Goal: Task Accomplishment & Management: Complete application form

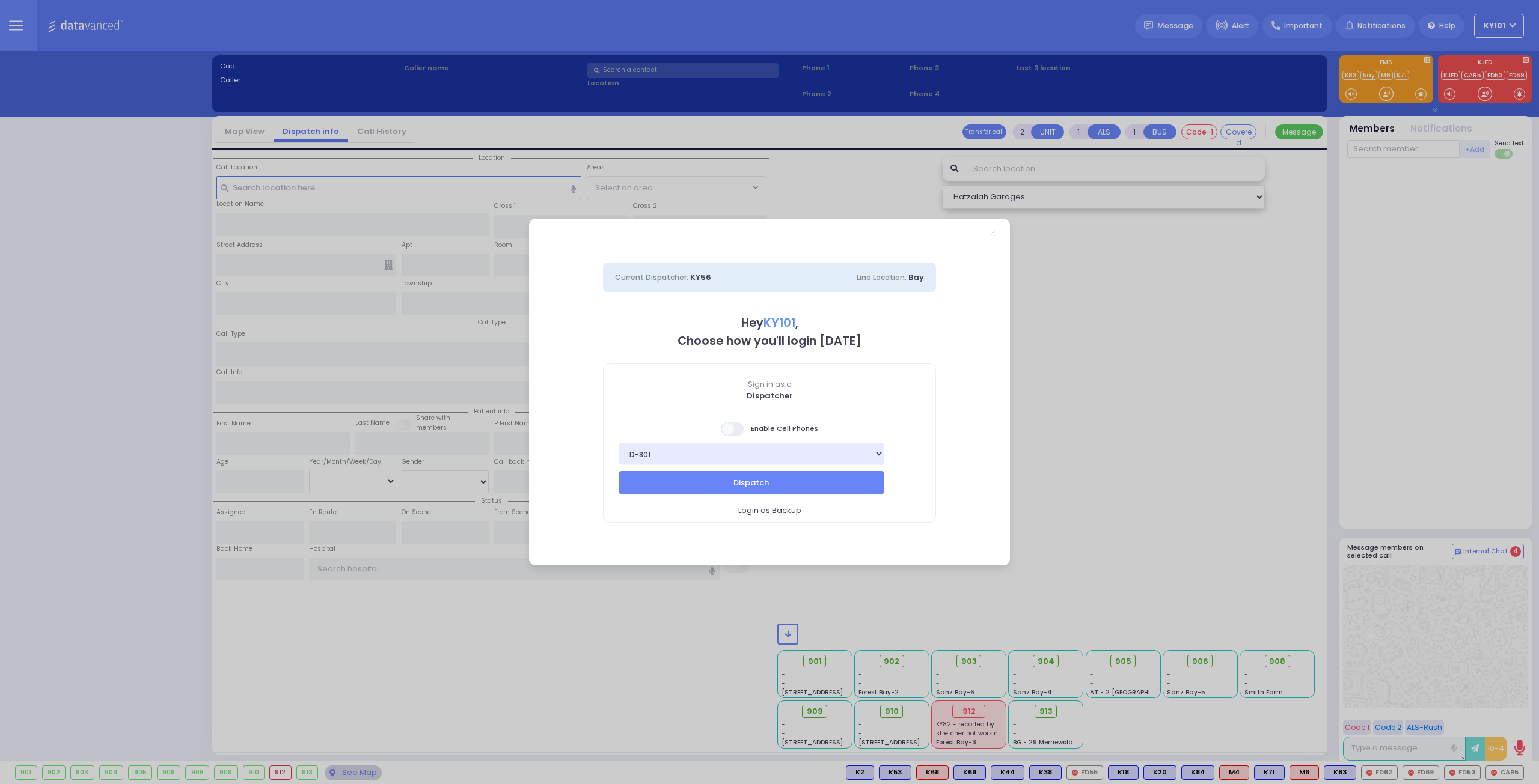
select select "14"
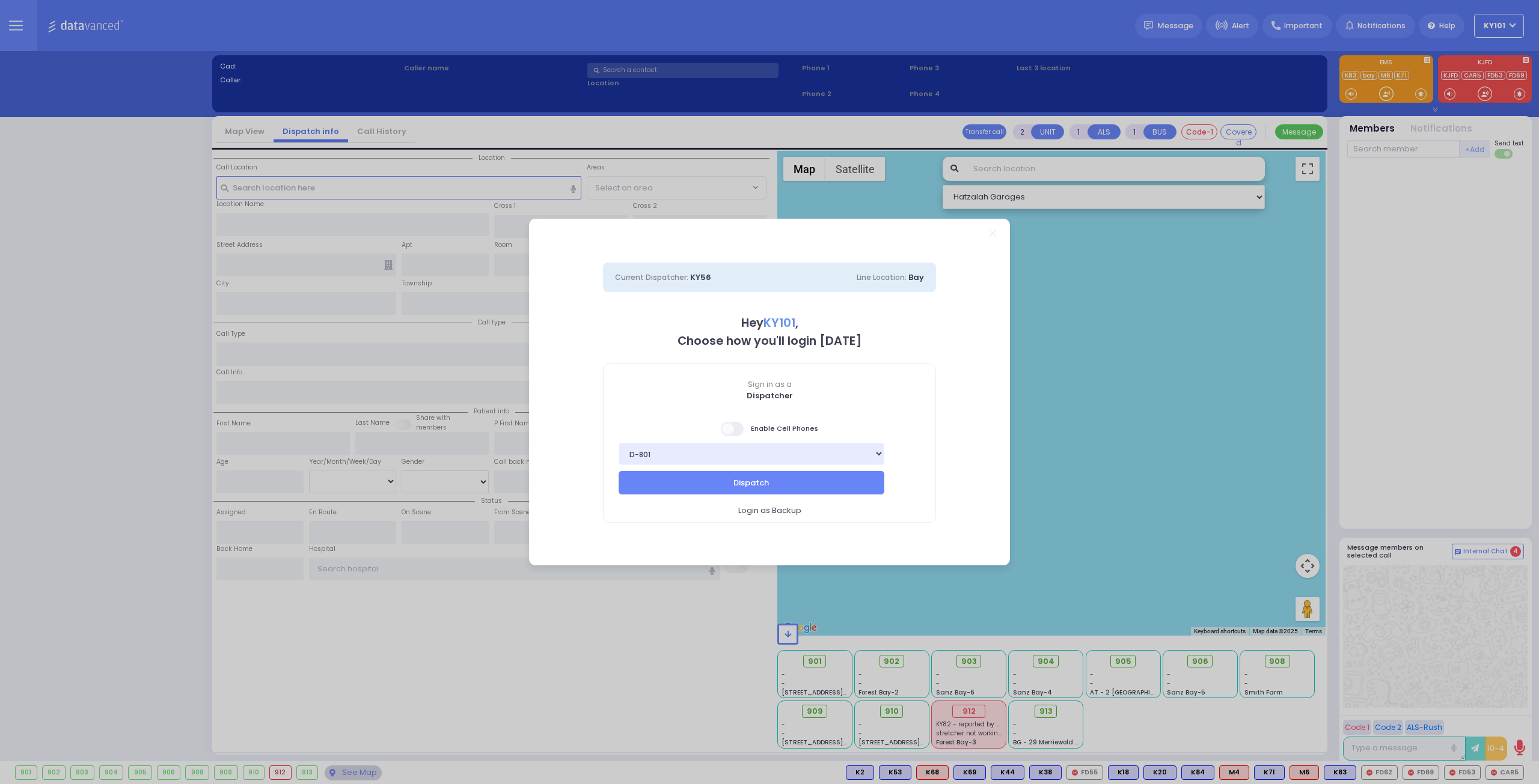
click at [736, 430] on span at bounding box center [733, 428] width 24 height 14
click at [120, 420] on input "checkbox" at bounding box center [120, 420] width 0 height 0
click at [813, 484] on button "Dispatch" at bounding box center [751, 482] width 266 height 22
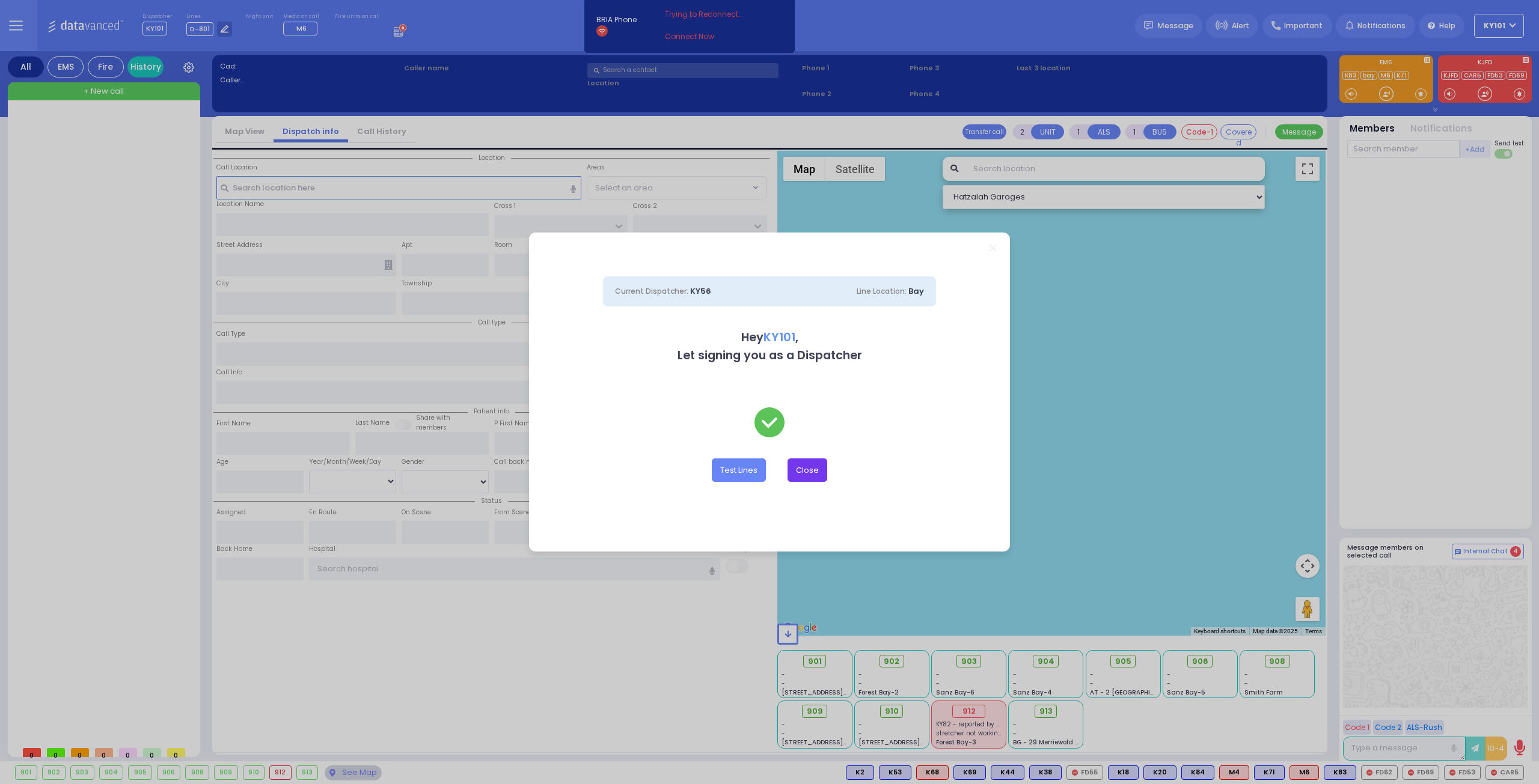
click at [809, 471] on button "Close" at bounding box center [807, 470] width 40 height 22
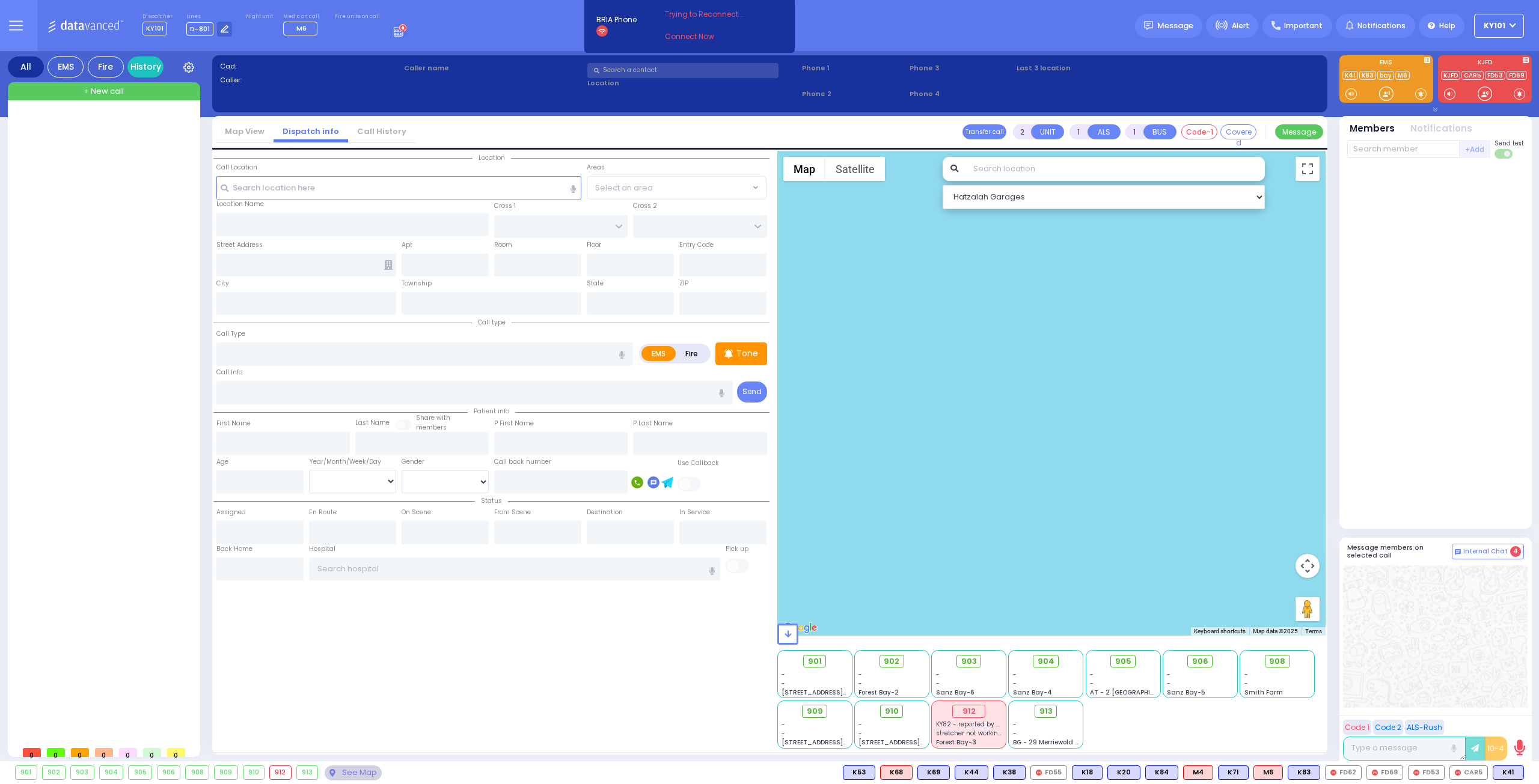
click at [277, 773] on div "912" at bounding box center [280, 773] width 21 height 13
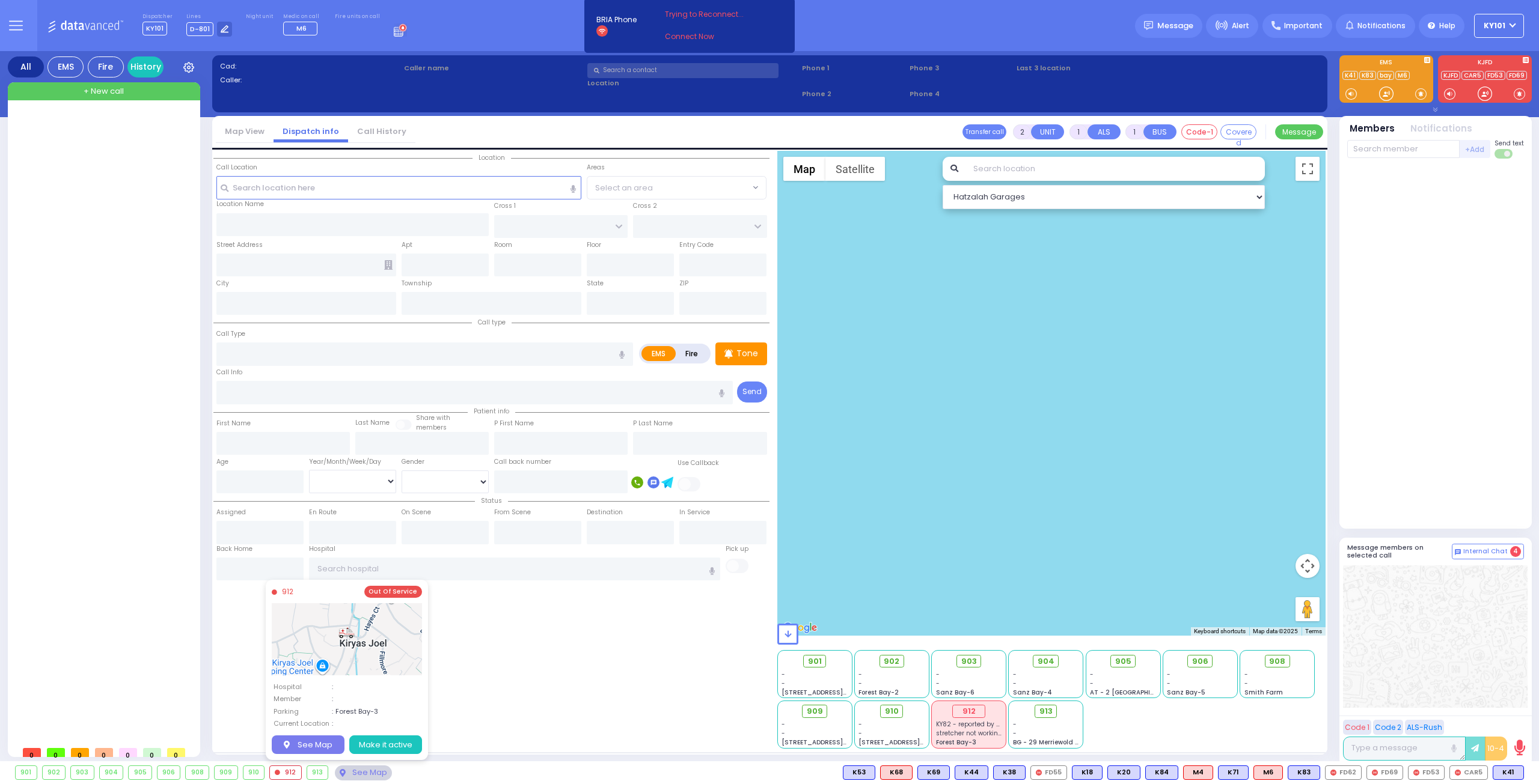
click at [369, 741] on button "Make it active" at bounding box center [385, 744] width 73 height 20
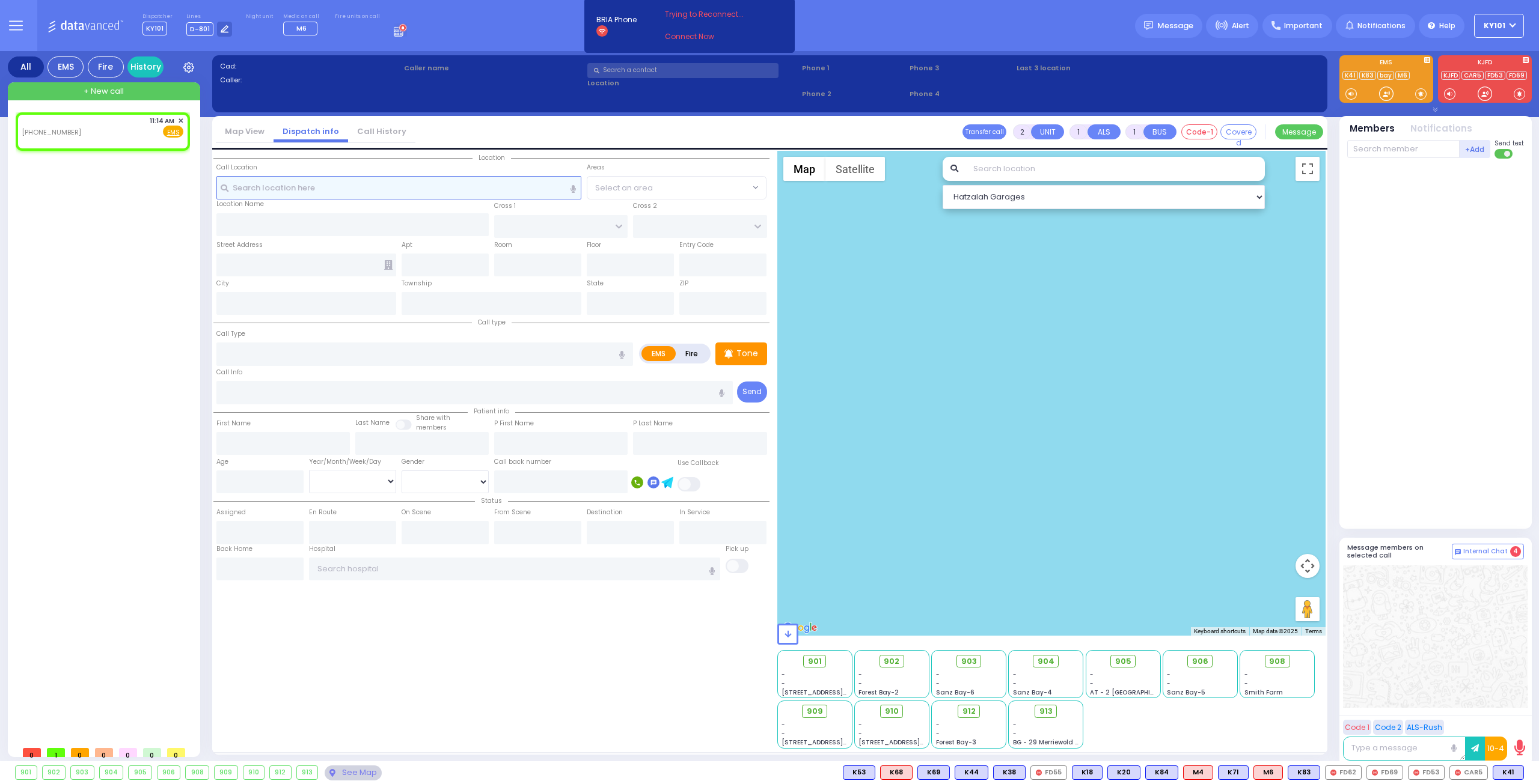
select select
radio input "true"
select select
type input "11:14"
select select "Hatzalah Garages"
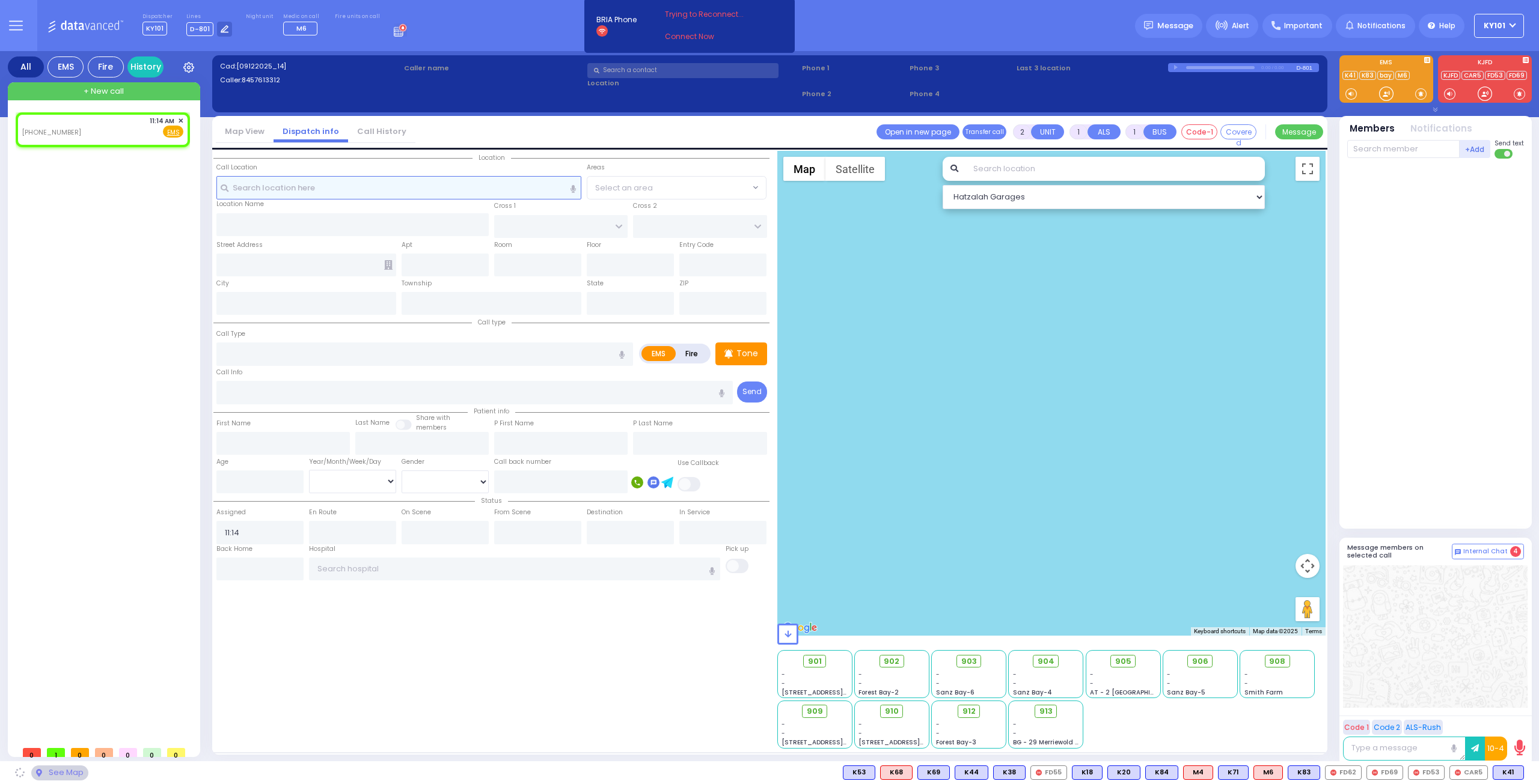
select select
radio input "true"
select select
select select "Hatzalah Garages"
click at [373, 136] on link "Call History" at bounding box center [381, 131] width 67 height 11
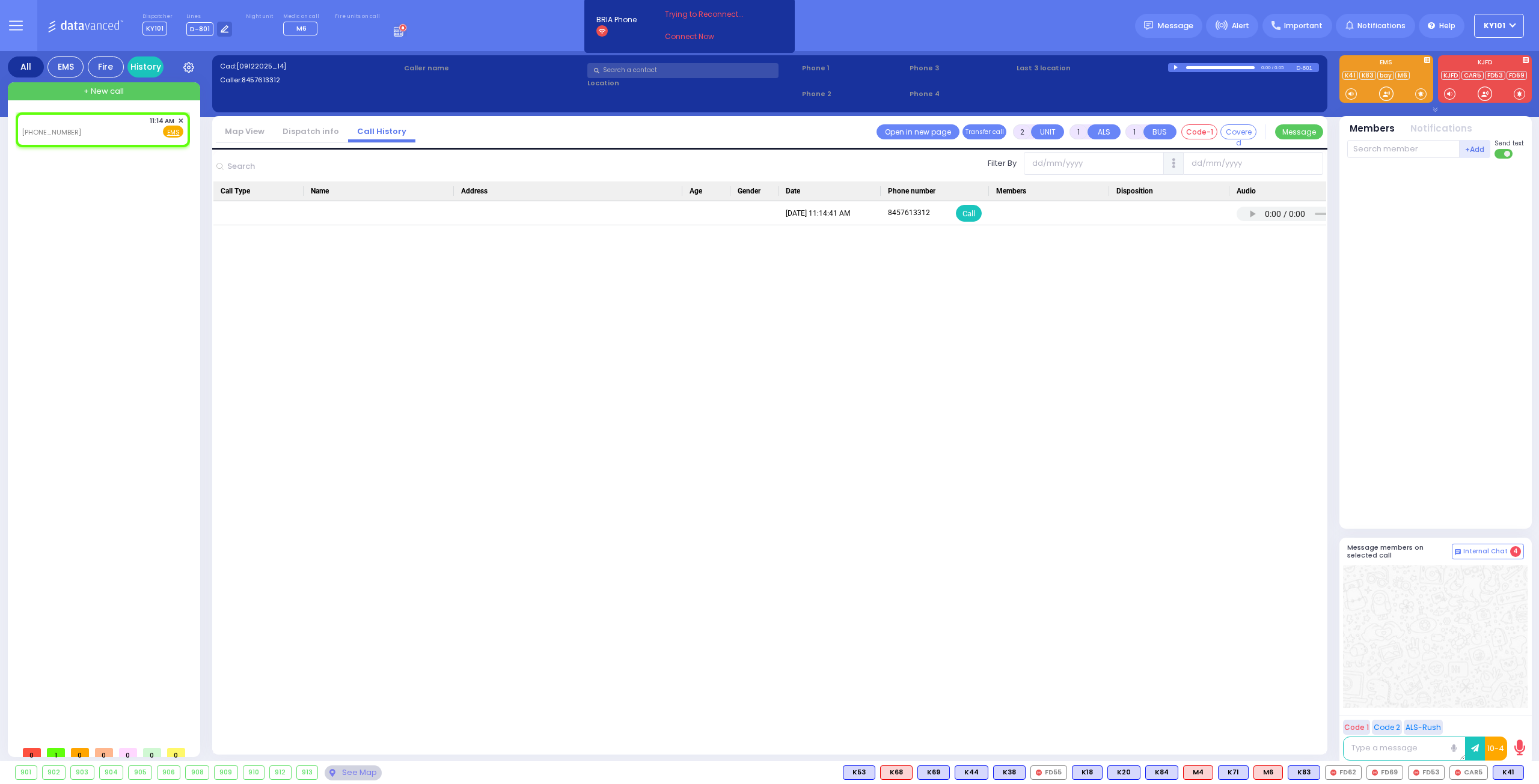
click at [307, 131] on link "Dispatch info" at bounding box center [311, 131] width 75 height 11
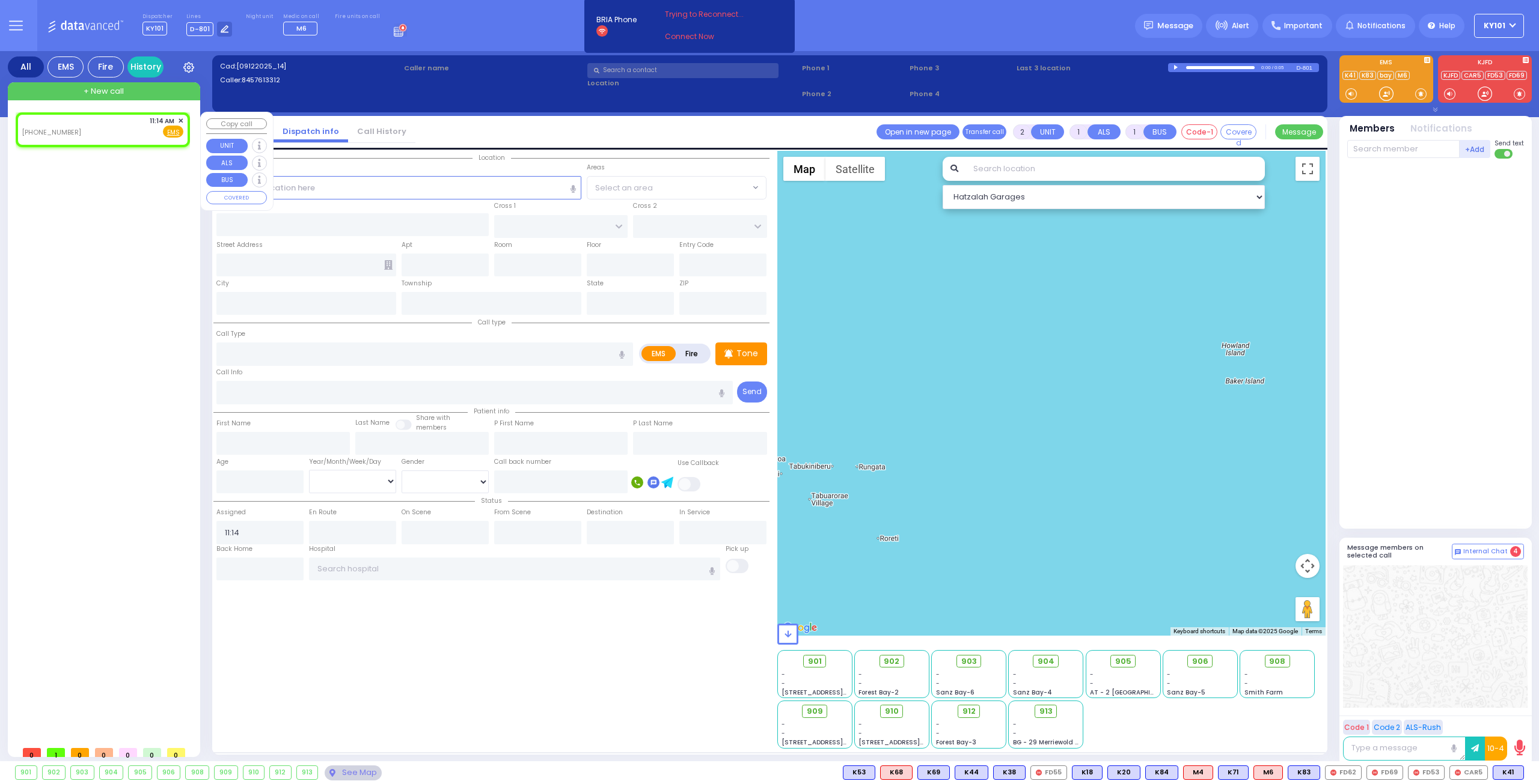
click at [182, 121] on span "✕" at bounding box center [181, 120] width 6 height 10
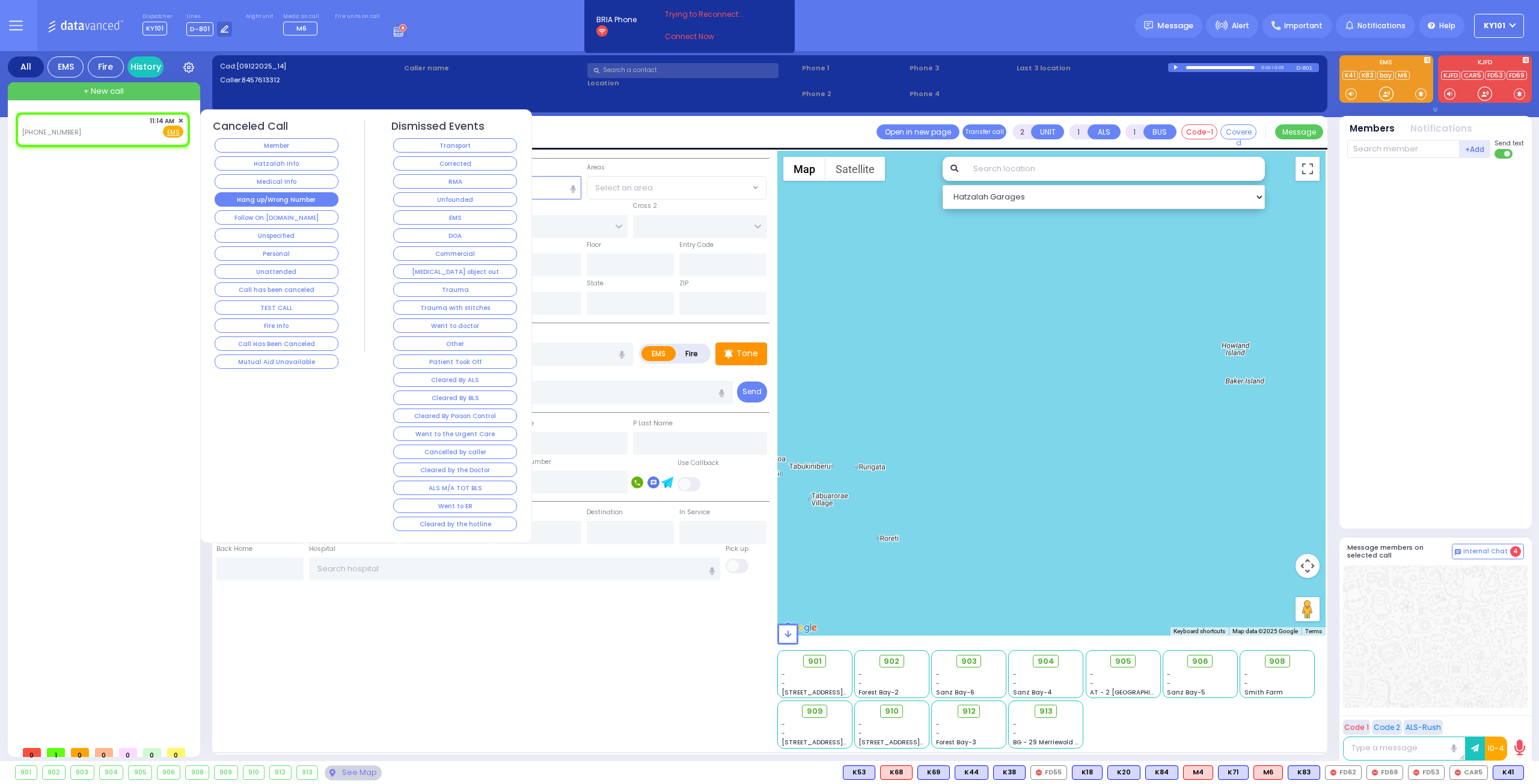
click at [275, 196] on button "Hang up/Wrong Number" at bounding box center [276, 199] width 124 height 14
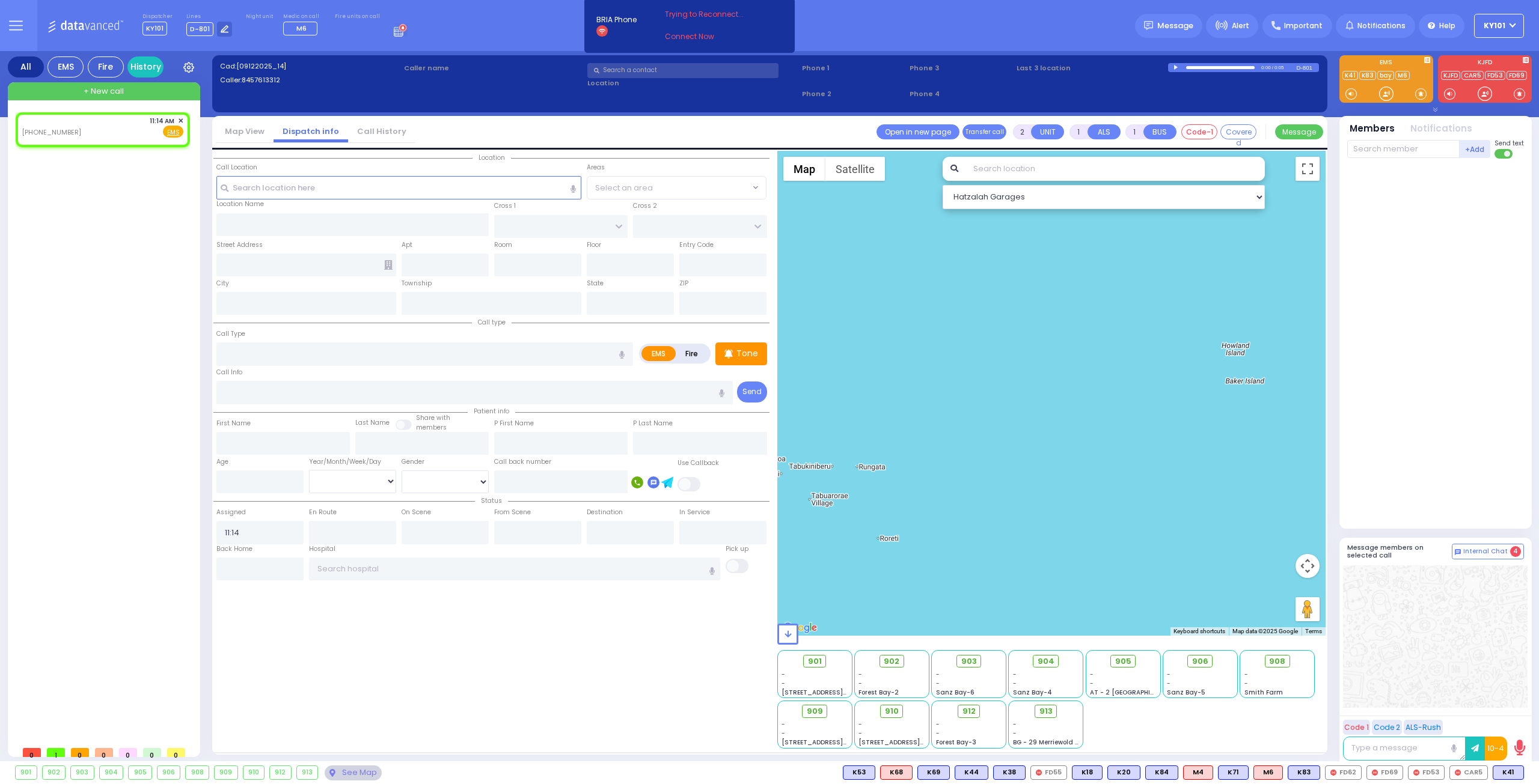
select select
radio input "true"
select select
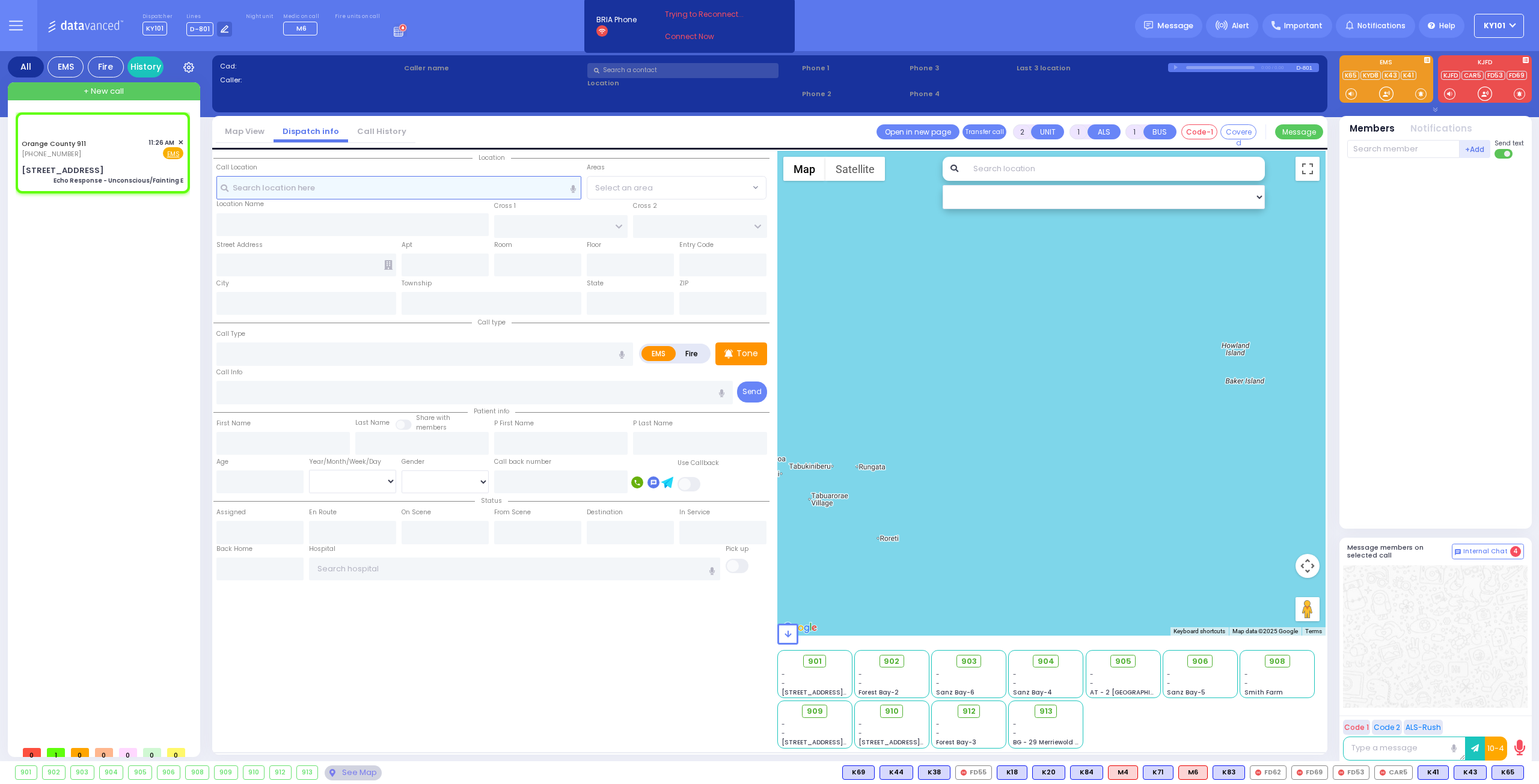
type input "6"
select select
type input "Echo Response - Unconscious/Fainting E"
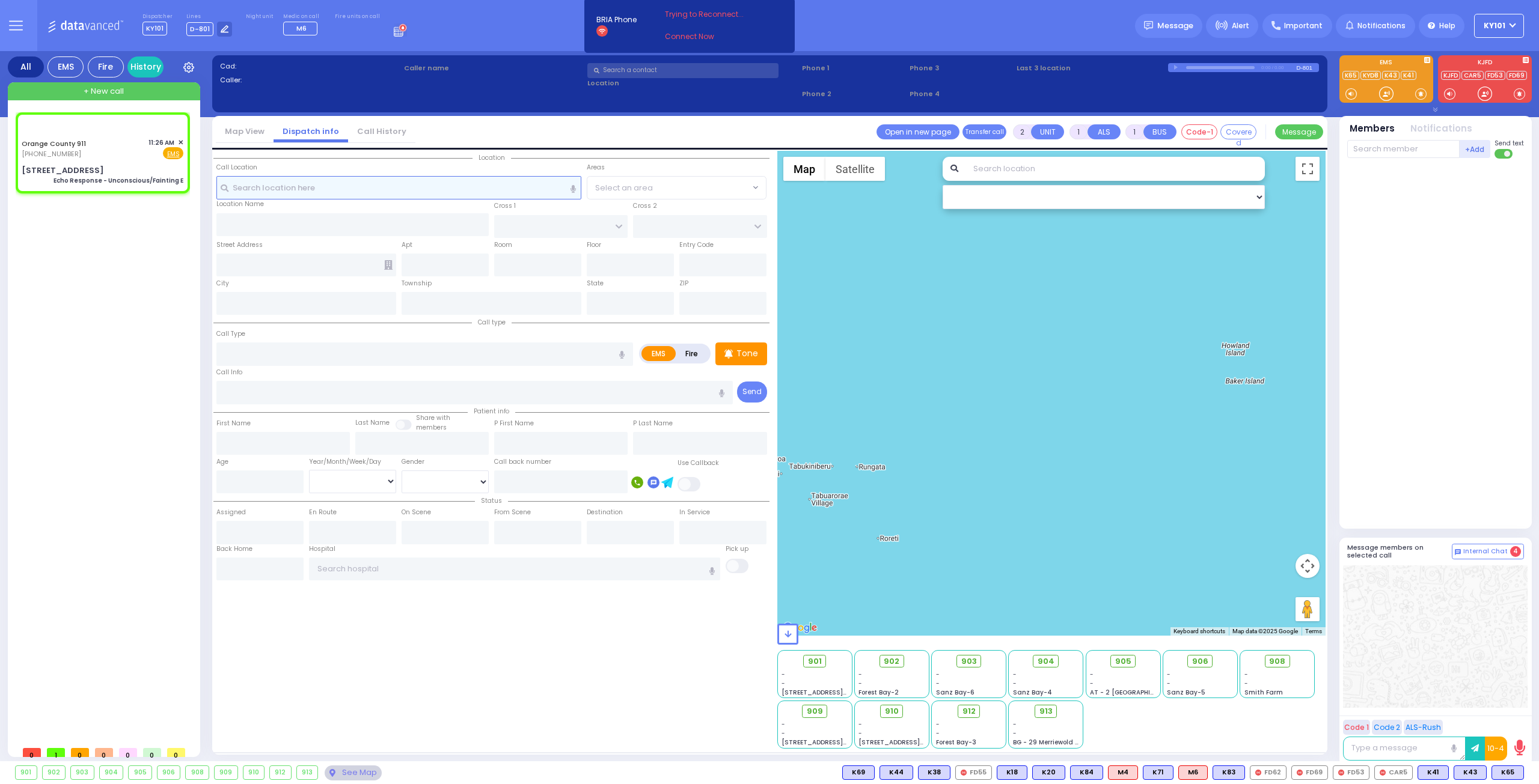
radio input "true"
type input "Nature: : Echo Response - Unconscious/Fainting E Address: : 89 Brookside Ave, 1…"
select select
select select "Hatzalah Garages"
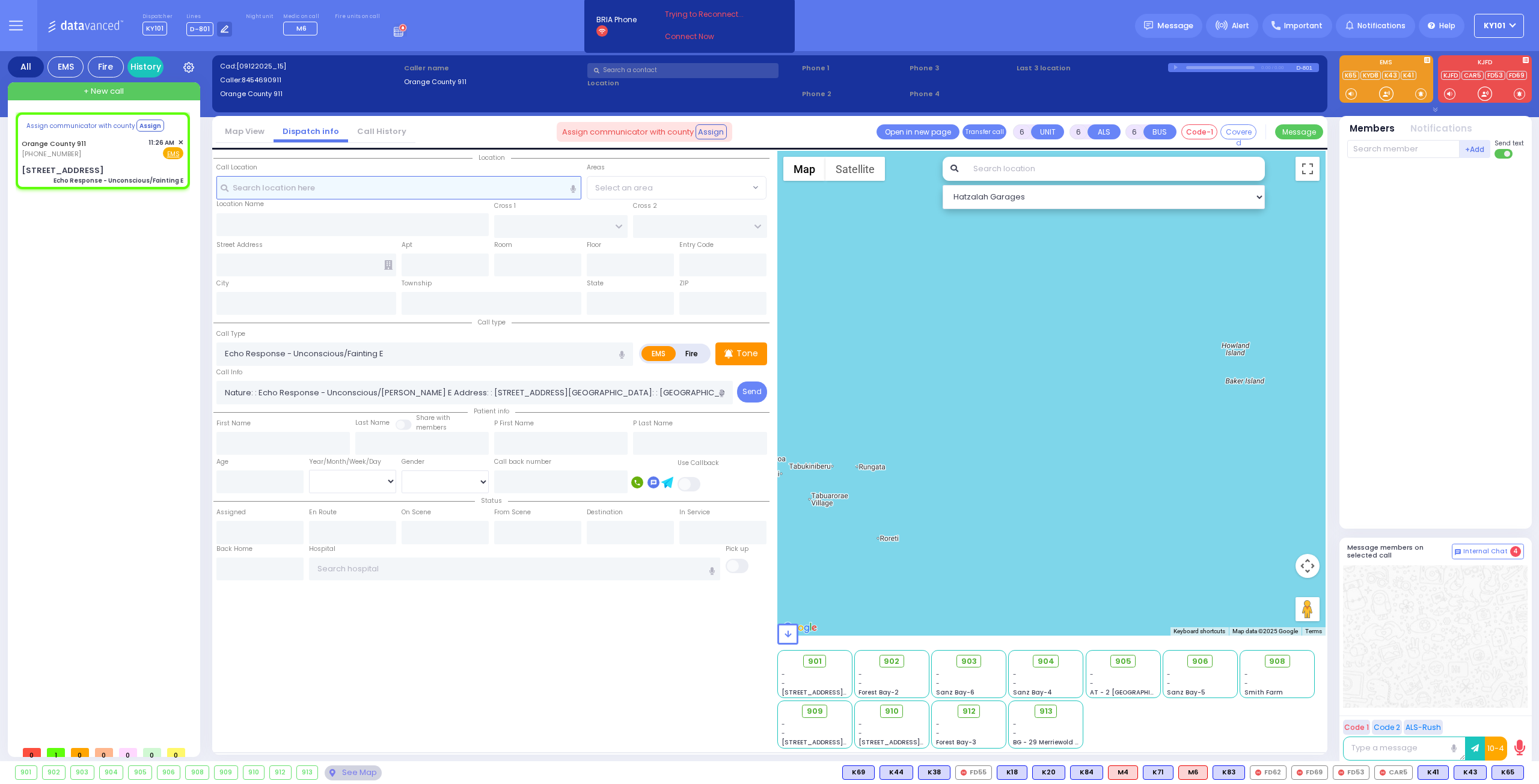
select select
radio input "true"
select select
select select "Hatzalah Garages"
type input "89 Brookside Ave"
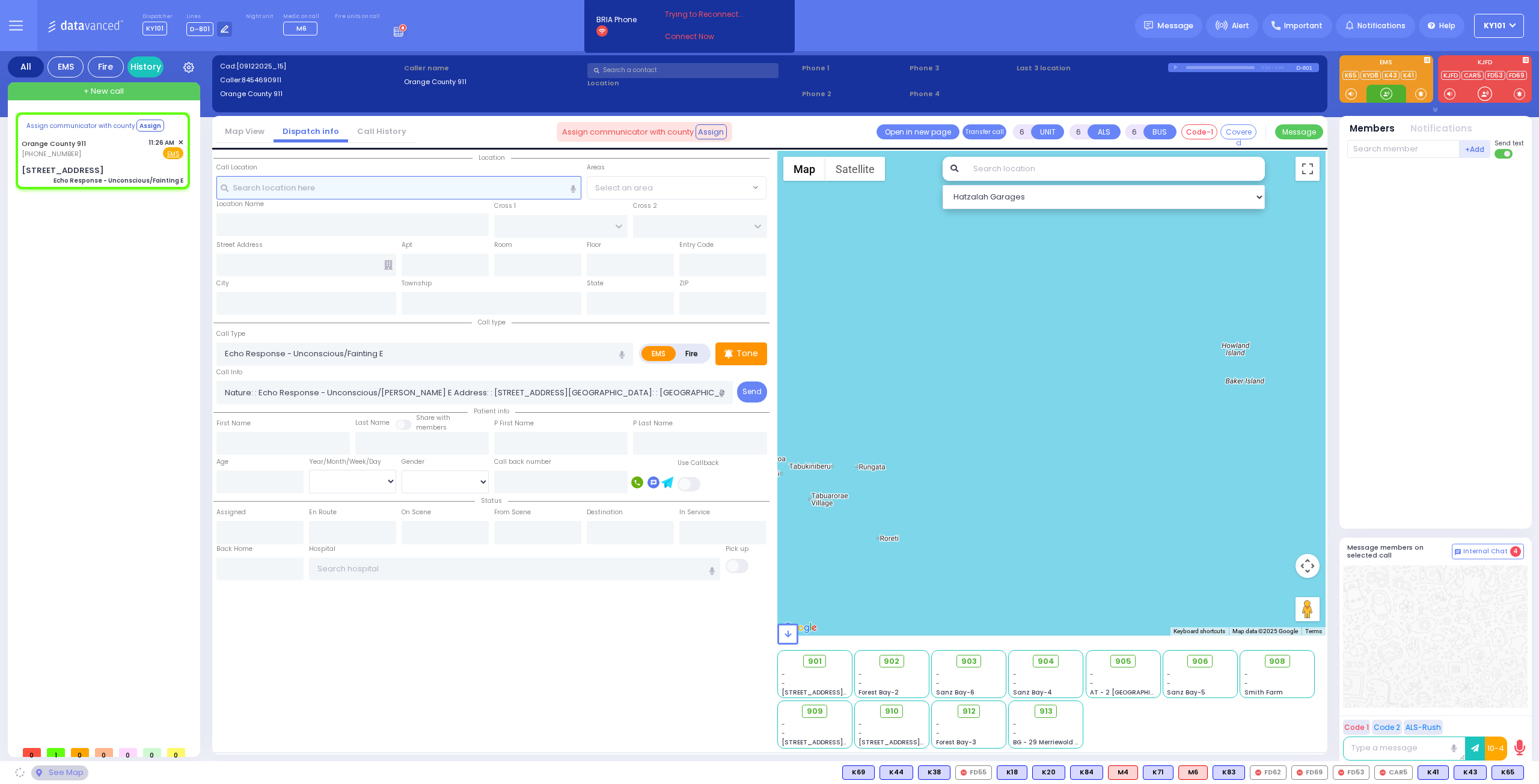
type input "Monroe"
type input "New York"
type input "10918"
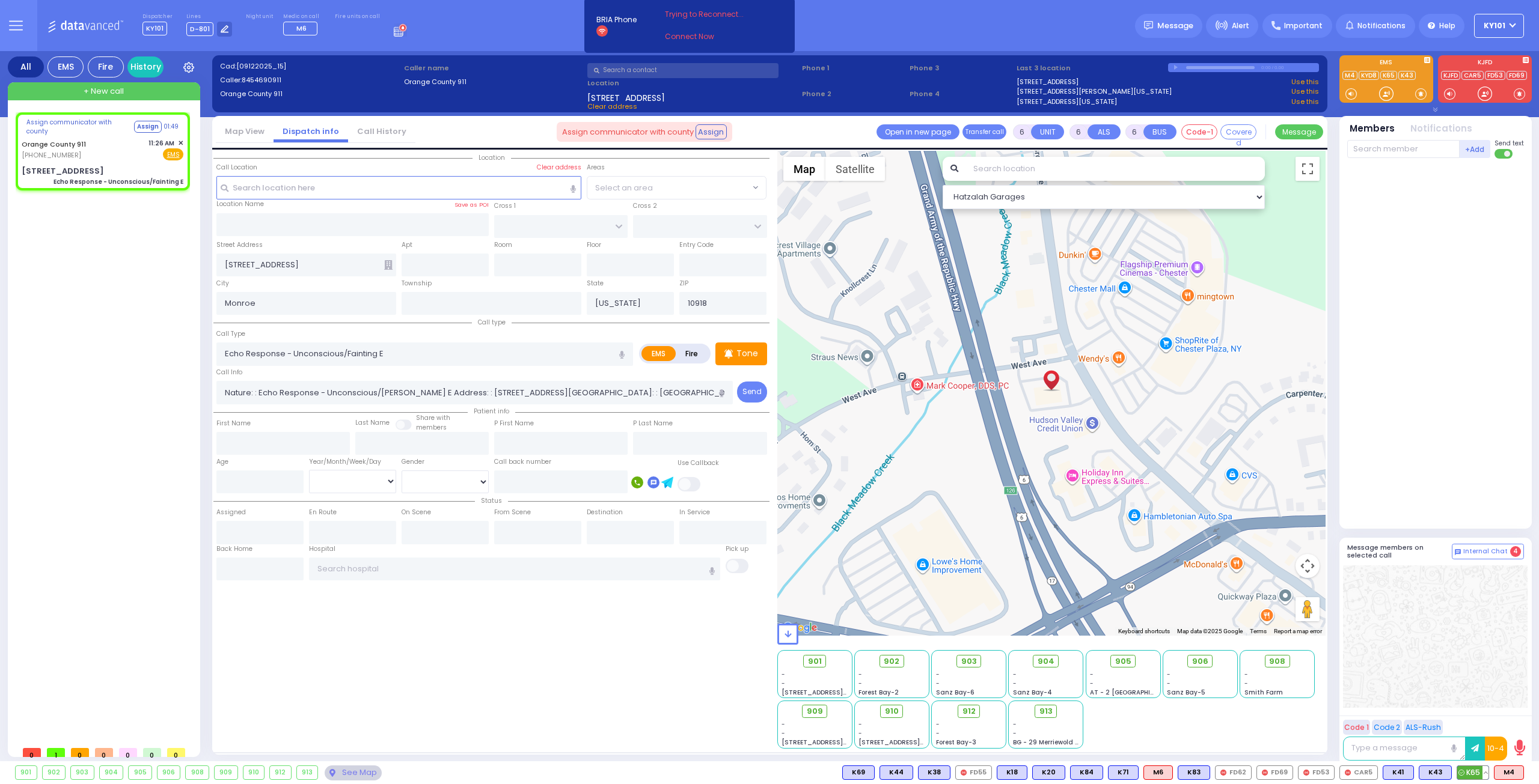
click at [1477, 768] on span "K65" at bounding box center [1473, 773] width 32 height 13
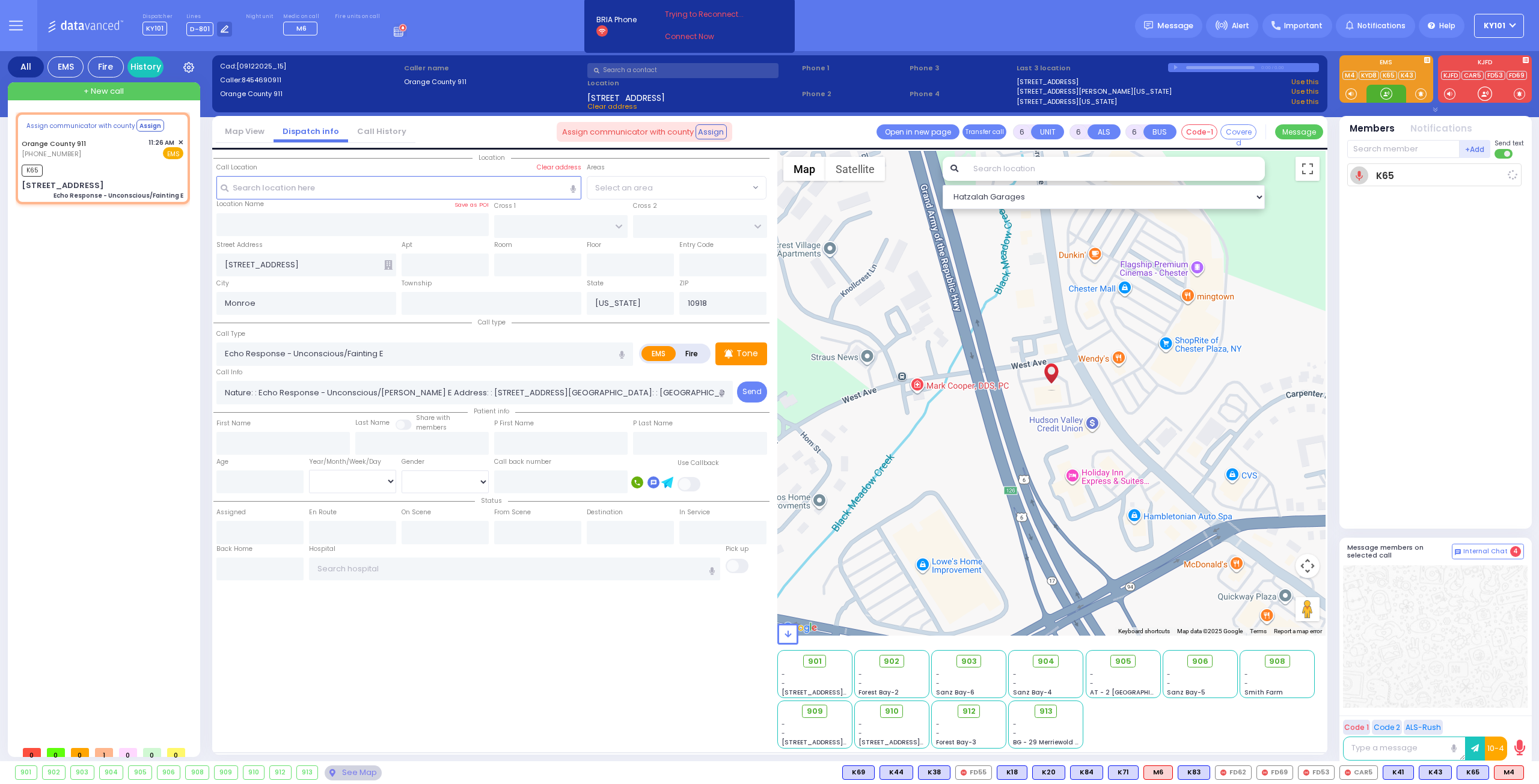
select select
radio input "true"
select select
type input "11:26"
select select "Hatzalah Garages"
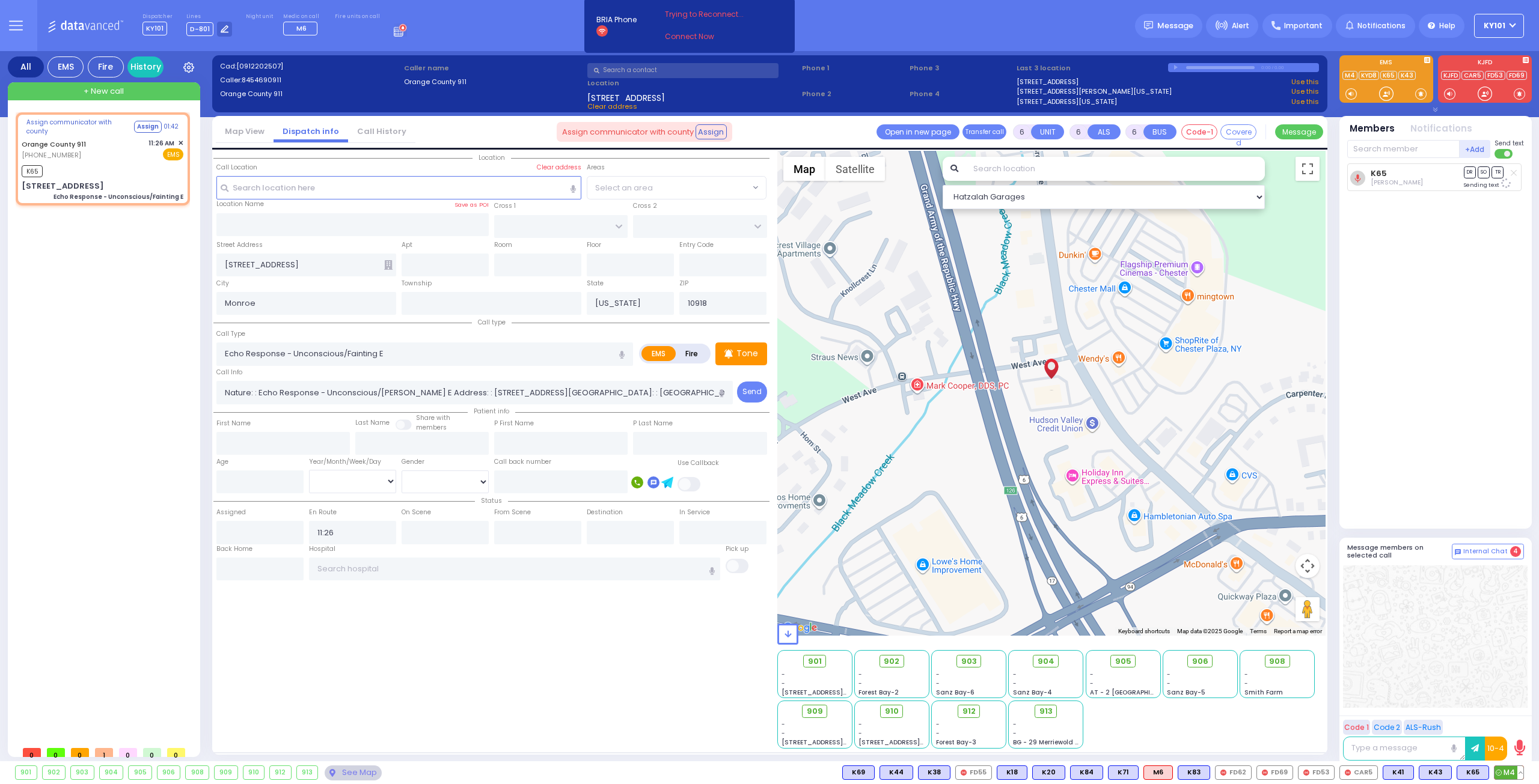
click at [1507, 771] on span "M4" at bounding box center [1508, 773] width 29 height 13
select select
radio input "true"
select select
select select "Hatzalah Garages"
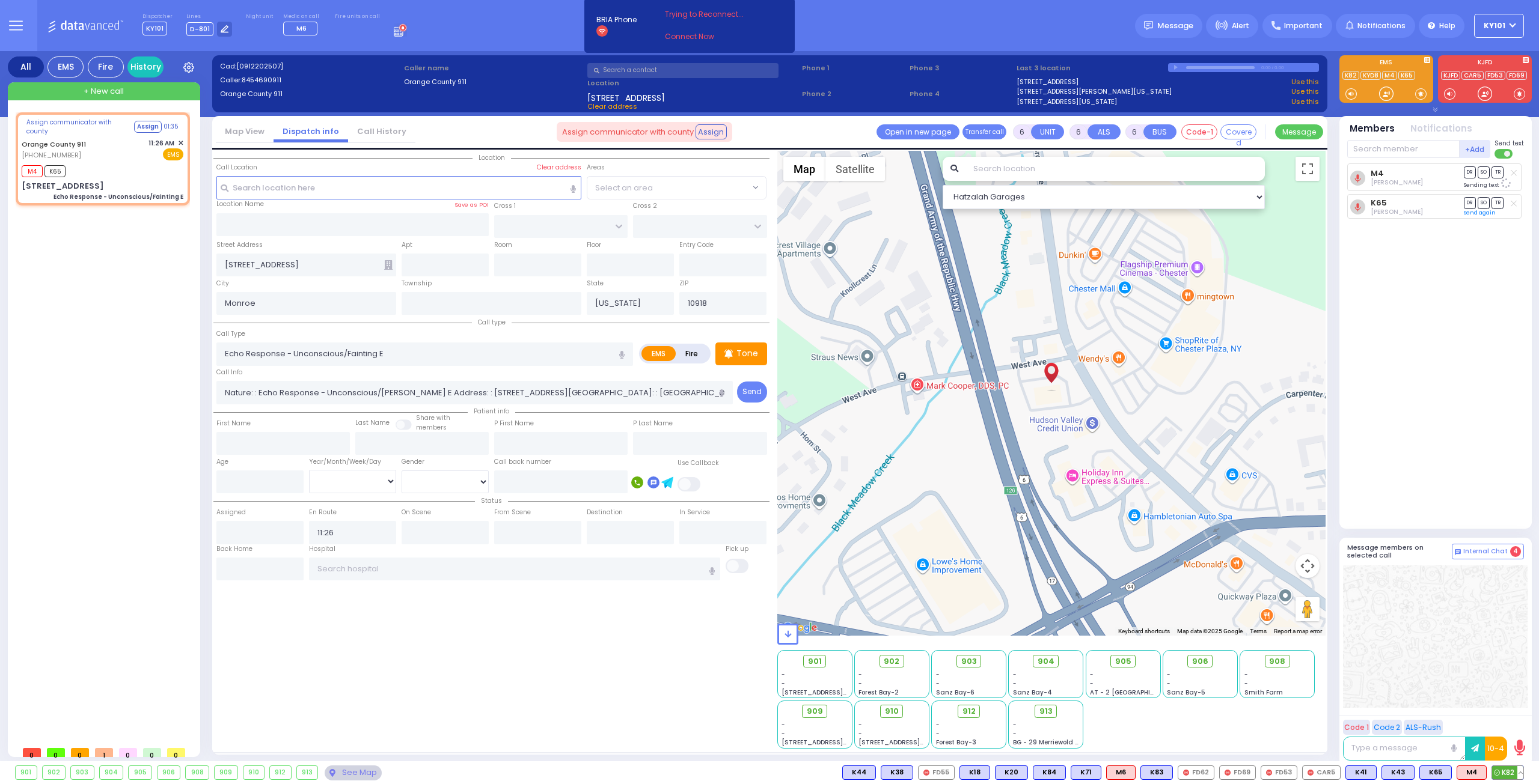
click at [1500, 769] on span "K82" at bounding box center [1507, 773] width 32 height 13
select select
radio input "true"
select select
select select "Hatzalah Garages"
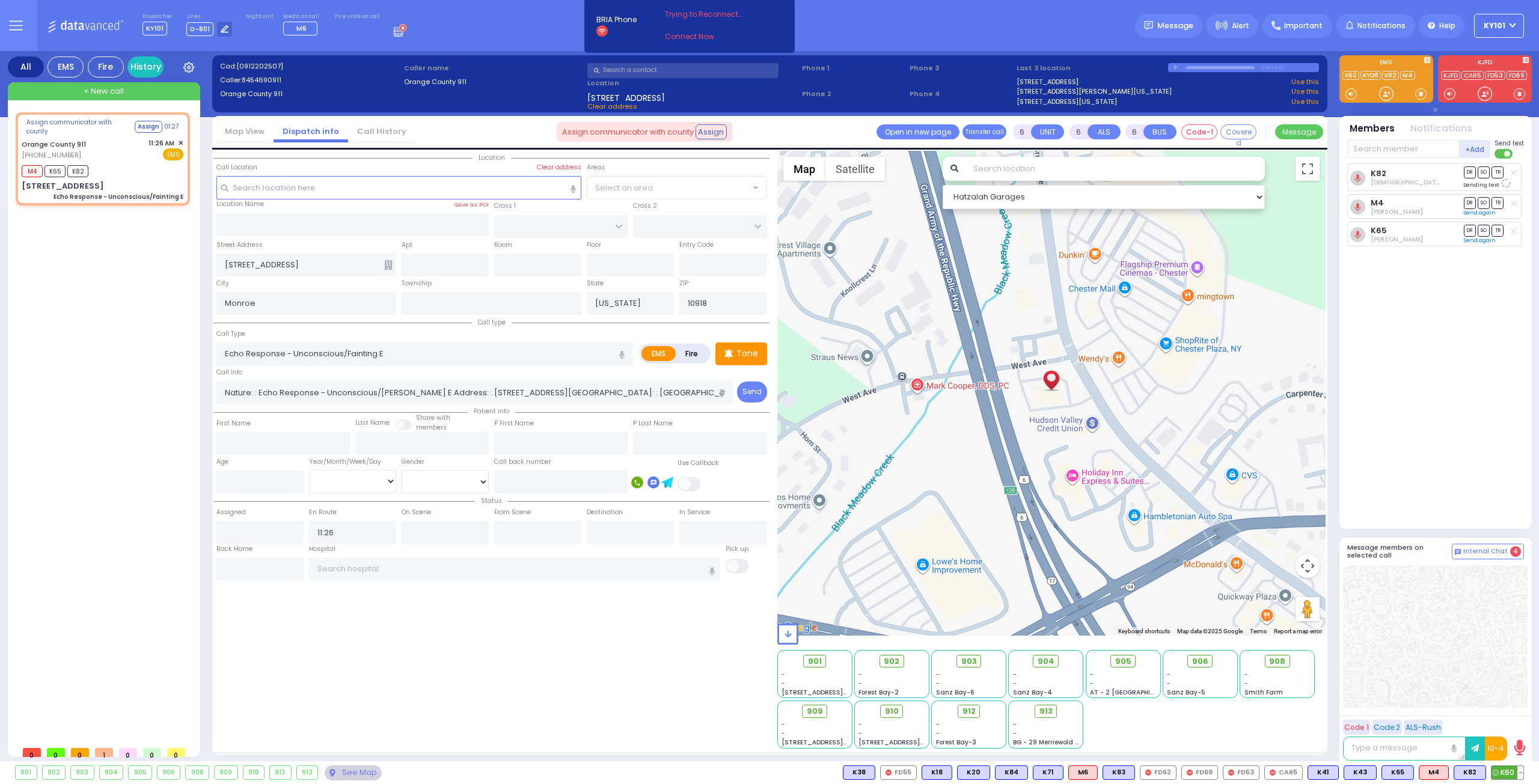
click at [1500, 769] on span "K60" at bounding box center [1507, 773] width 32 height 13
select select
radio input "true"
select select
select select "Hatzalah Garages"
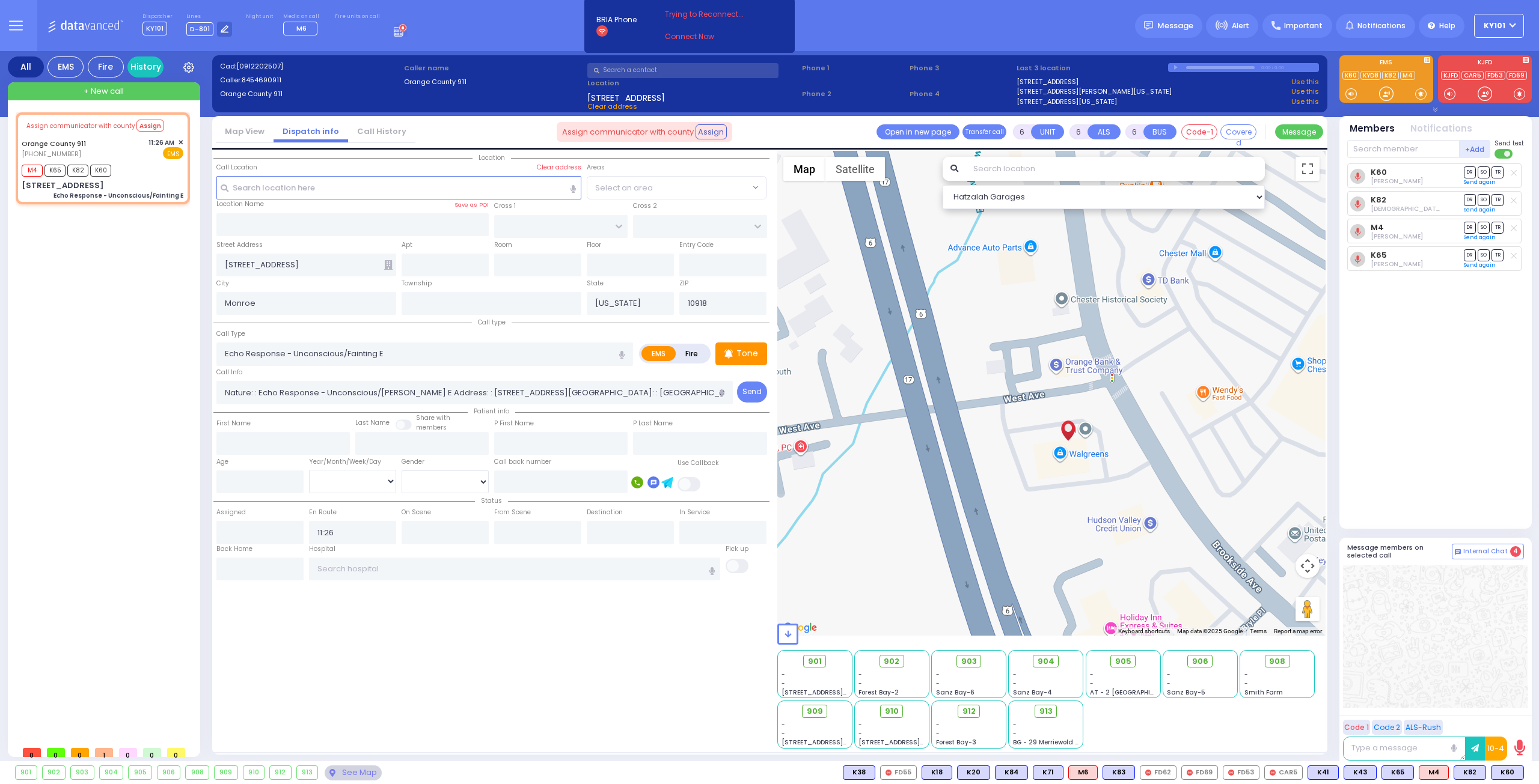
drag, startPoint x: 1077, startPoint y: 339, endPoint x: 1129, endPoint y: 396, distance: 77.2
click at [1129, 396] on div at bounding box center [1051, 393] width 548 height 485
click at [1400, 149] on input "text" at bounding box center [1403, 148] width 112 height 18
click at [1390, 148] on input "text" at bounding box center [1403, 148] width 112 height 18
type input "38"
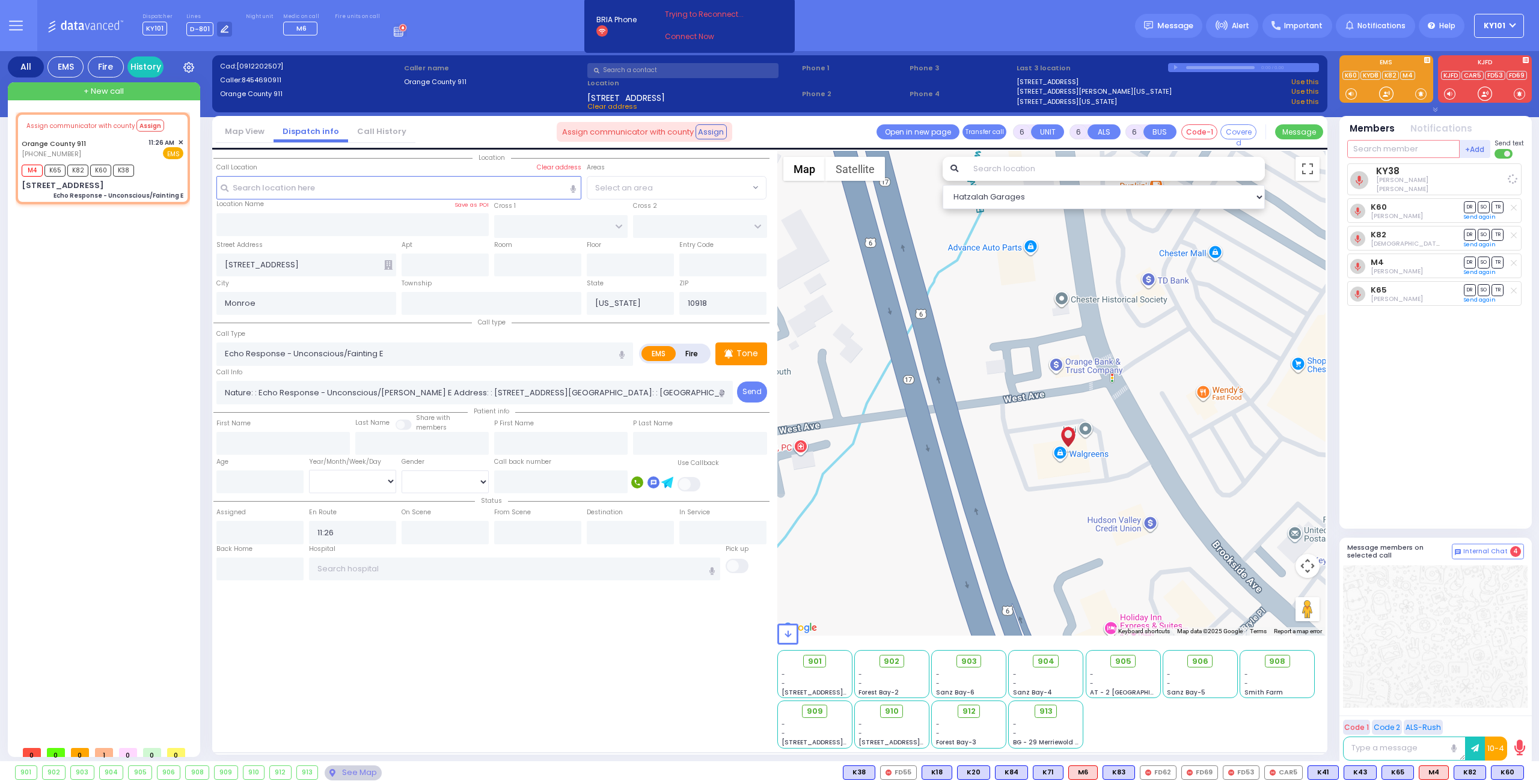
select select
radio input "true"
select select
select select "Hatzalah Garages"
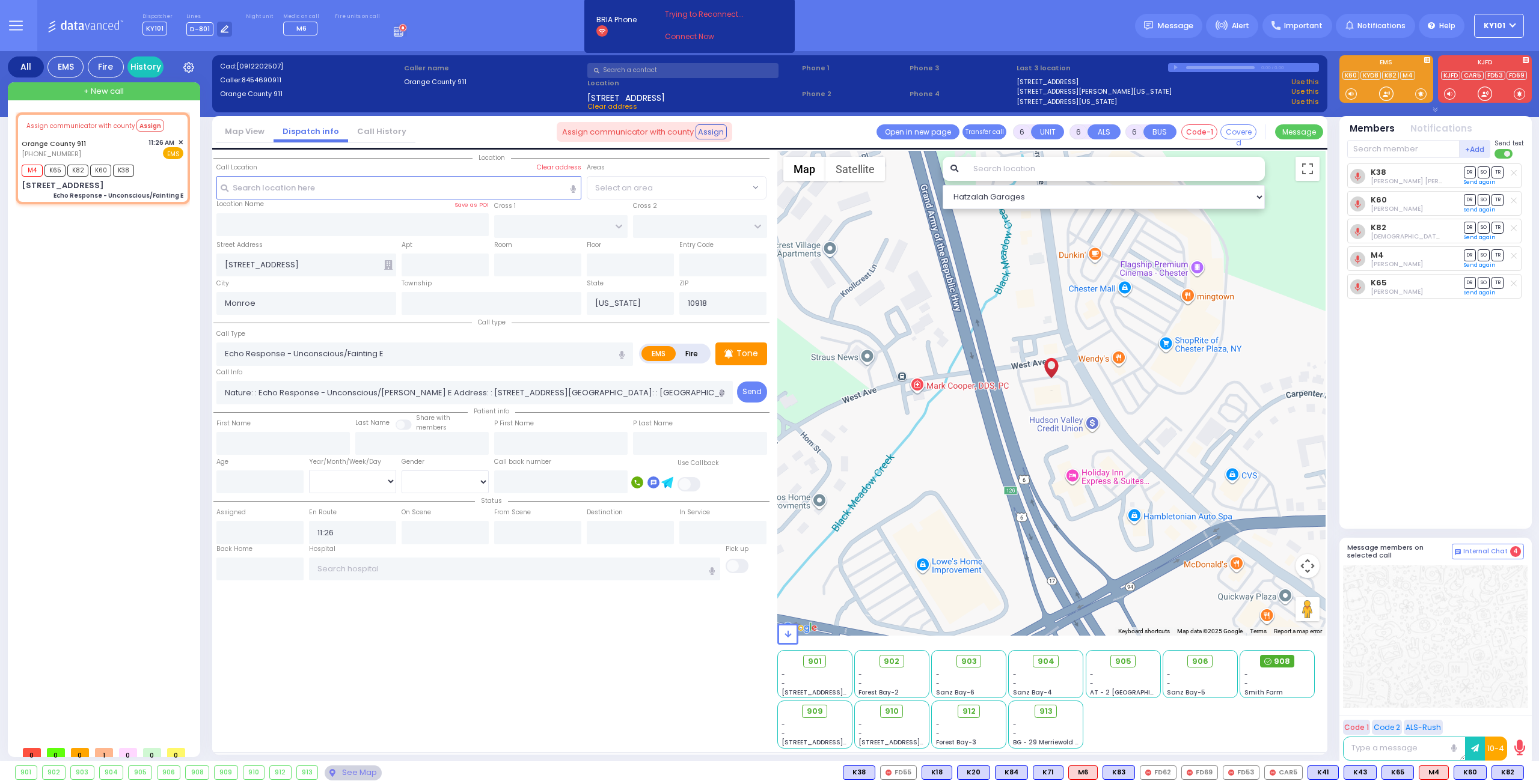
click at [1273, 661] on span "908" at bounding box center [1281, 661] width 16 height 12
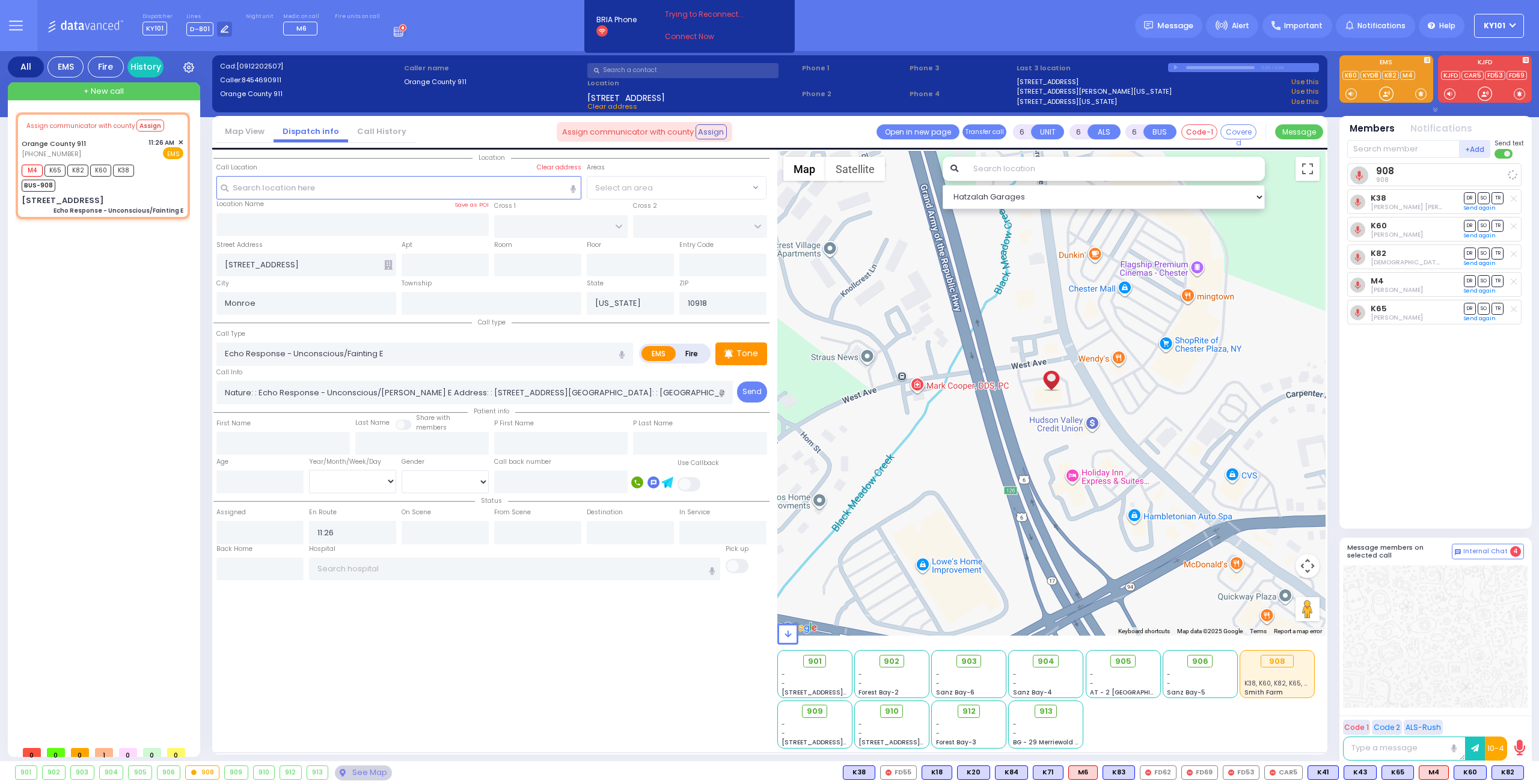
select select
radio input "true"
select select
select select "Hatzalah Garages"
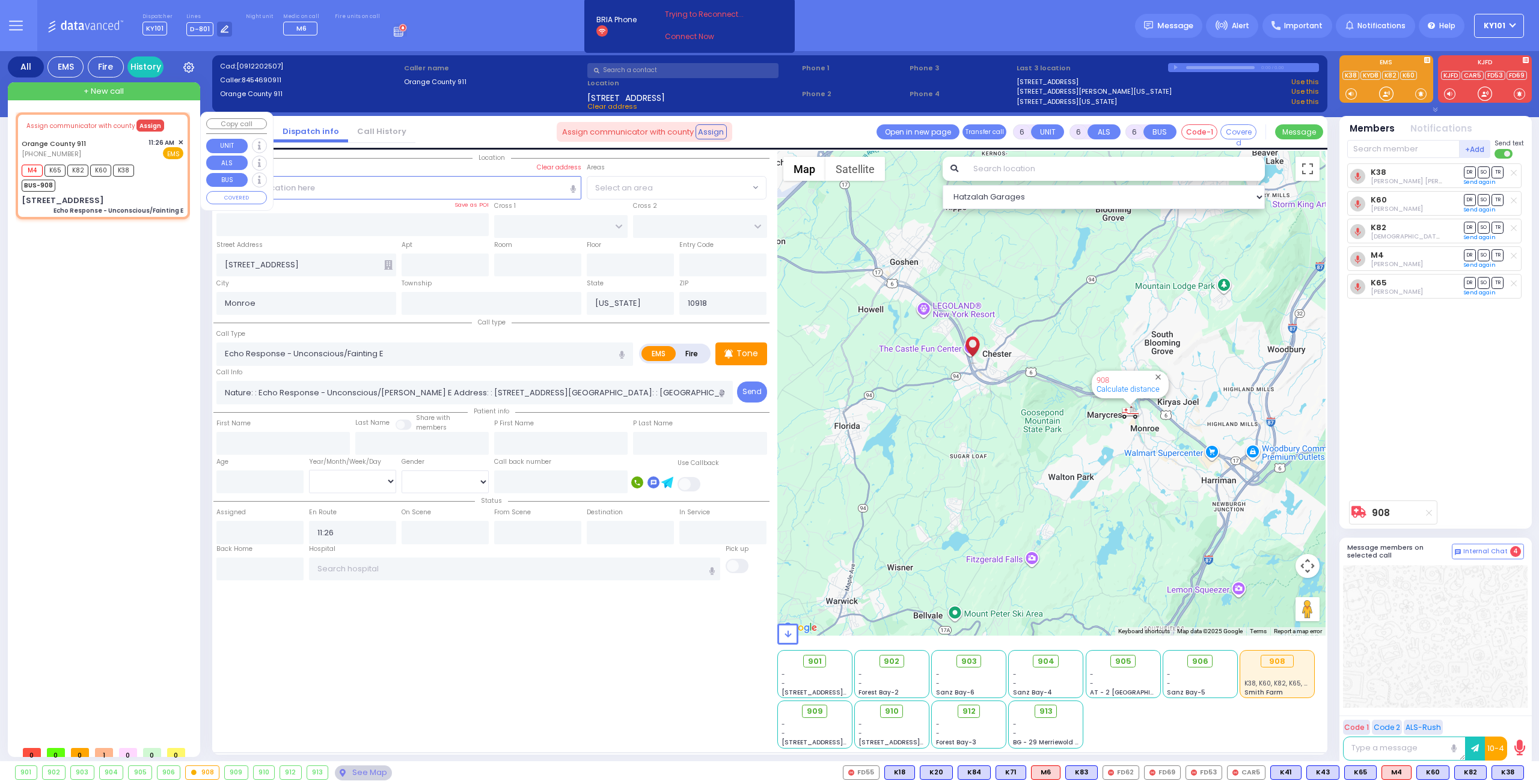
click at [145, 126] on button "Assign" at bounding box center [150, 125] width 28 height 12
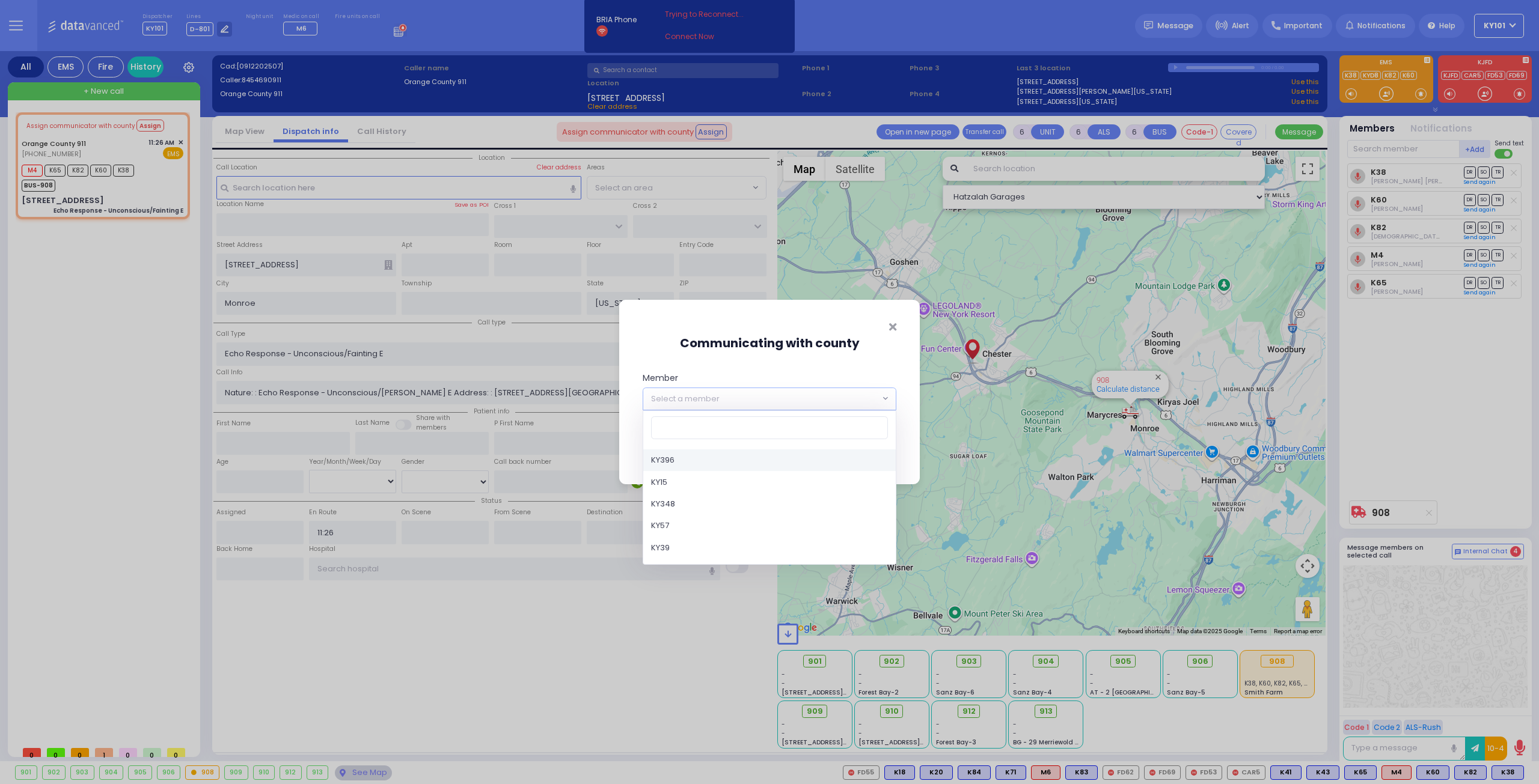
click at [721, 390] on span "Select a member" at bounding box center [760, 398] width 236 height 21
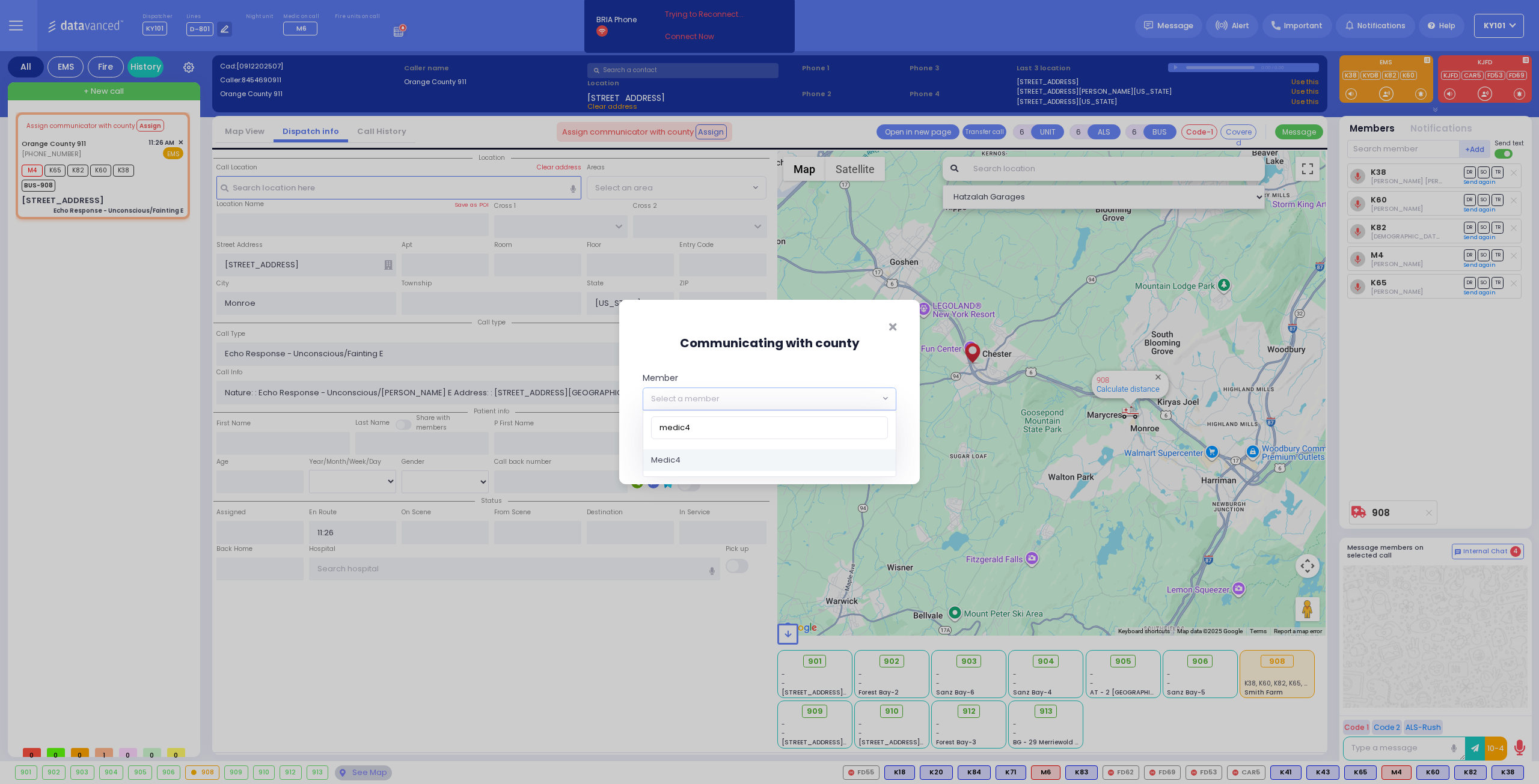
type input "medic4"
select select "Medic4"
click at [868, 447] on button "Save" at bounding box center [878, 449] width 36 height 22
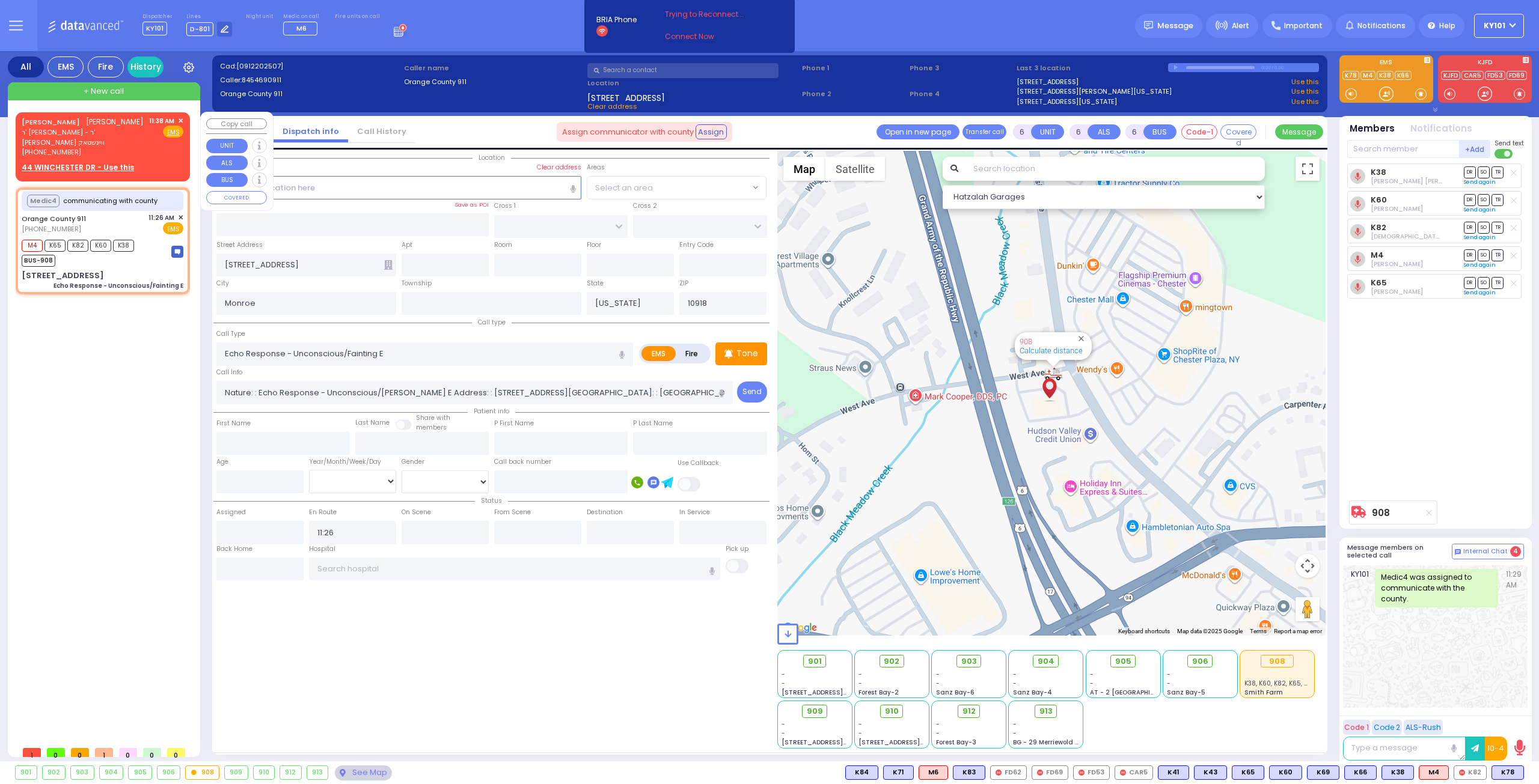
click at [180, 118] on span "✕" at bounding box center [181, 120] width 6 height 10
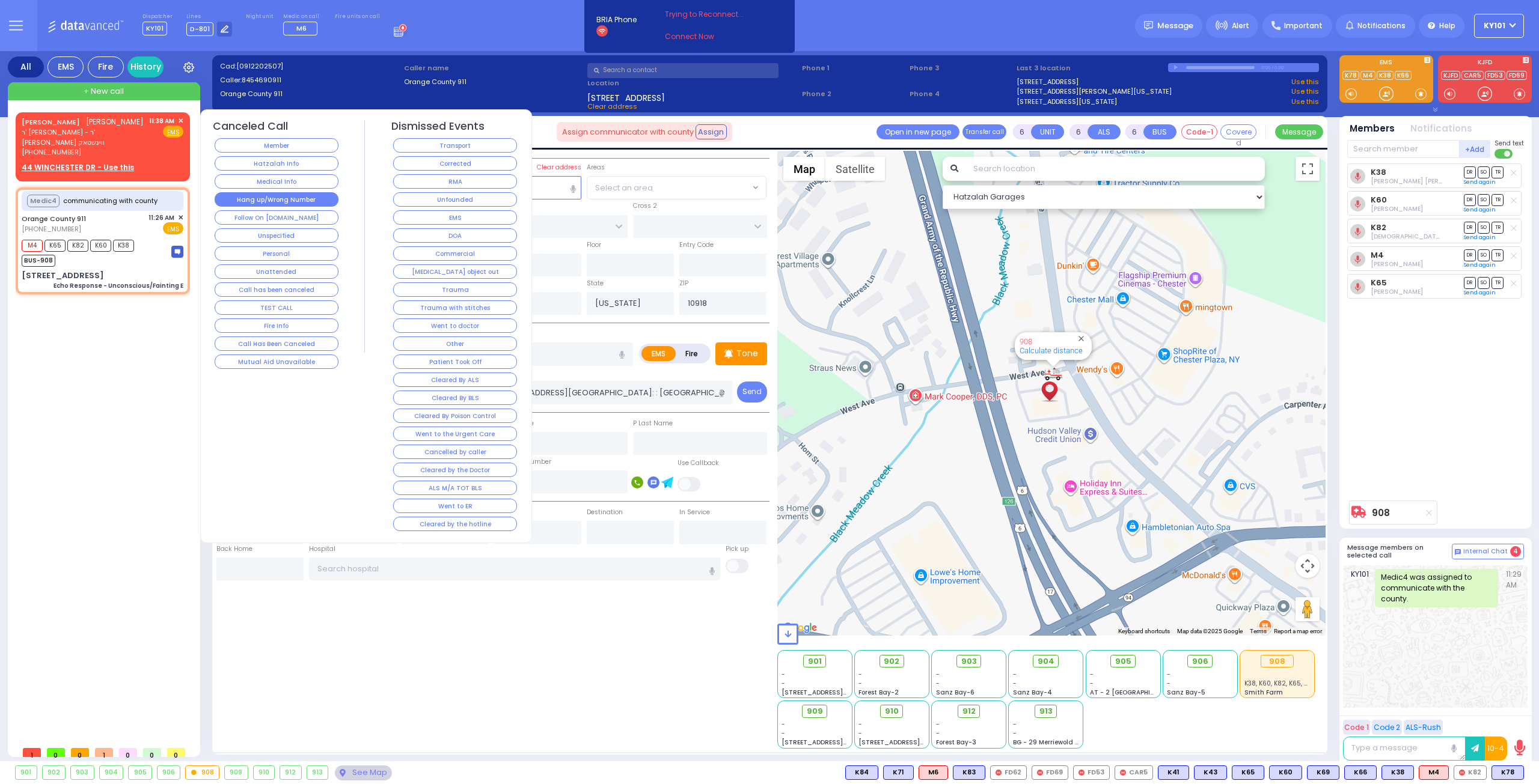
click at [278, 194] on button "Hang up/Wrong Number" at bounding box center [276, 199] width 124 height 14
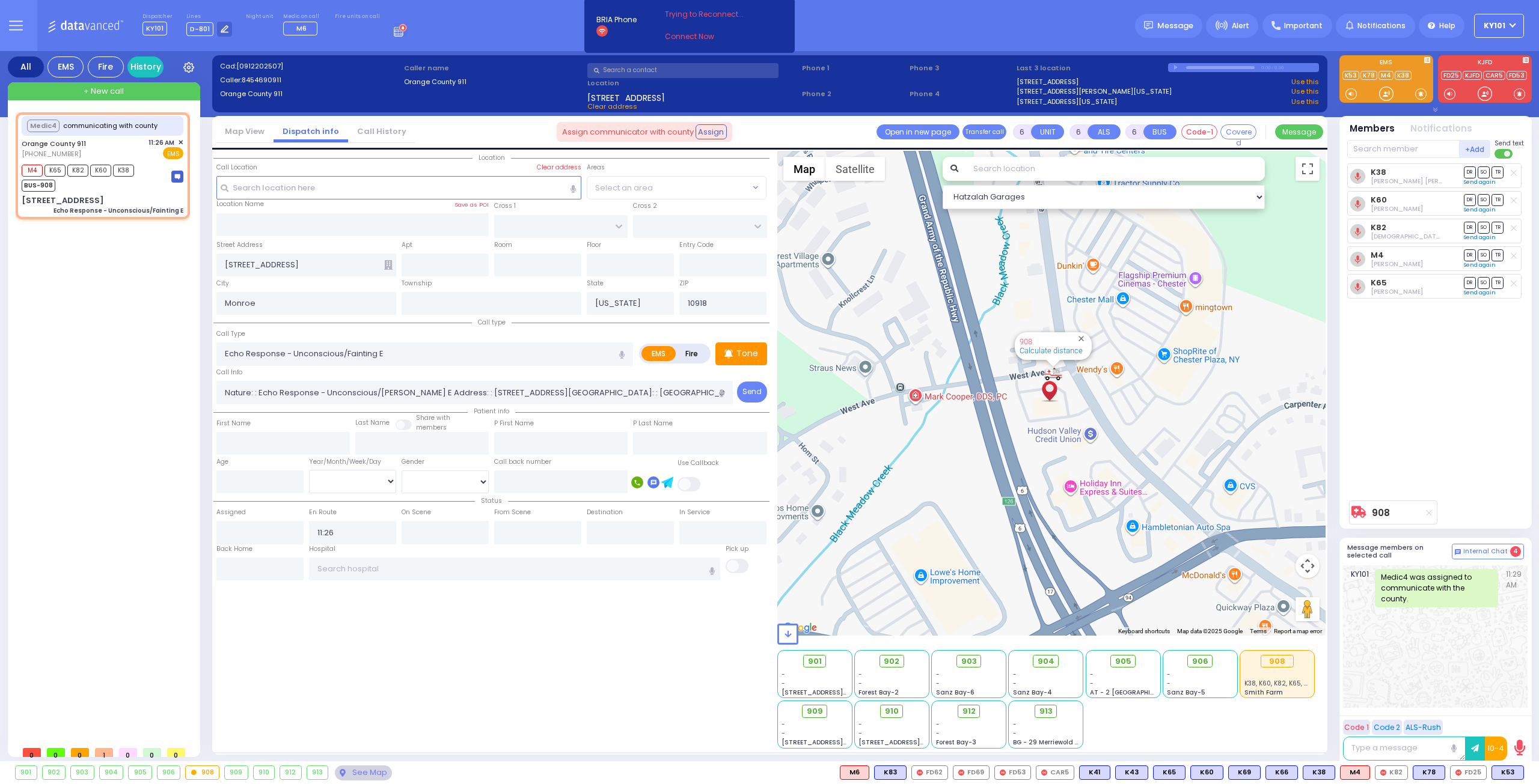
select select
radio input "true"
type input "Unknown"
select select "Year"
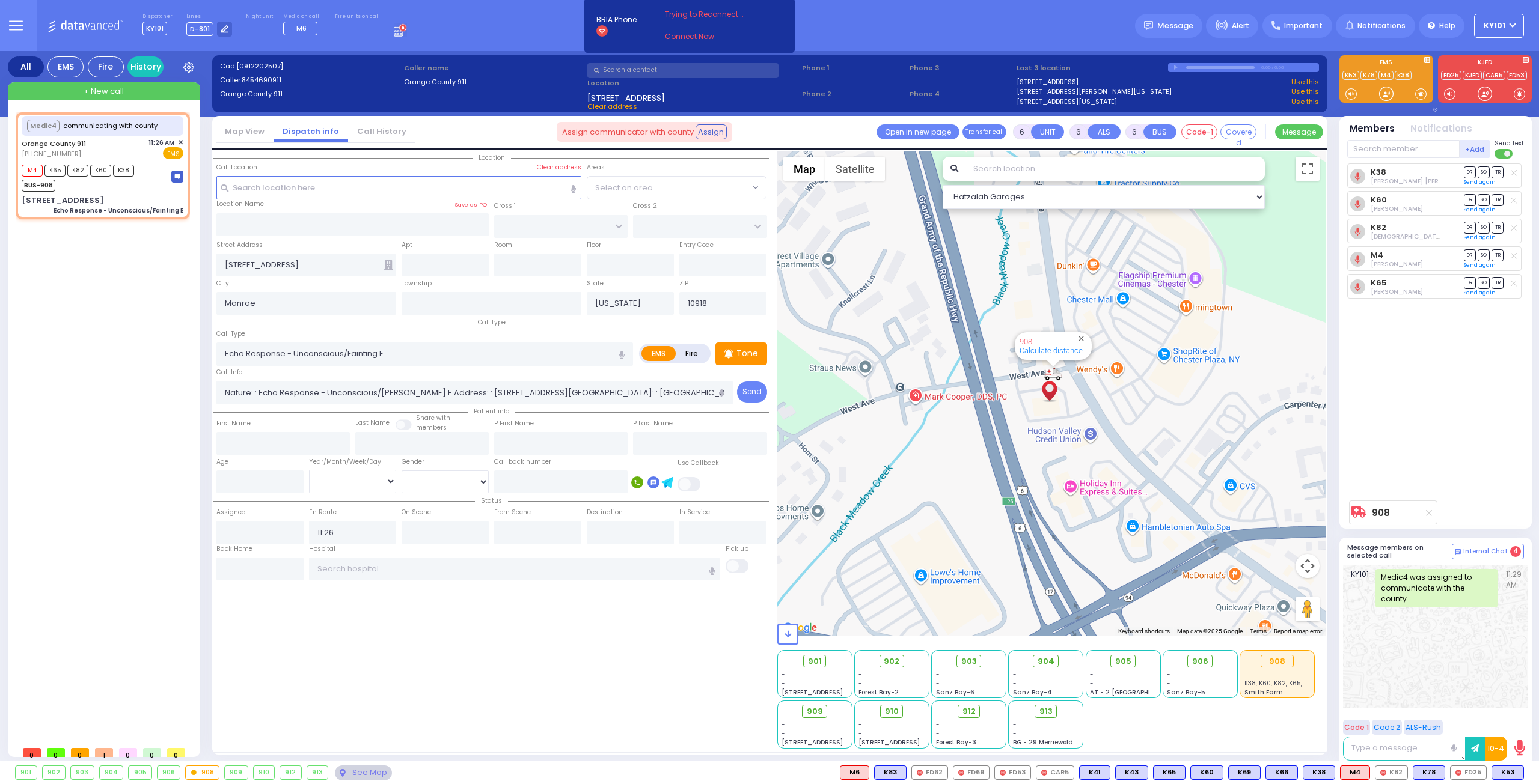
type input "11:26"
select select "Hatzalah Garages"
select select
radio input "true"
select select "Year"
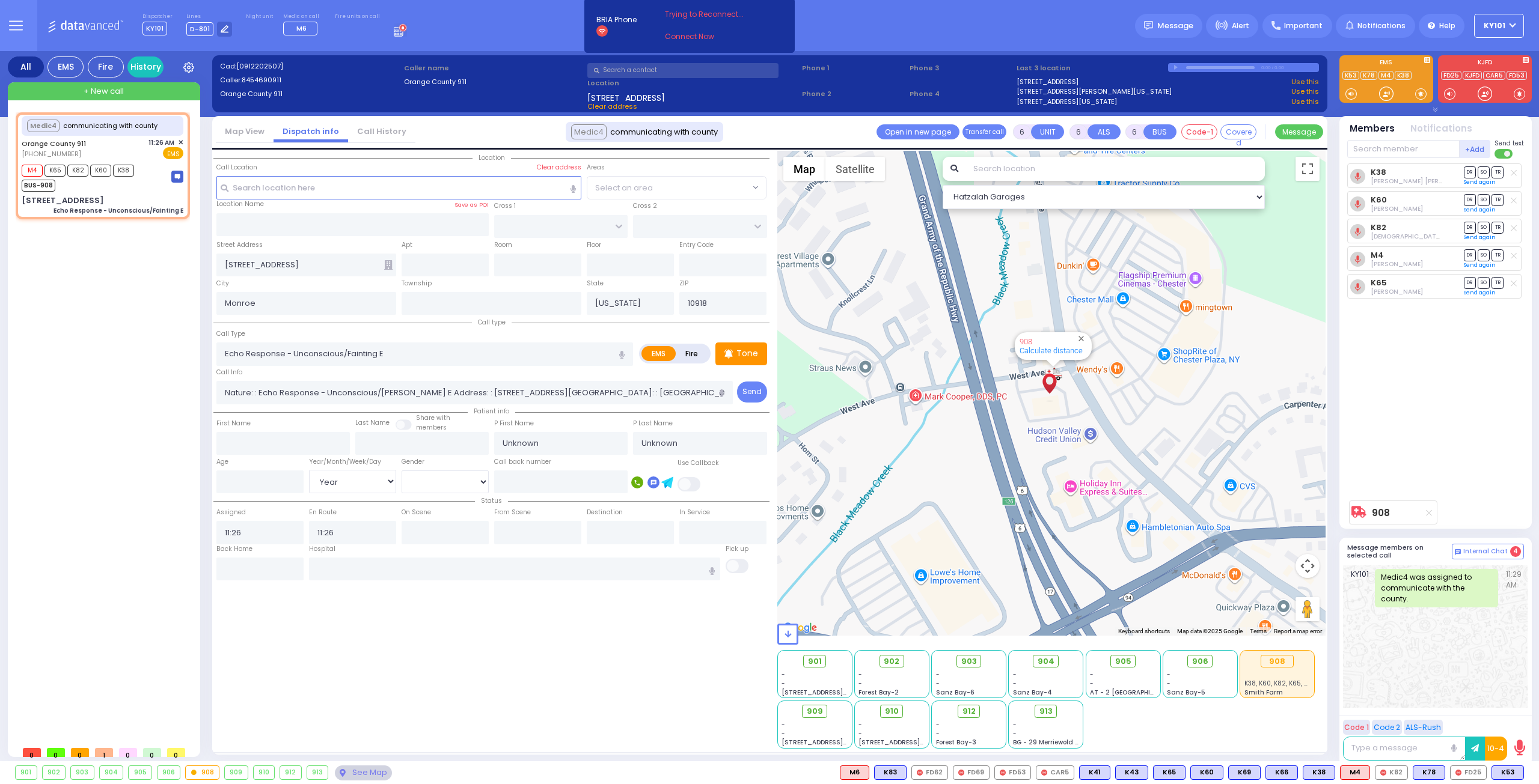
type input "11:42"
select select "Hatzalah Garages"
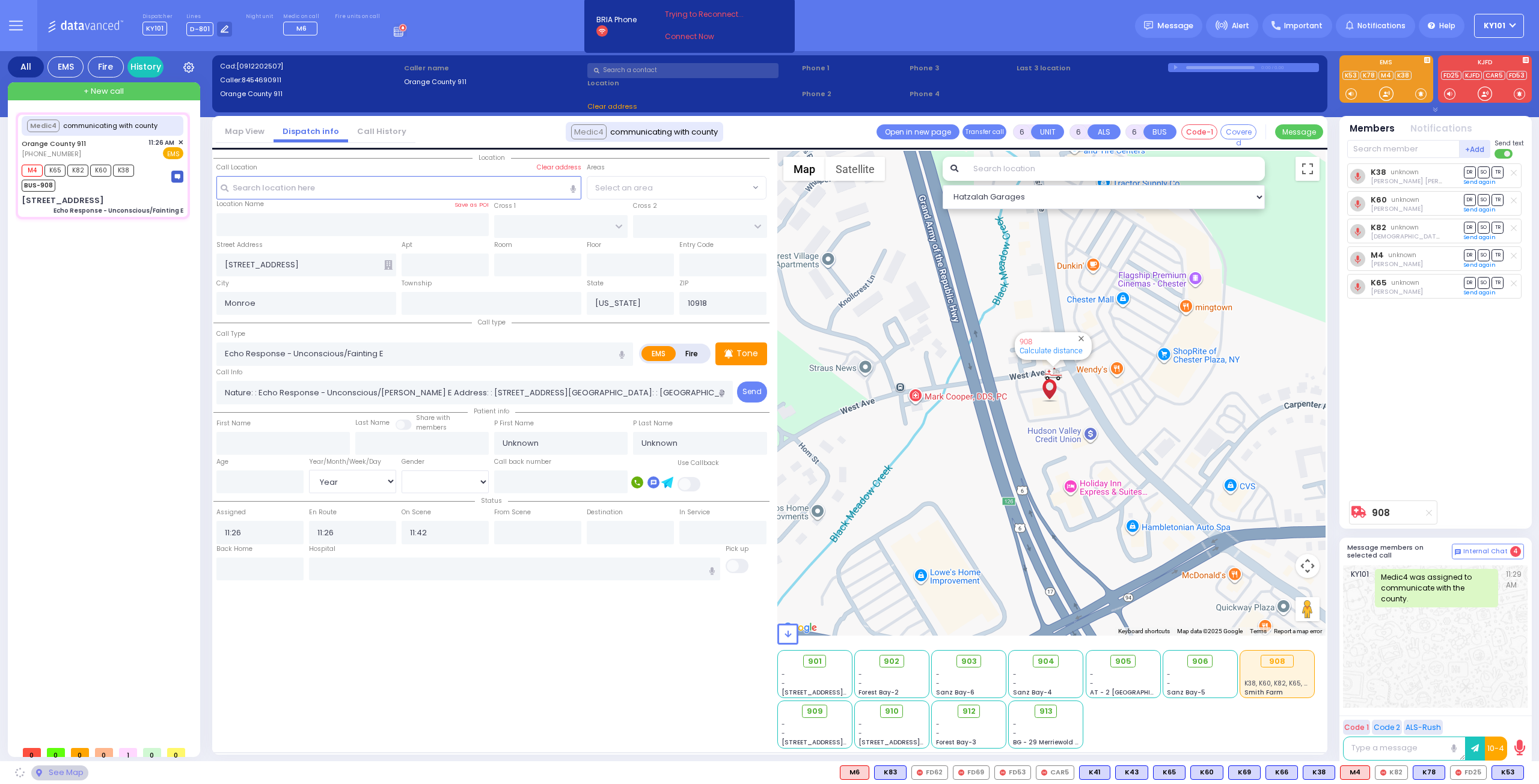
select select
radio input "true"
select select "Year"
select select "Hatzalah Garages"
select select
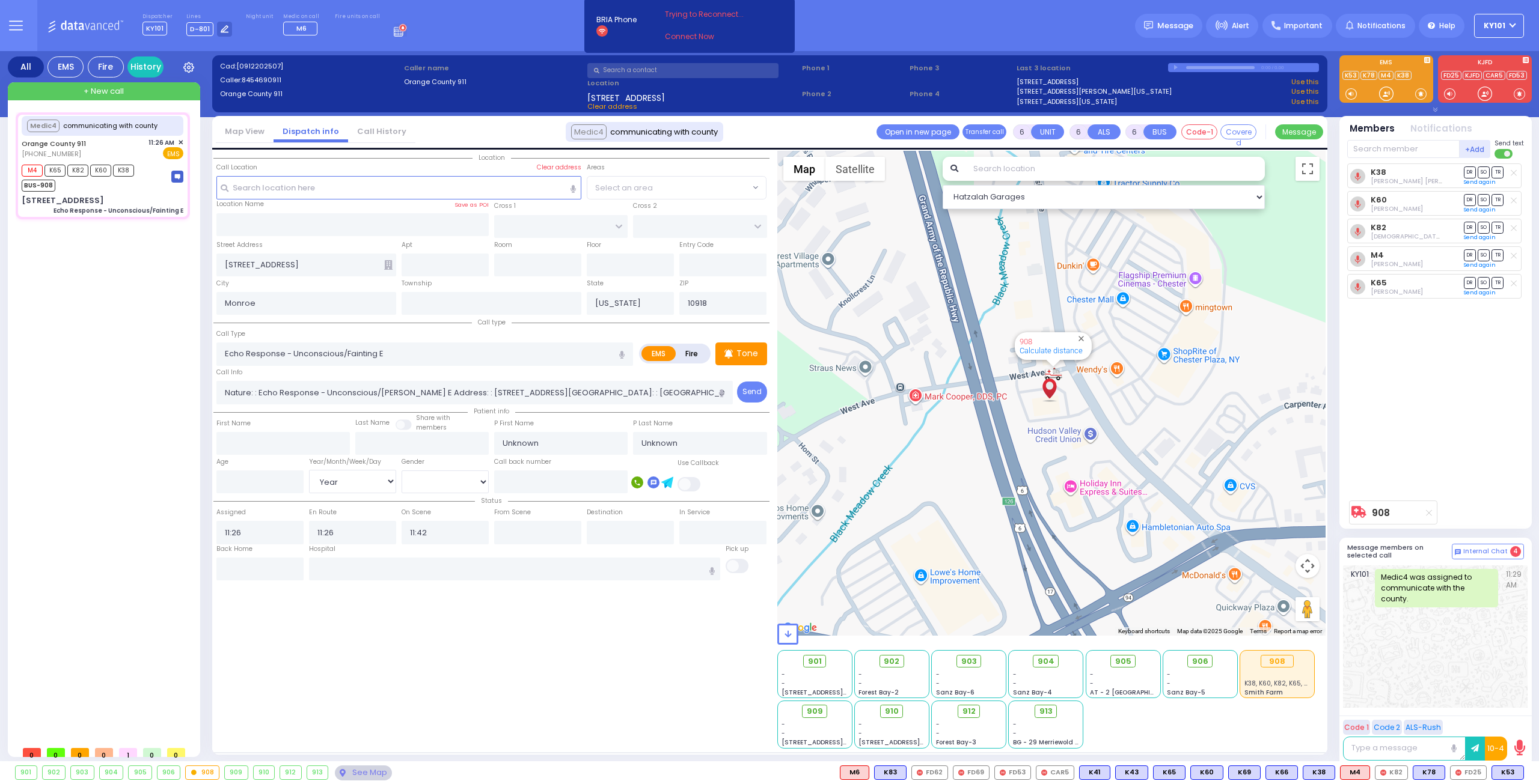
radio input "true"
select select "Year"
select select "Hatzalah Garages"
select select
radio input "true"
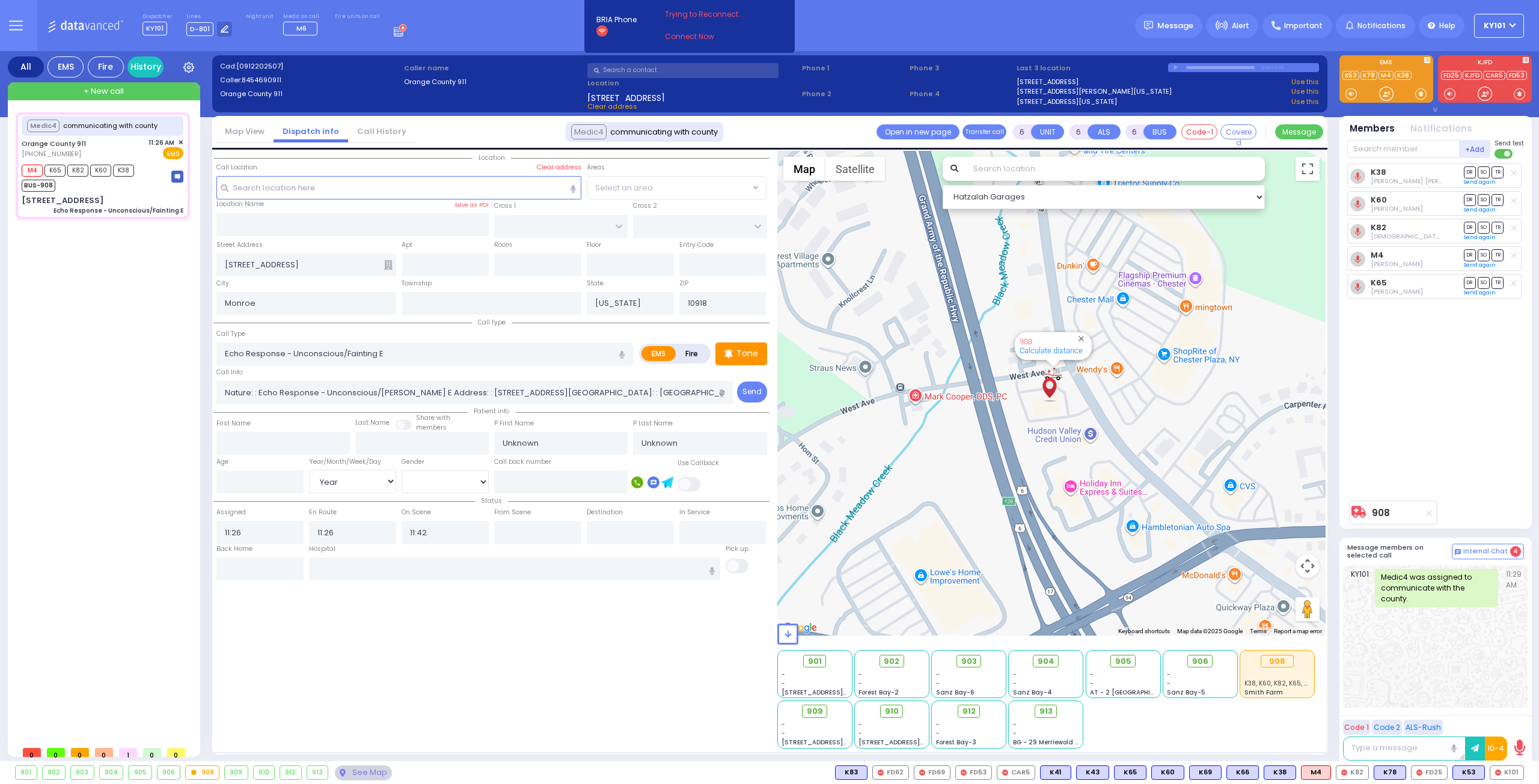
select select "Year"
select select "Hatzalah Garages"
select select
radio input "true"
select select "Year"
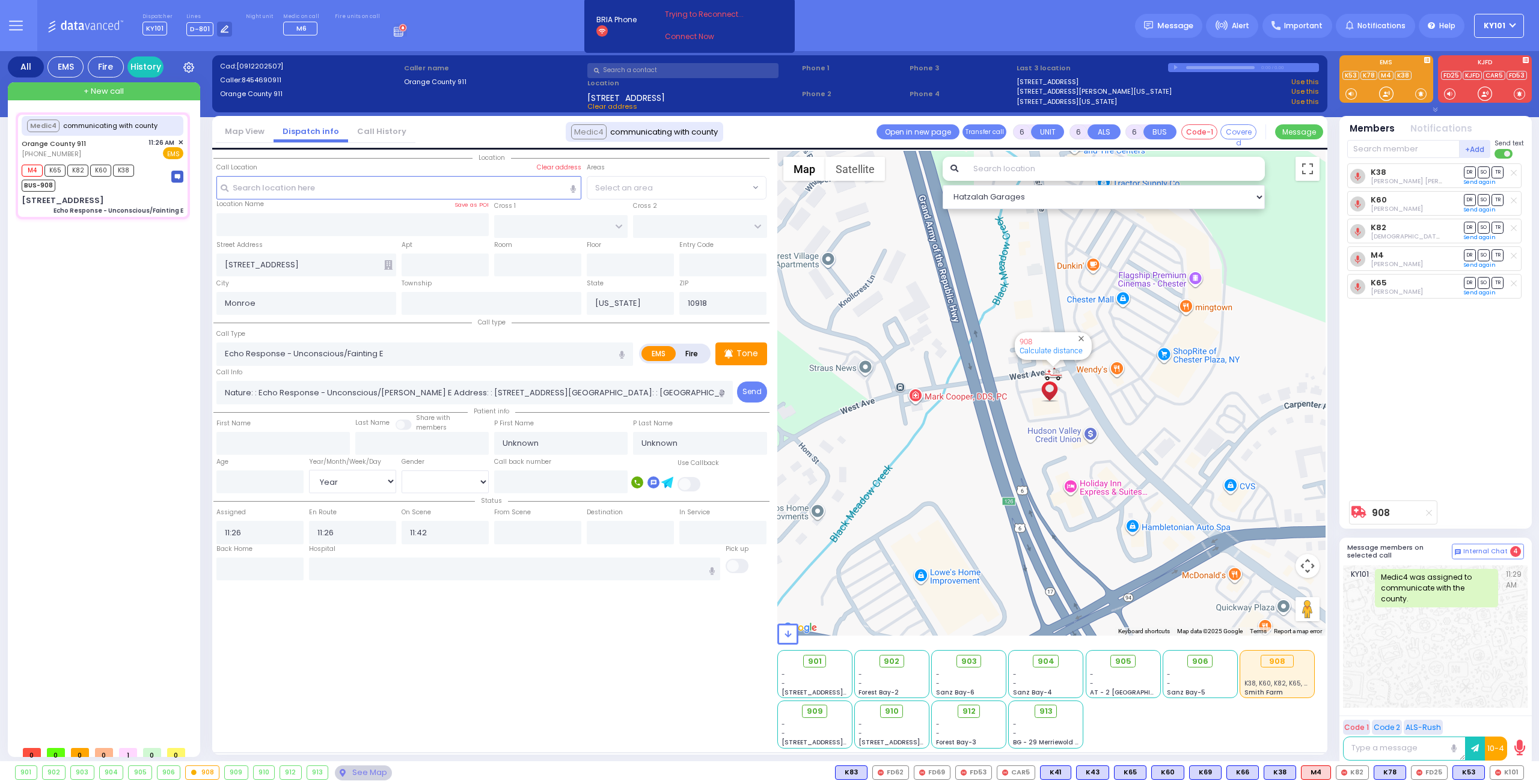
select select "Hatzalah Garages"
select select "Year"
select select
radio input "true"
type input "Afy"
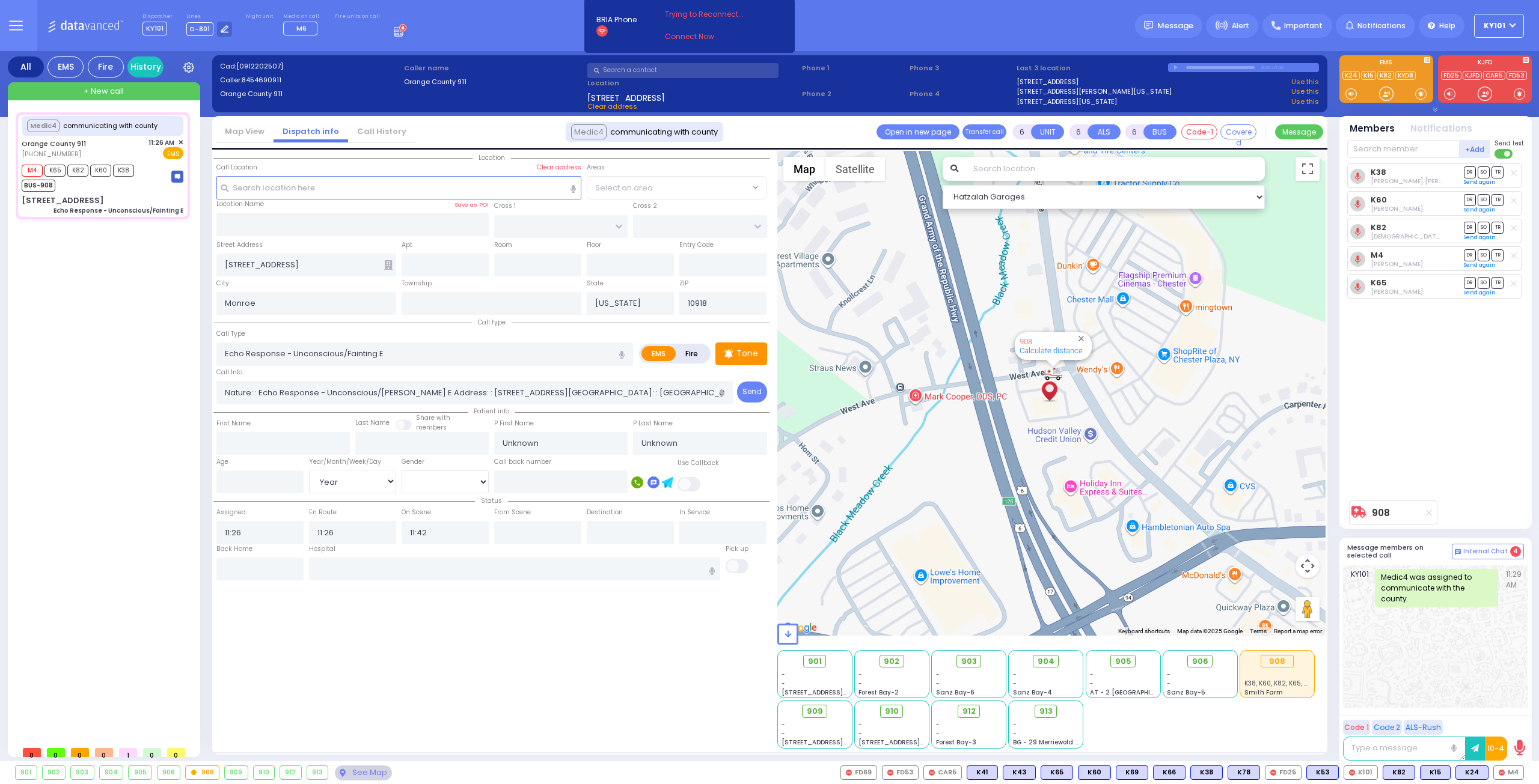
type input "[GEOGRAPHIC_DATA]"
type input "48"
select select "Year"
select select "[DEMOGRAPHIC_DATA]"
select select "Hatzalah Garages"
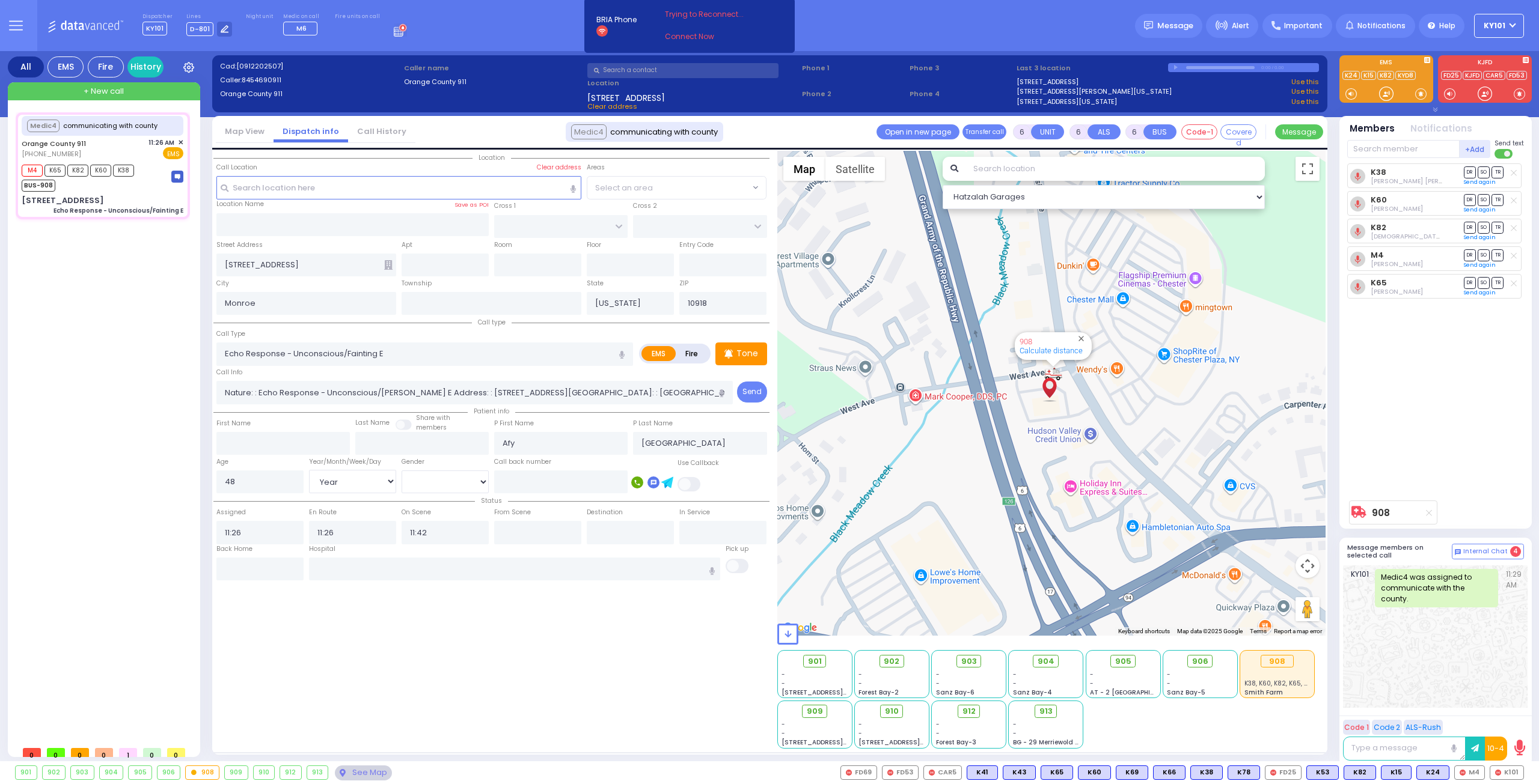
select select
radio input "true"
select select "Year"
select select "[DEMOGRAPHIC_DATA]"
select select "Hatzalah Garages"
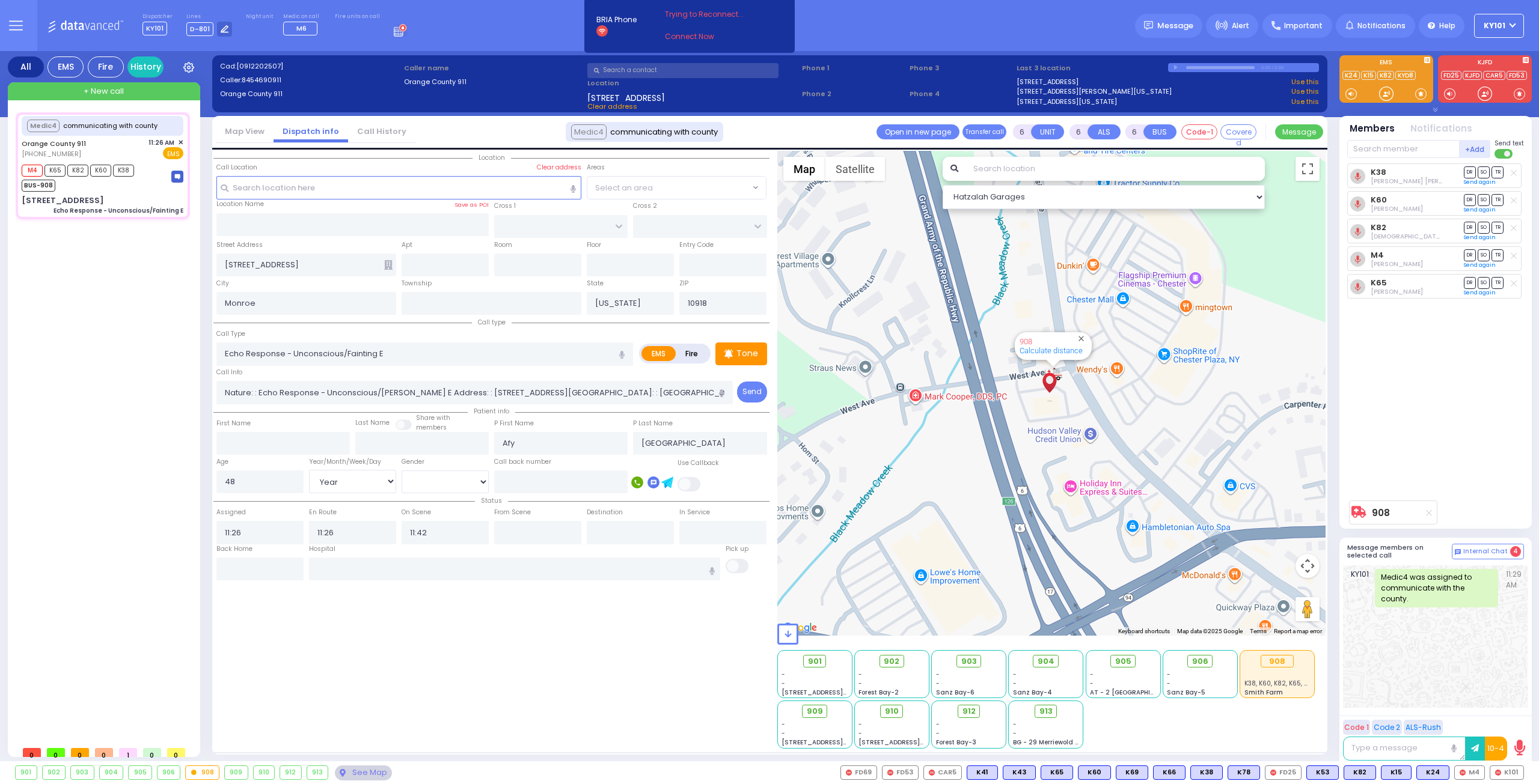
select select
radio input "true"
select select "Year"
select select "[DEMOGRAPHIC_DATA]"
type input "12:11"
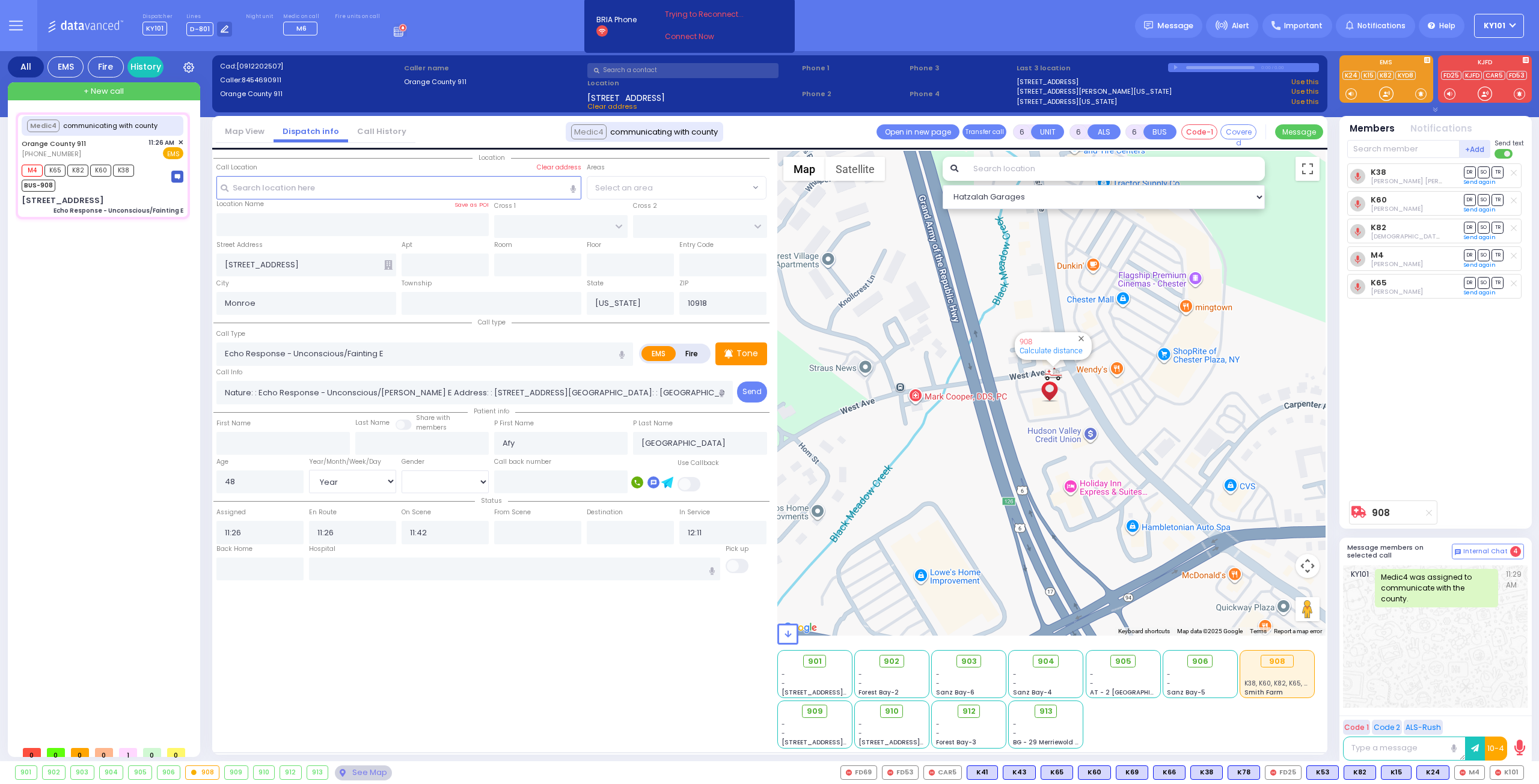
select select "Hatzalah Garages"
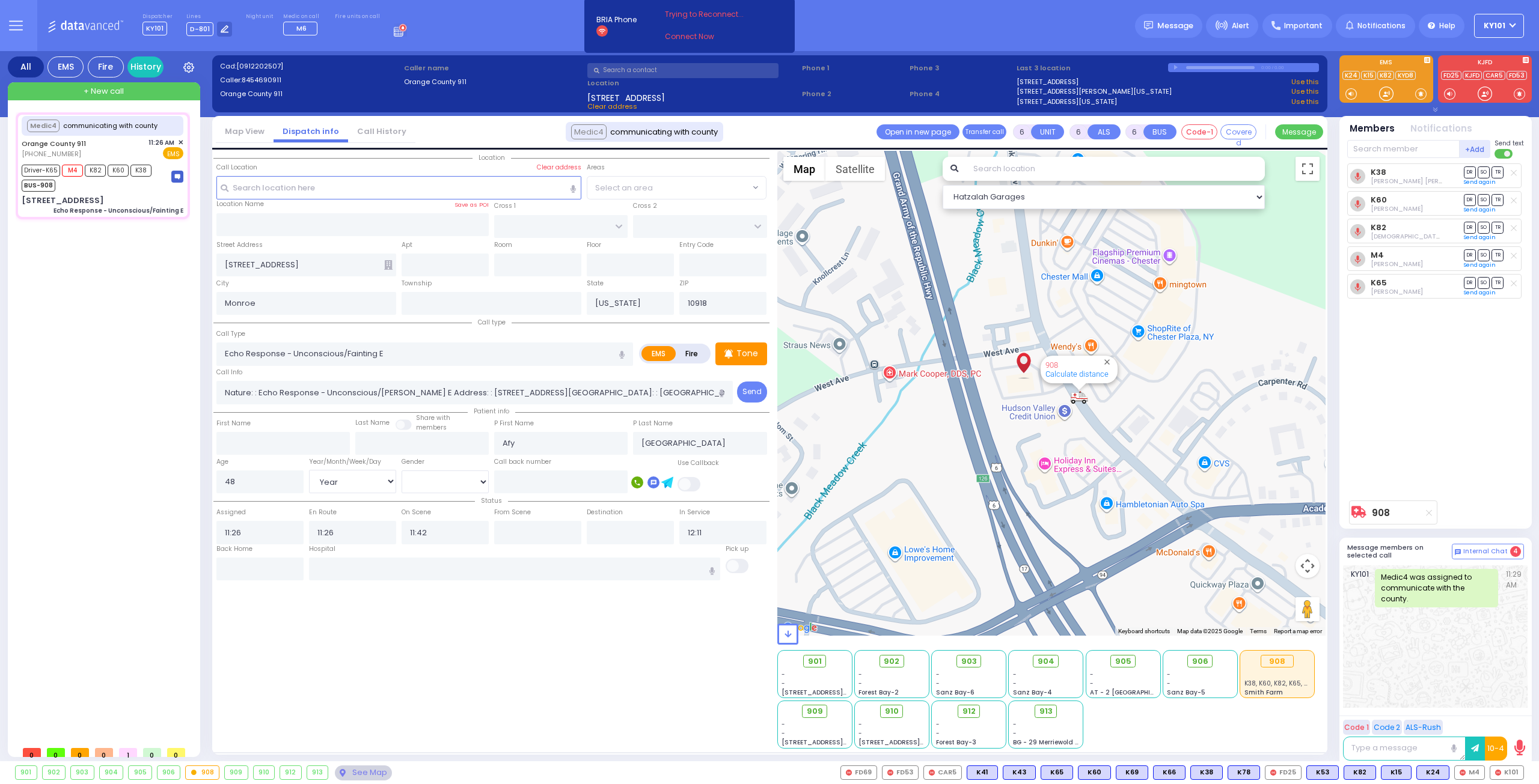
select select
radio input "true"
select select "Year"
select select "[DEMOGRAPHIC_DATA]"
select select "Hatzalah Garages"
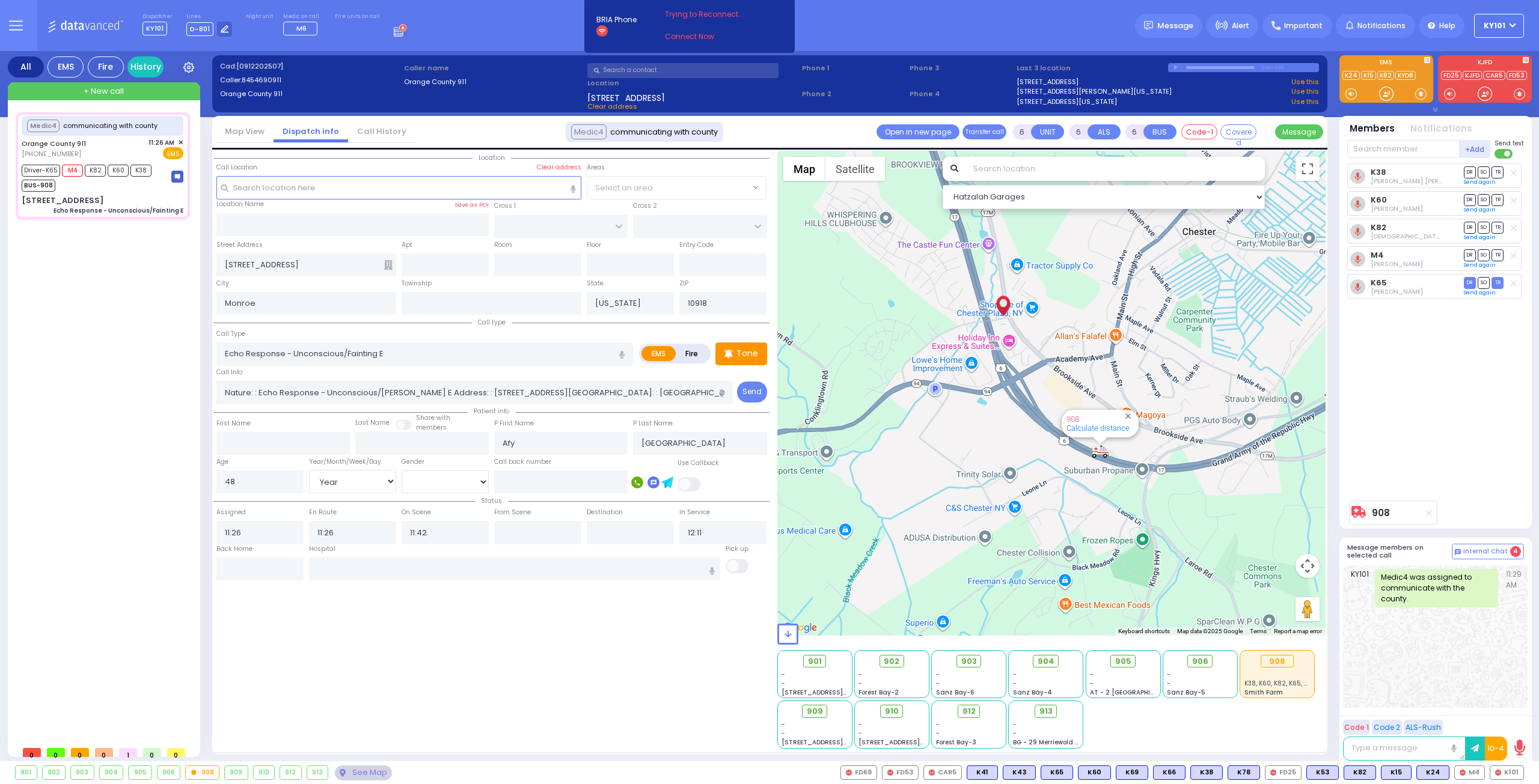
select select
radio input "true"
select select "Year"
select select "[DEMOGRAPHIC_DATA]"
select select "Hatzalah Garages"
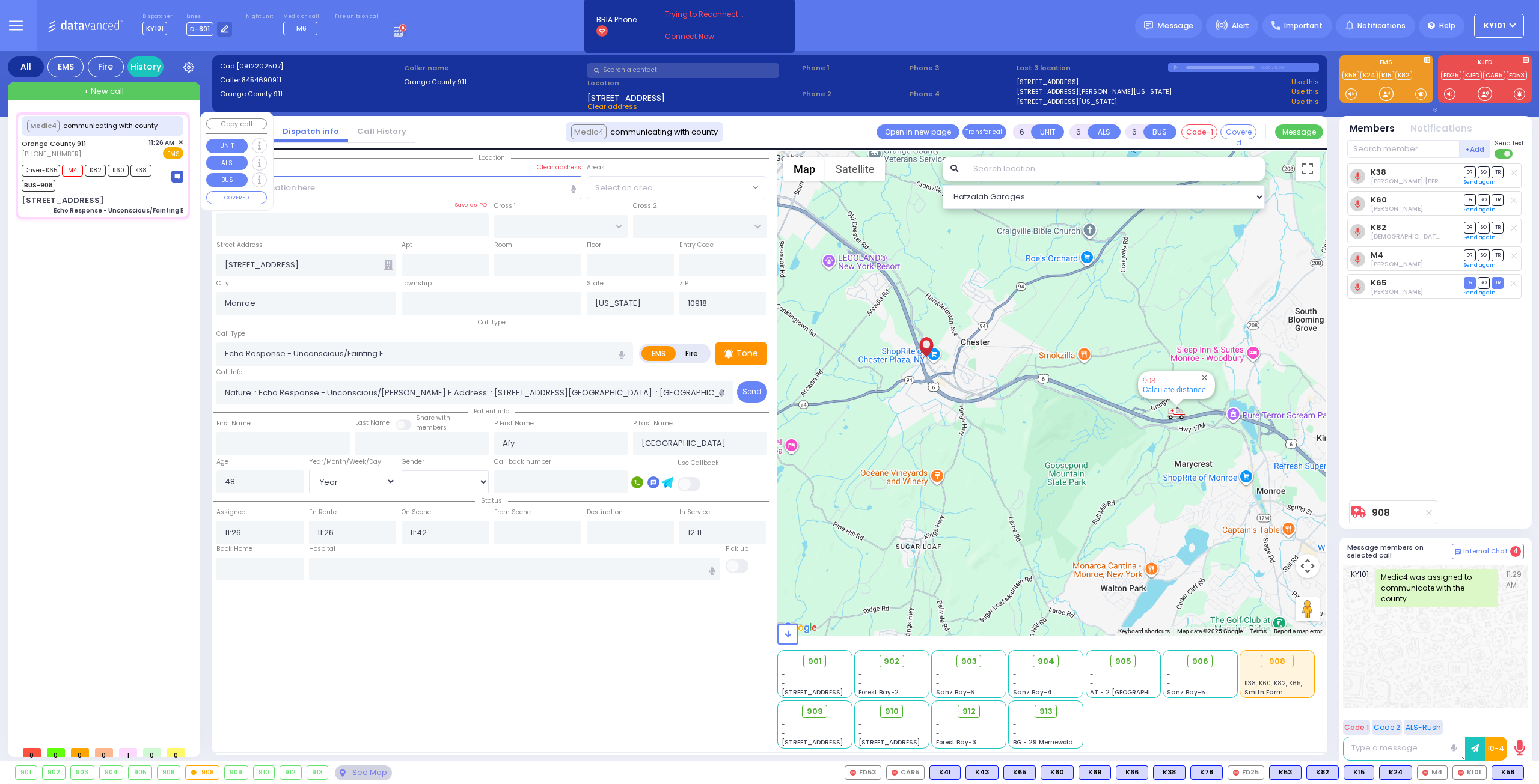
click at [179, 141] on span "✕" at bounding box center [181, 143] width 6 height 10
click at [180, 141] on span "✕" at bounding box center [181, 143] width 6 height 10
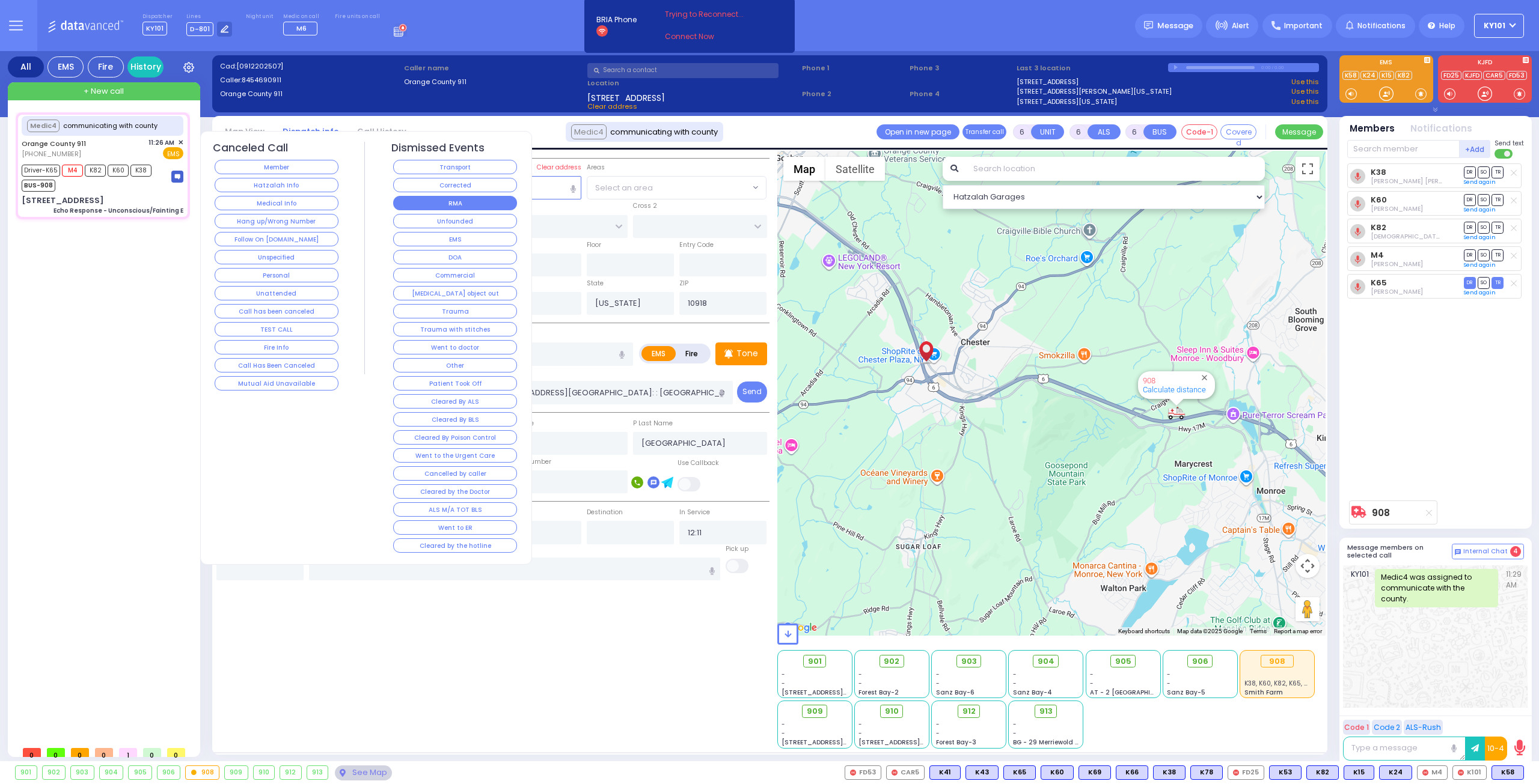
click at [472, 196] on button "RMA" at bounding box center [454, 202] width 124 height 14
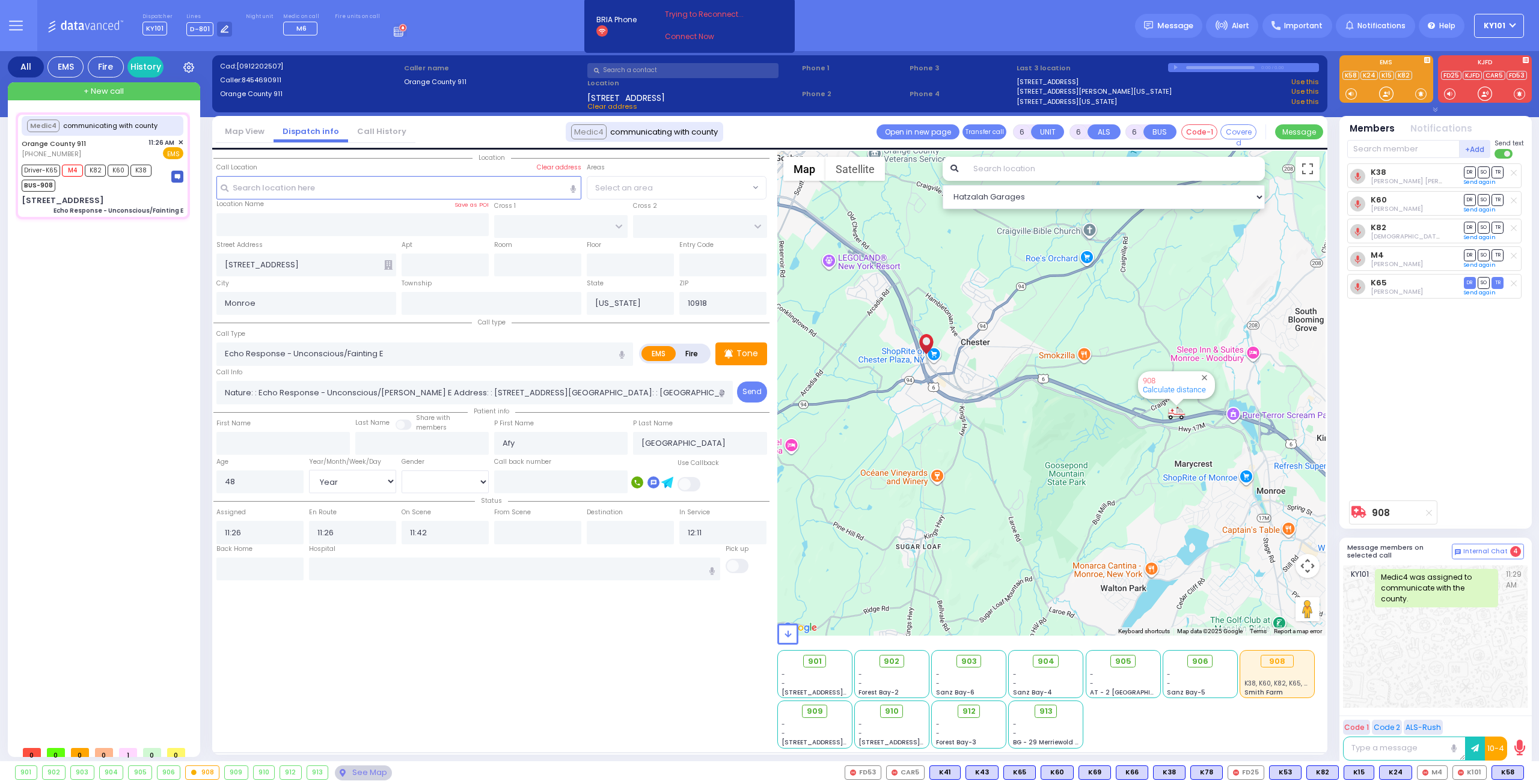
select select
radio input "true"
select select
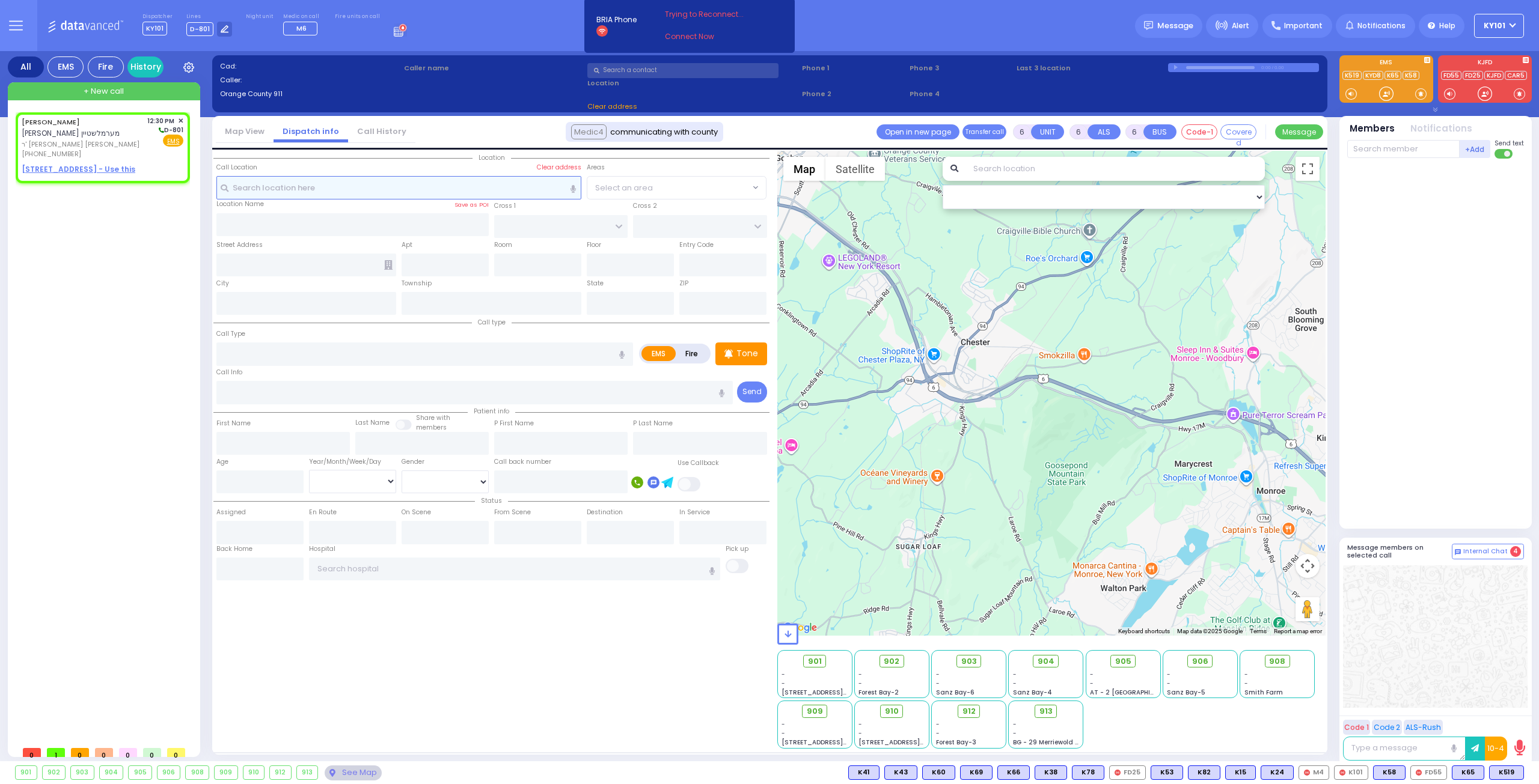
type input "2"
type input "1"
select select
radio input "true"
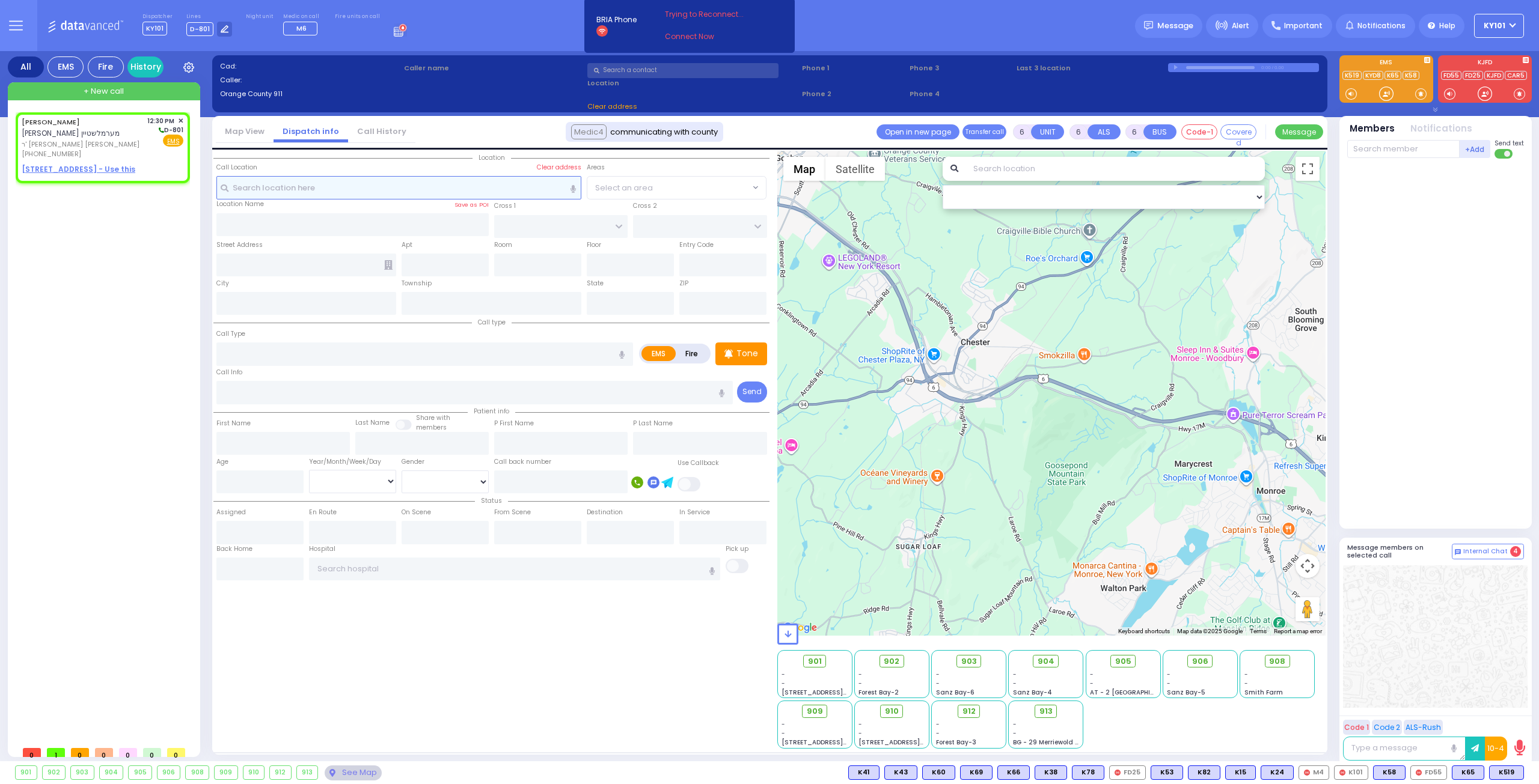
type input "ARON HERSH"
type input "MERMELSTEIN"
select select
type input "12:30"
select select "Hatzalah Garages"
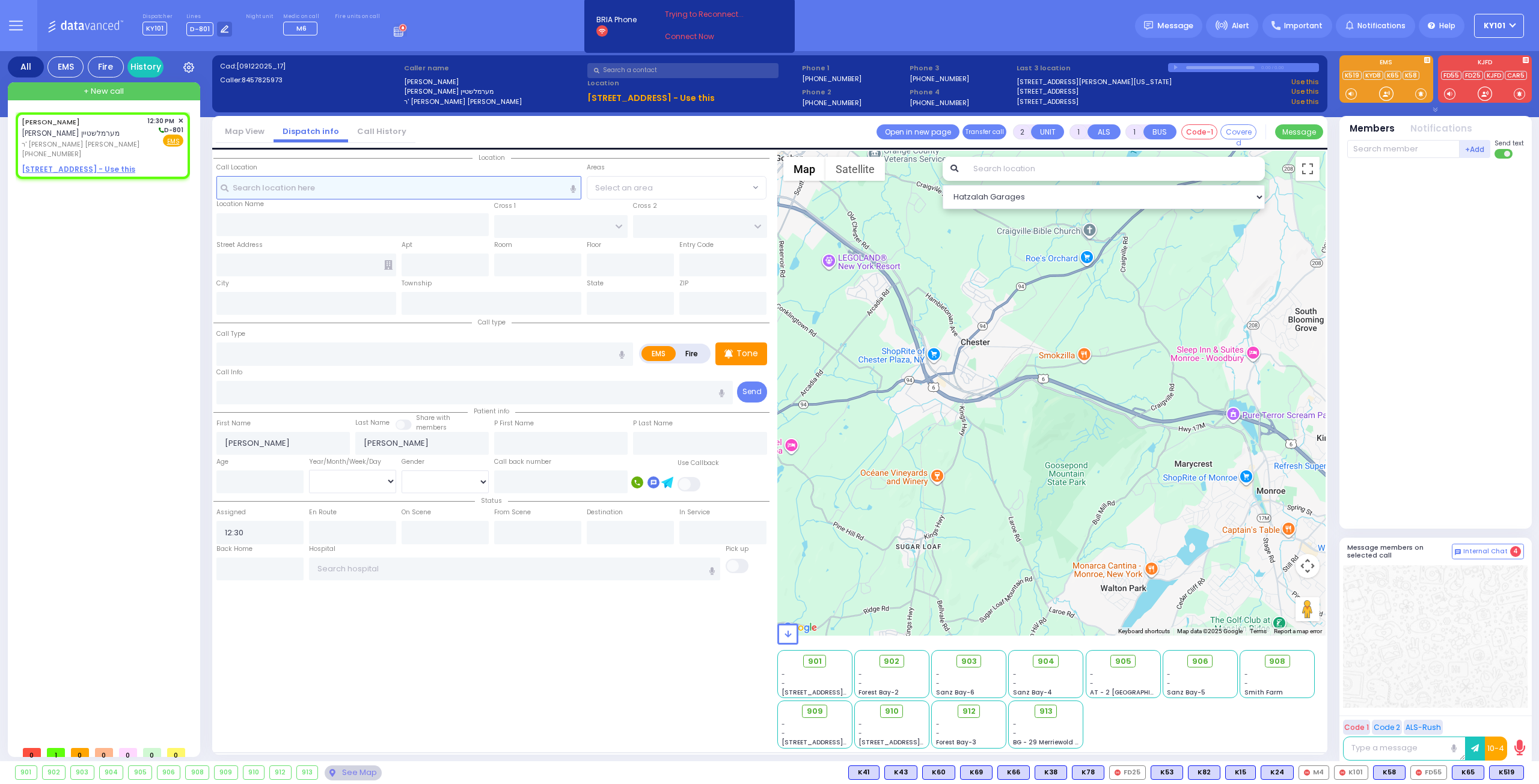
select select
radio input "true"
select select
select select "Hatzalah Garages"
click at [89, 171] on u "161 ACRES RD 204 - Use this" at bounding box center [78, 169] width 114 height 10
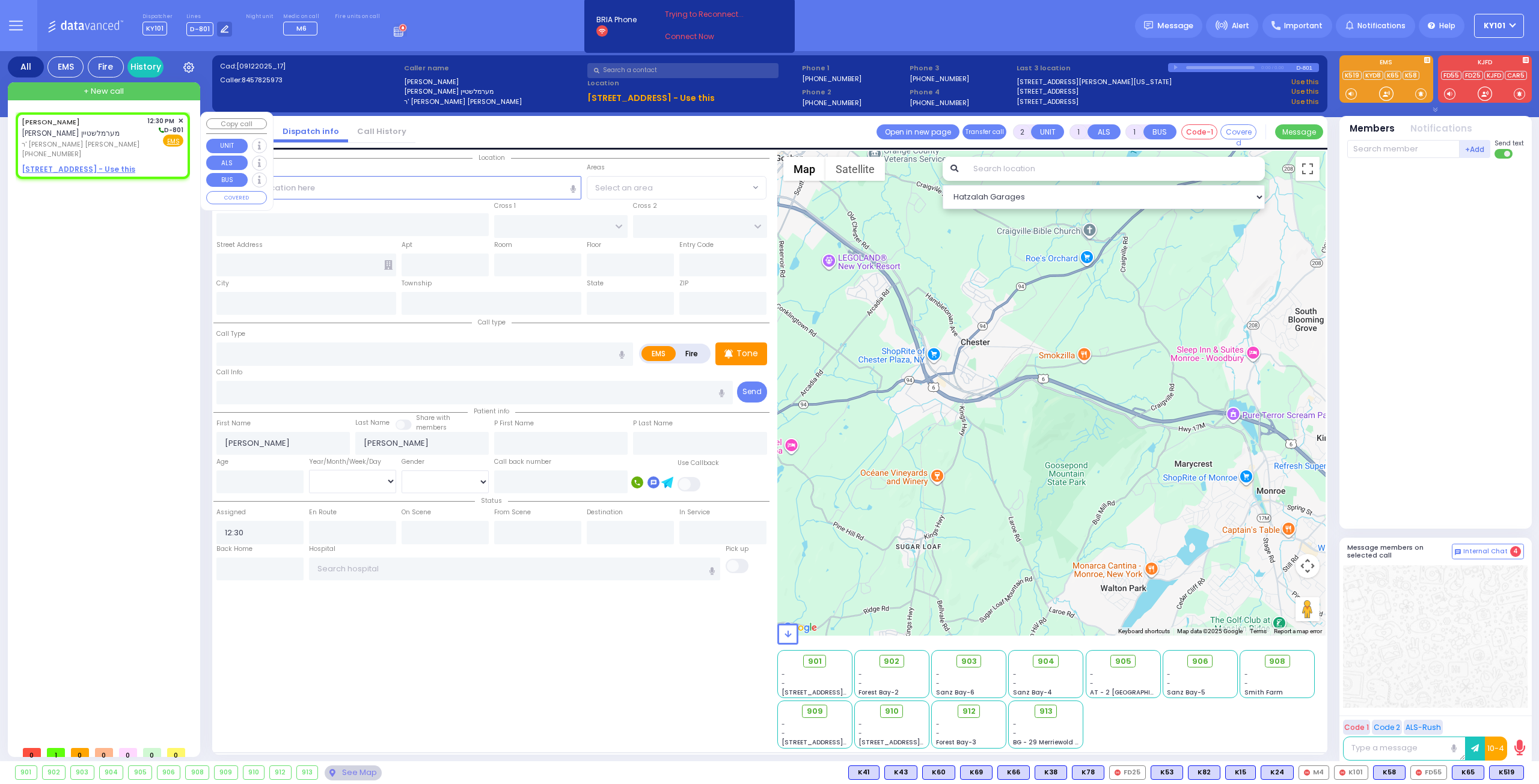
select select
radio input "true"
select select
select select "Hatzalah Garages"
type input "MELITZ RD"
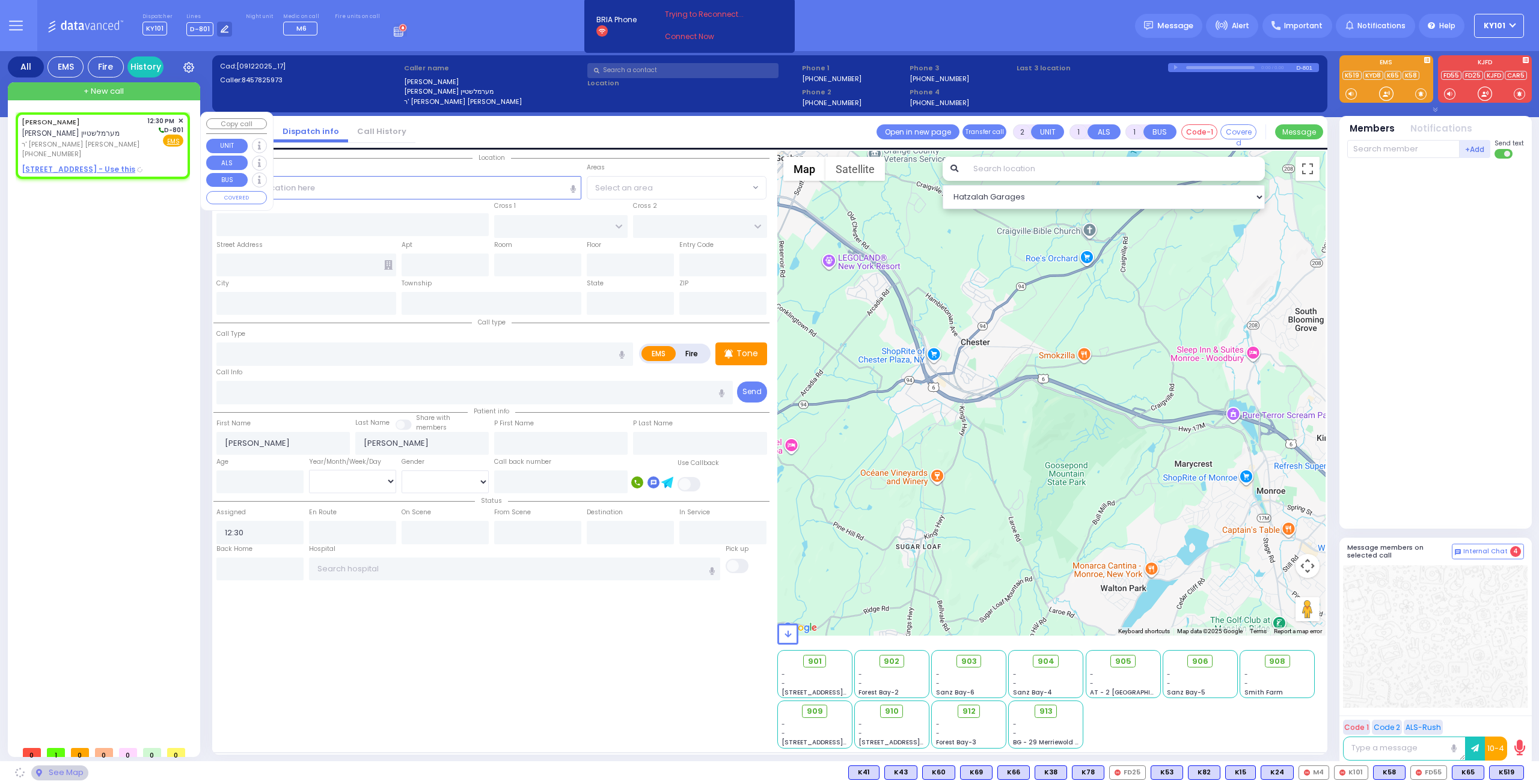
type input "KROLLA DR"
type input "161 ACRES RD"
type input "204"
type input "Kiryas Joel"
type input "New York"
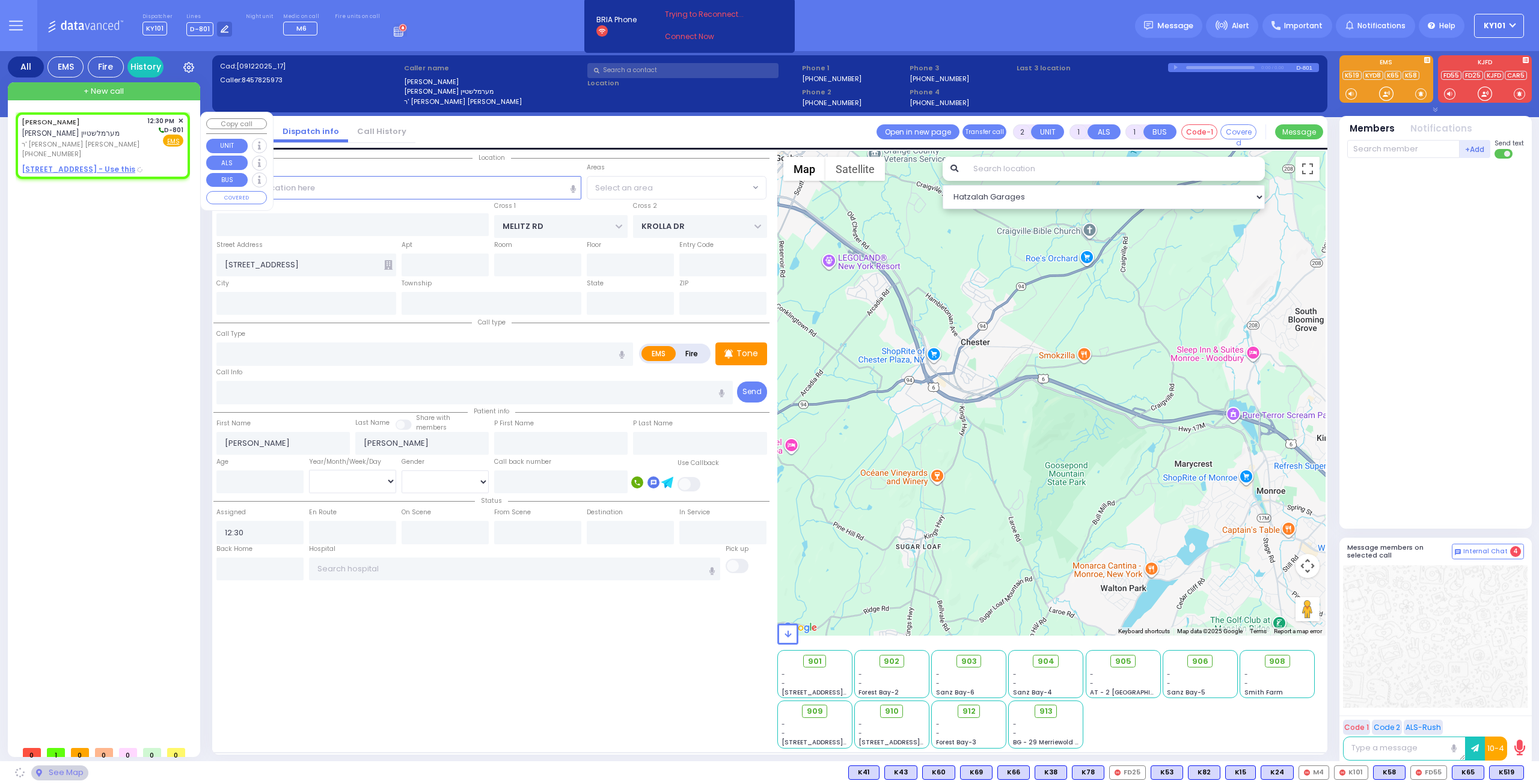
type input "10950"
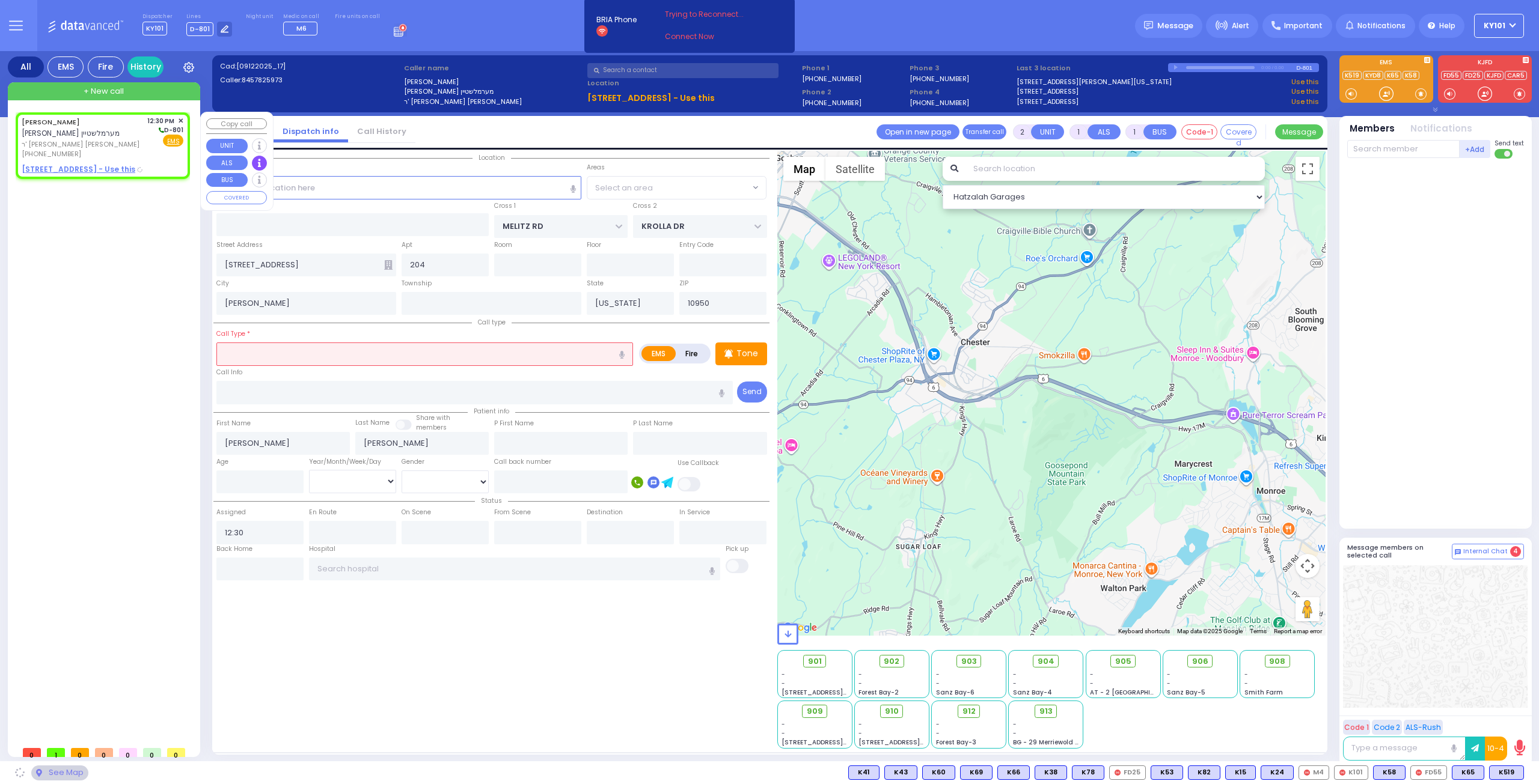
select select "DIVRIE YOEL"
select select
radio input "true"
select select
select select "Hatzalah Garages"
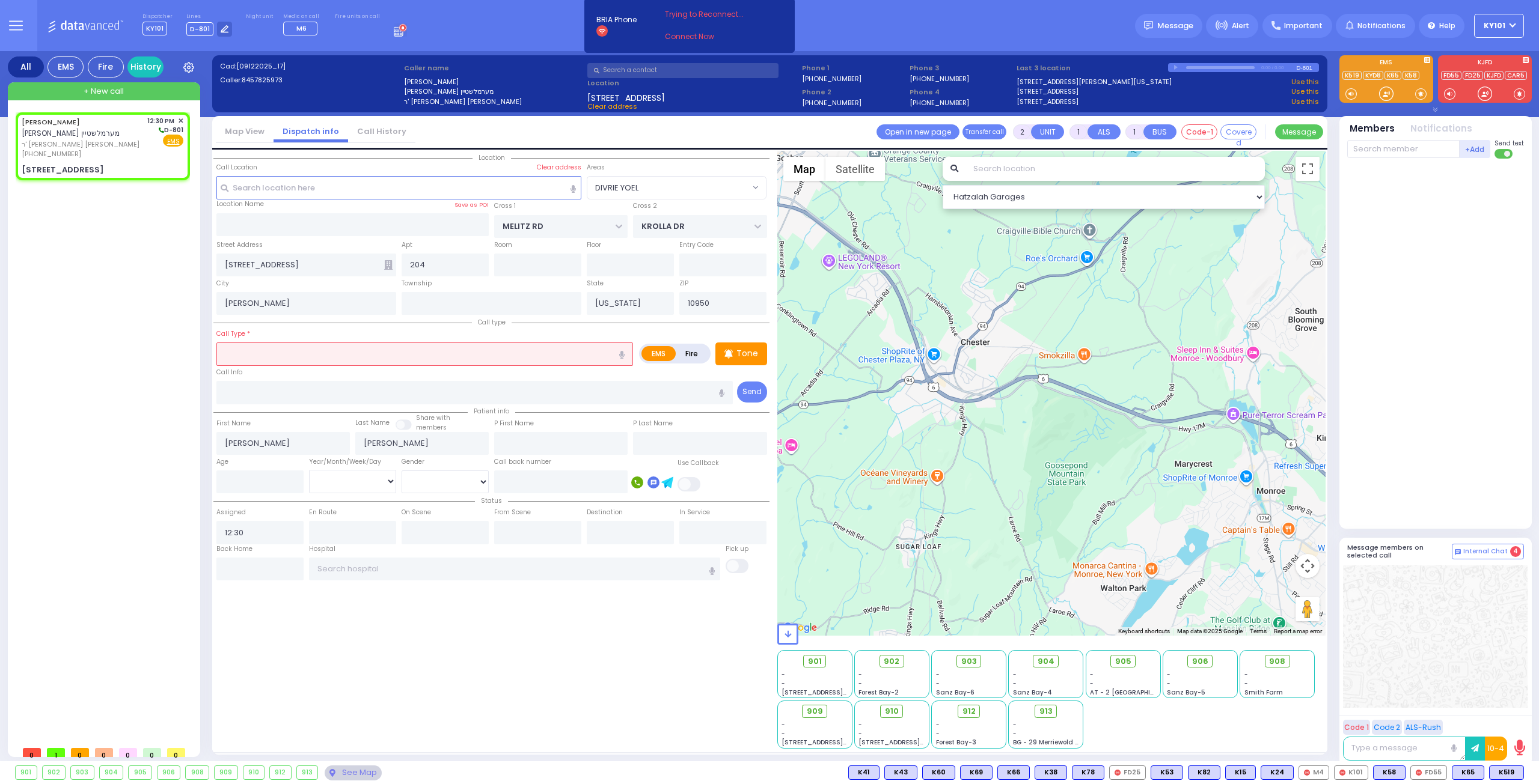
select select "DIVRIE YOEL"
click at [334, 351] on input "text" at bounding box center [424, 353] width 417 height 22
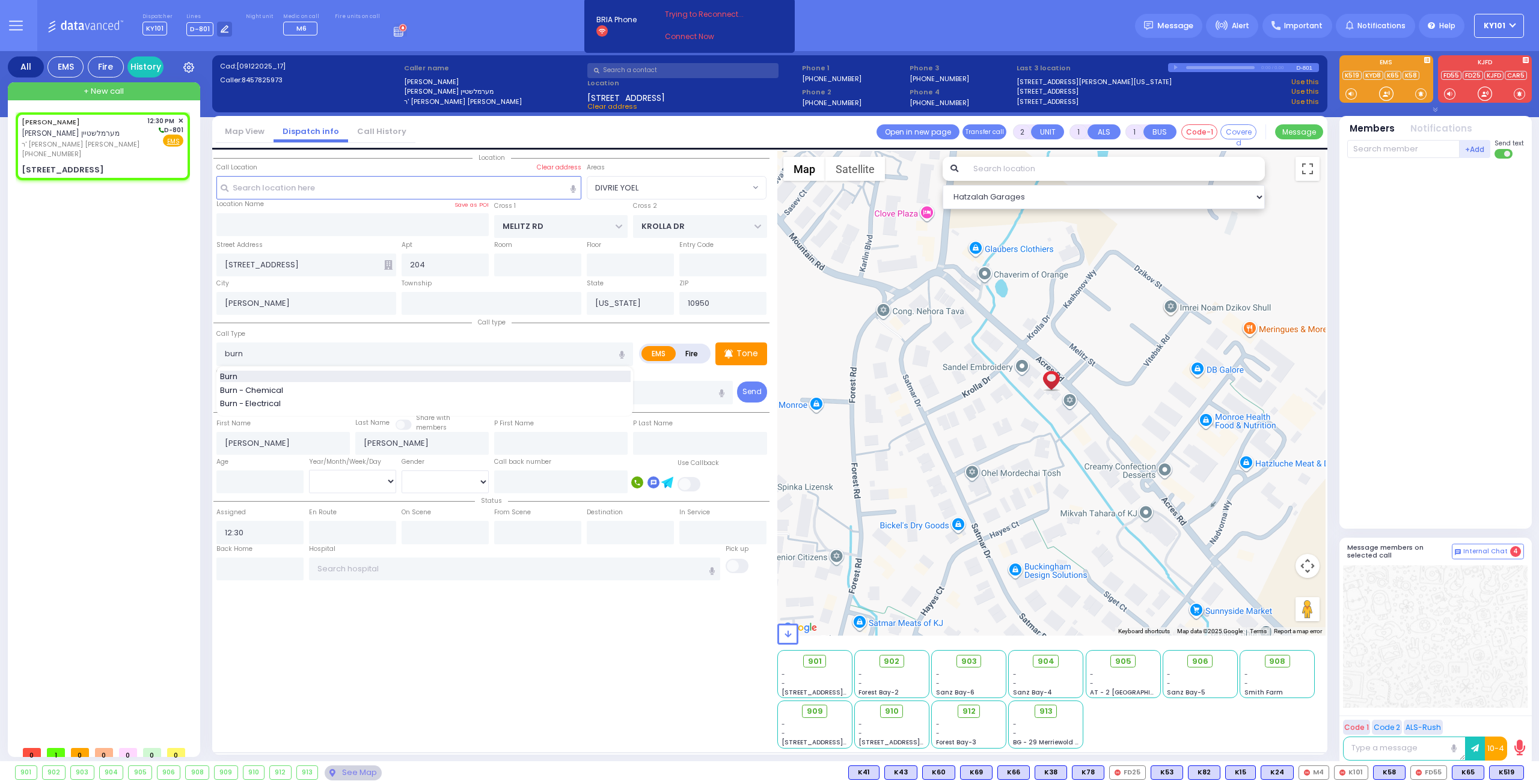
click at [299, 371] on div "Burn" at bounding box center [425, 377] width 410 height 12
type input "Burn"
type input "3"
type input "0"
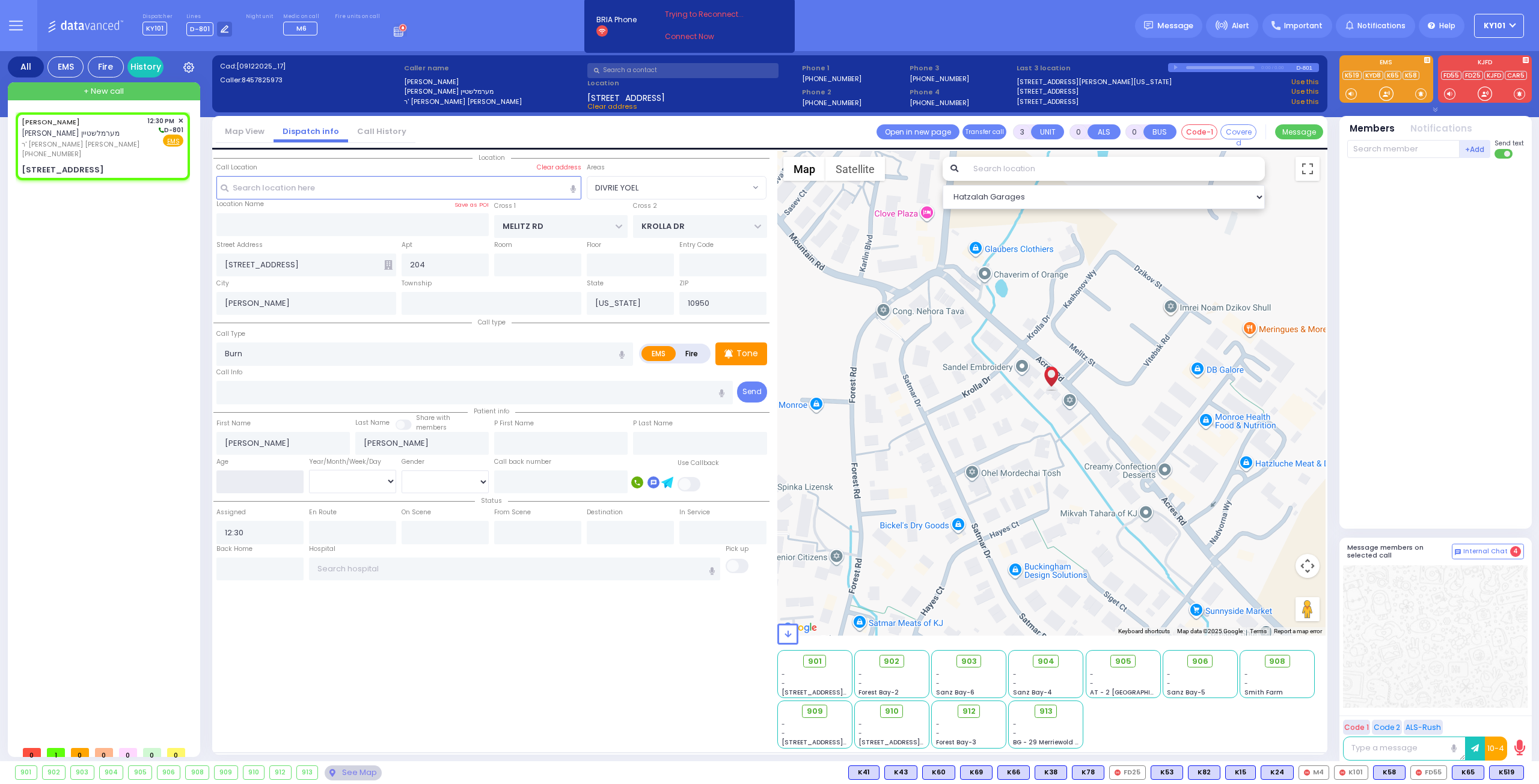
click at [276, 475] on input "number" at bounding box center [259, 482] width 87 height 22
select select
radio input "true"
select select
type input "2"
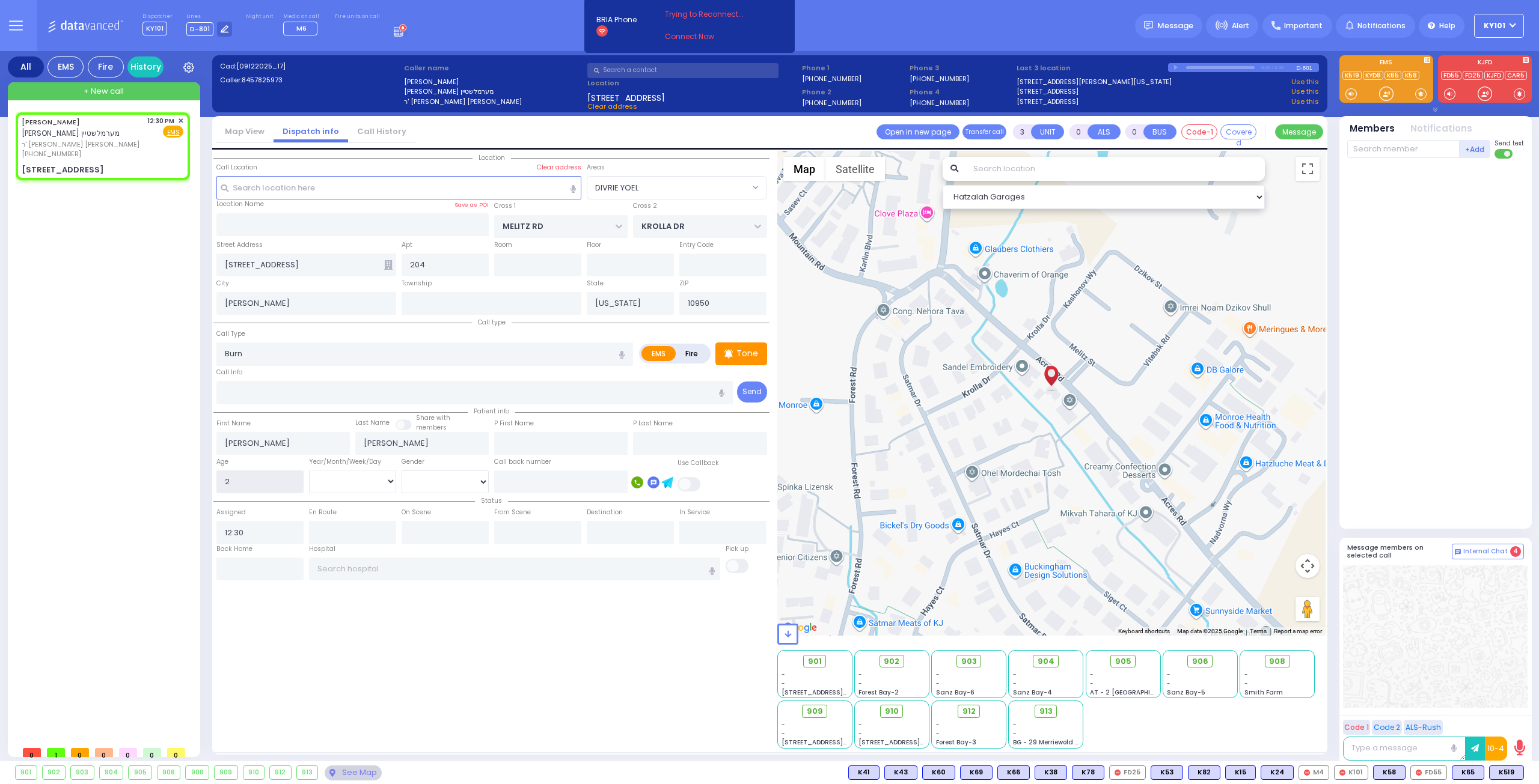
select select "Hatzalah Garages"
select select
radio input "true"
select select
select select "Hatzalah Garages"
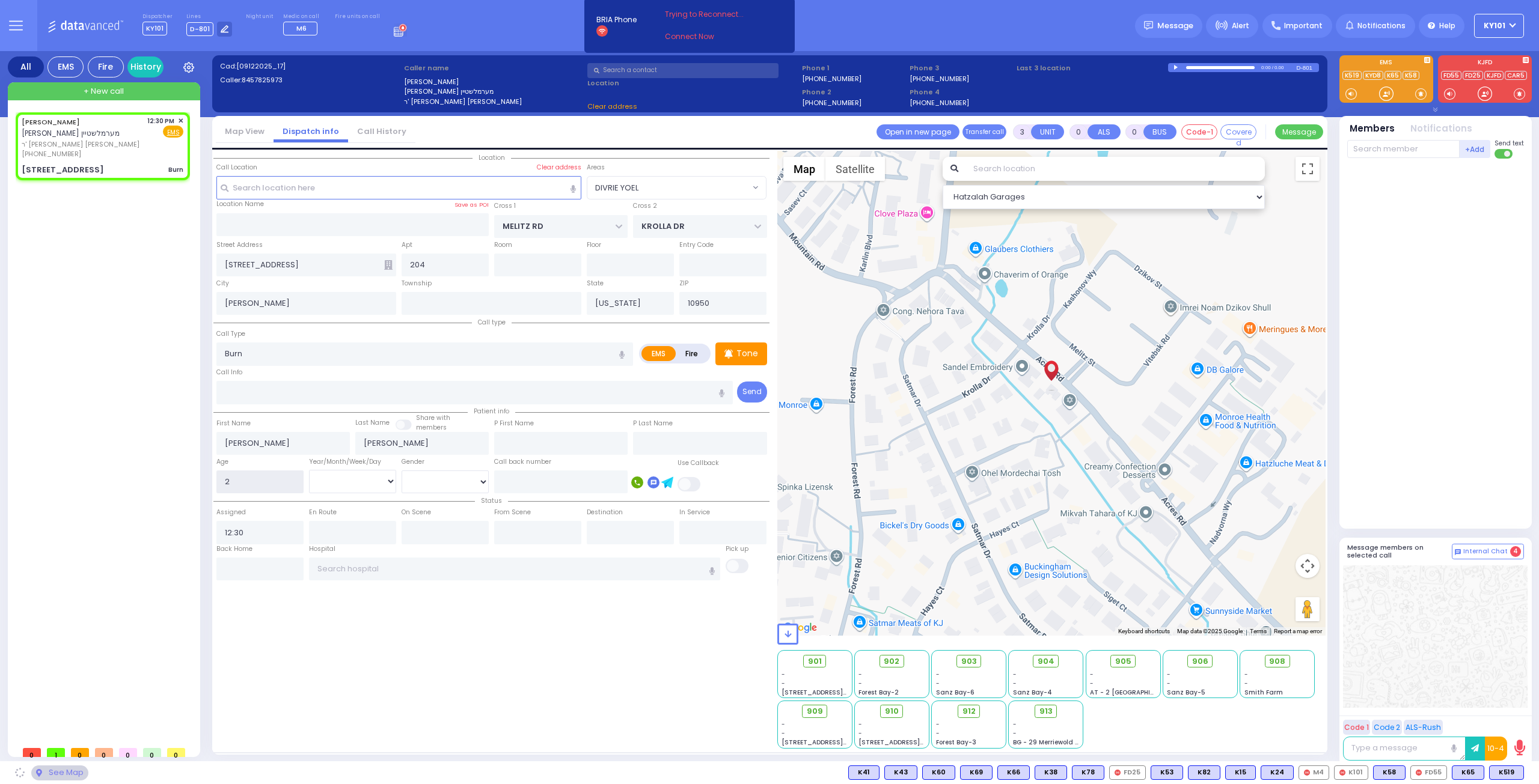
type input "2"
select select "DIVRIE YOEL"
click at [347, 480] on select "Year Month Week Day" at bounding box center [352, 481] width 87 height 22
select select "DIVRIE YOEL"
select select
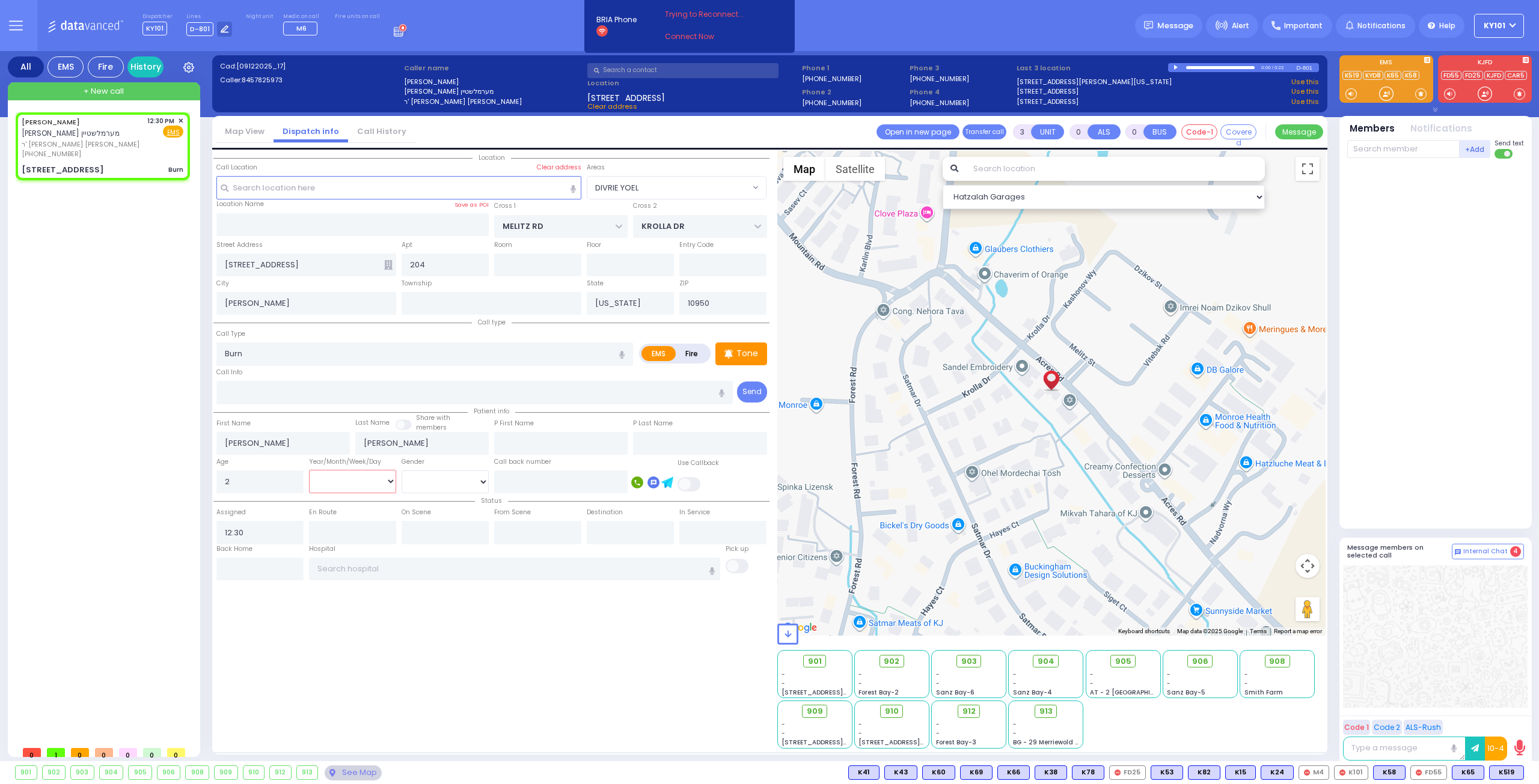
radio input "true"
select select "Year"
click at [309, 470] on select "Year Month Week Day" at bounding box center [352, 481] width 87 height 22
select select "Hatzalah Garages"
select select "DIVRIE YOEL"
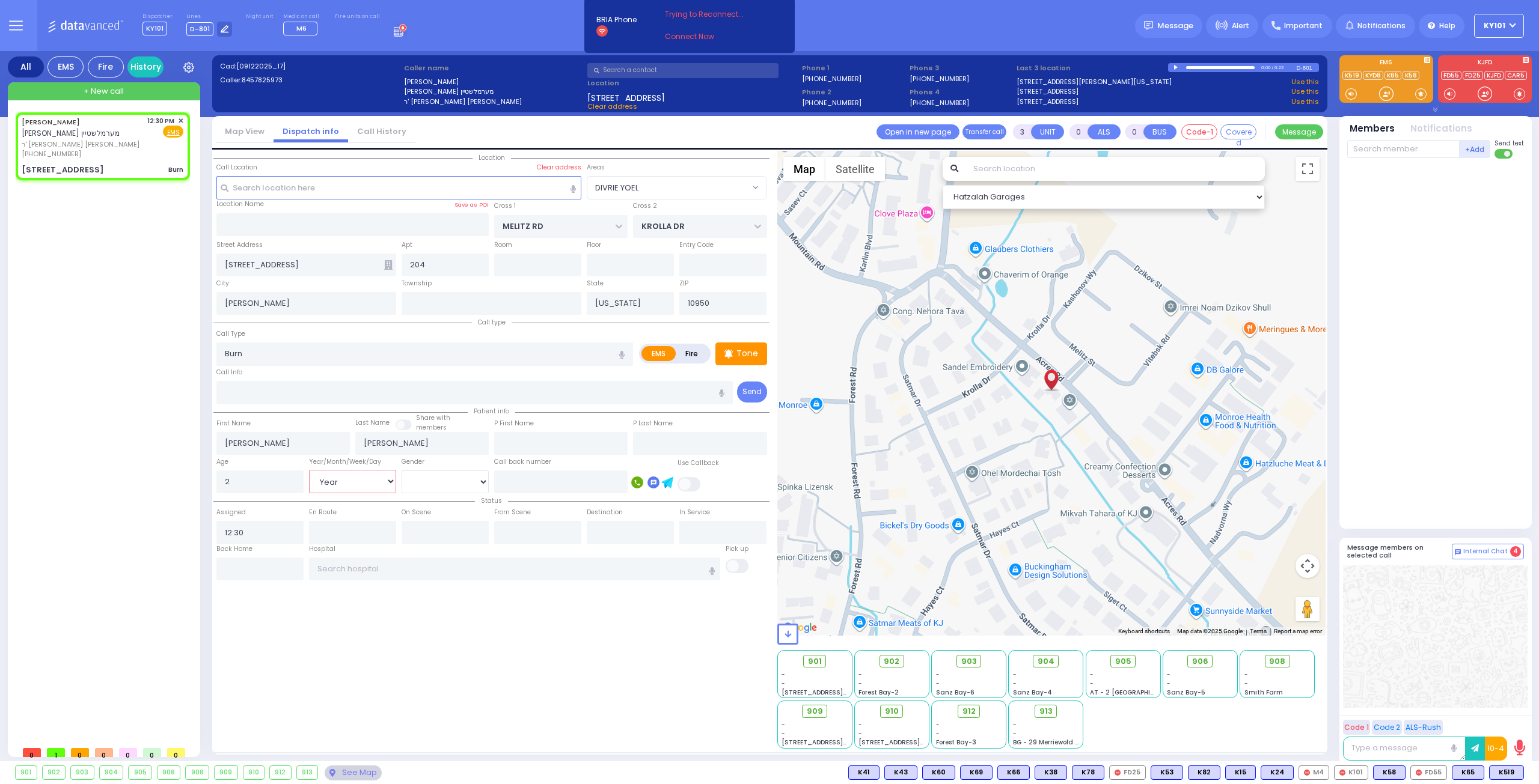
select select
radio input "true"
select select "Year"
select select "Hatzalah Garages"
select select "DIVRIE YOEL"
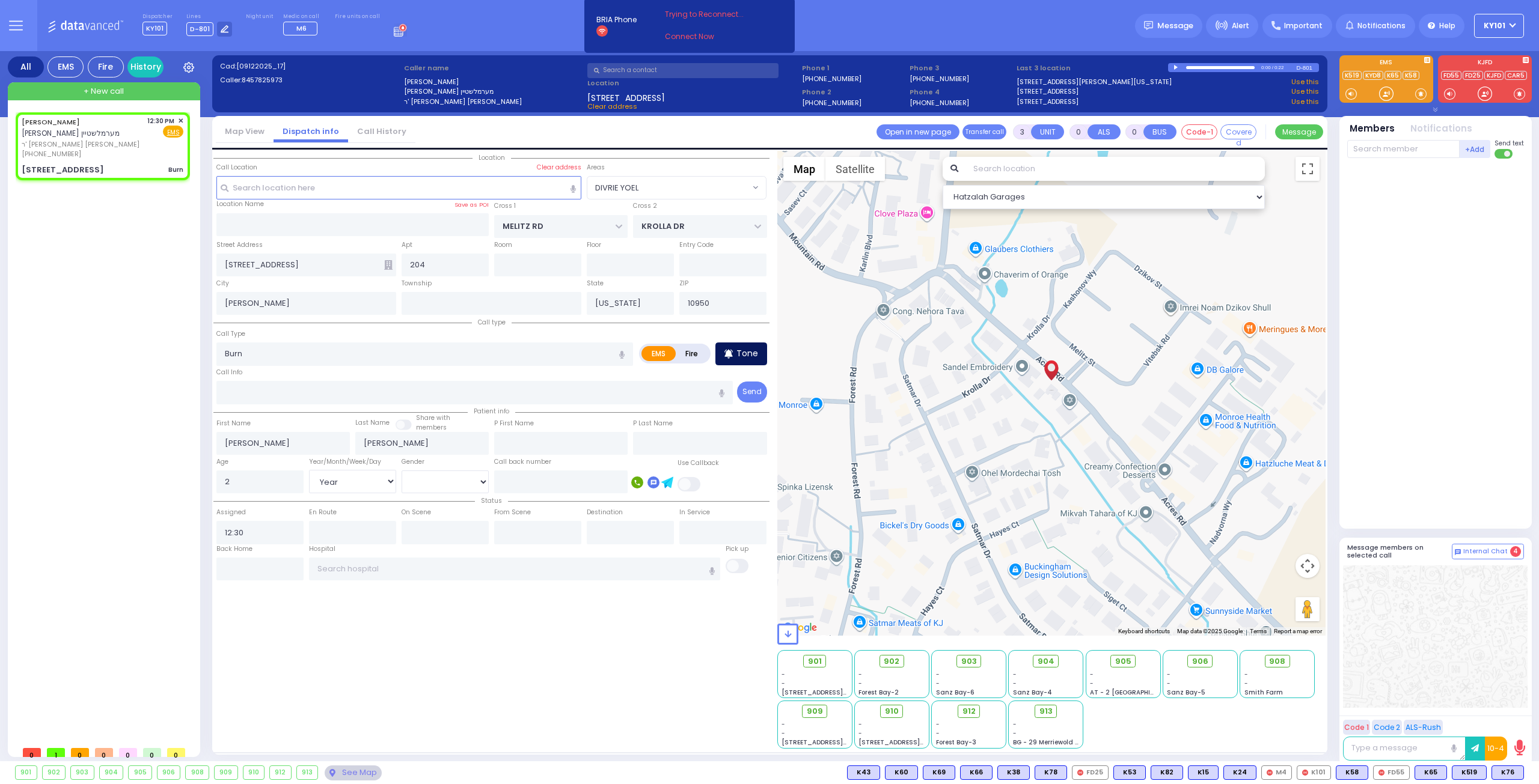
click at [745, 355] on p "Tone" at bounding box center [746, 353] width 21 height 13
click at [1504, 771] on span "K76" at bounding box center [1507, 773] width 32 height 13
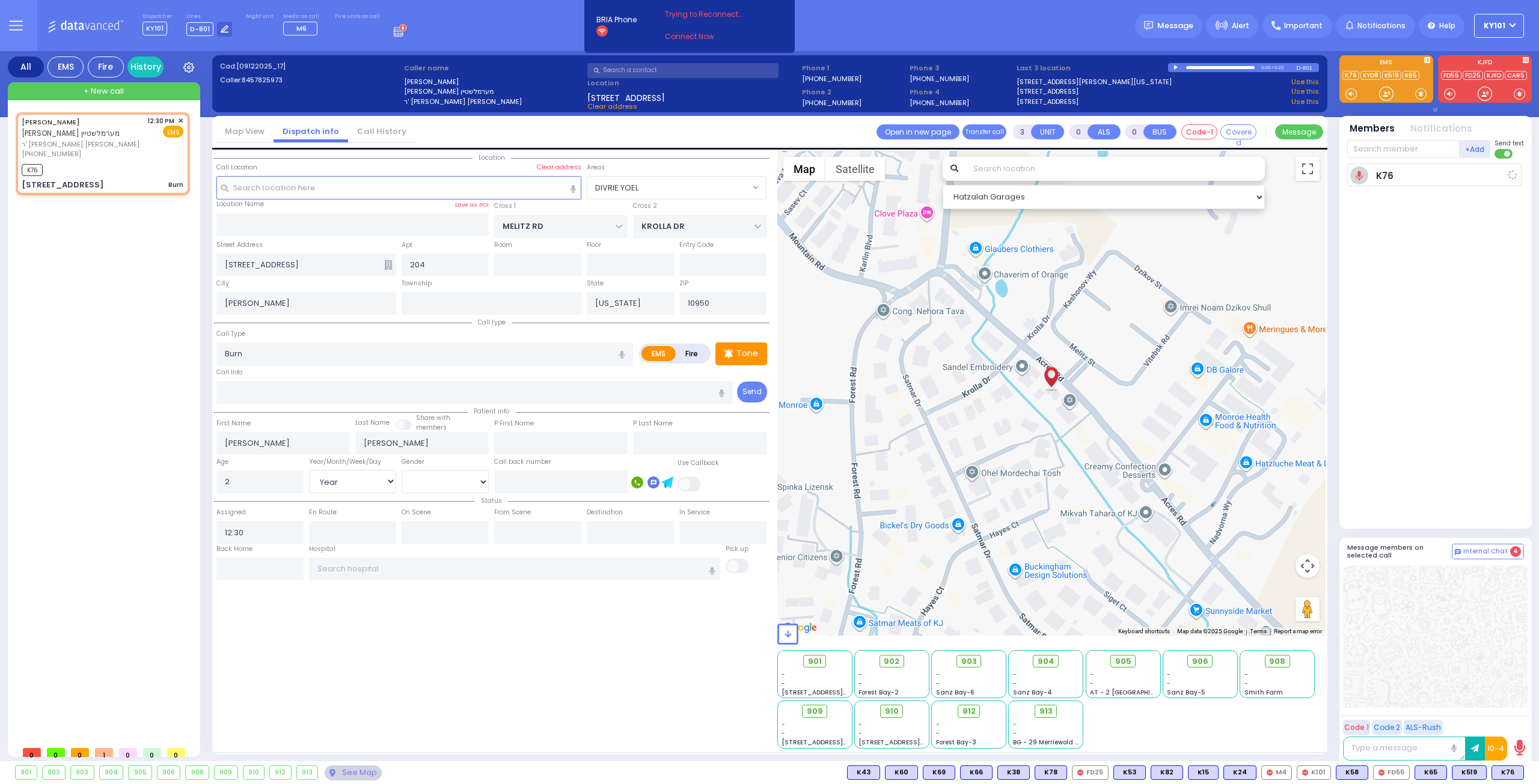
select select
radio input "true"
select select "Year"
type input "12:31"
select select "Hatzalah Garages"
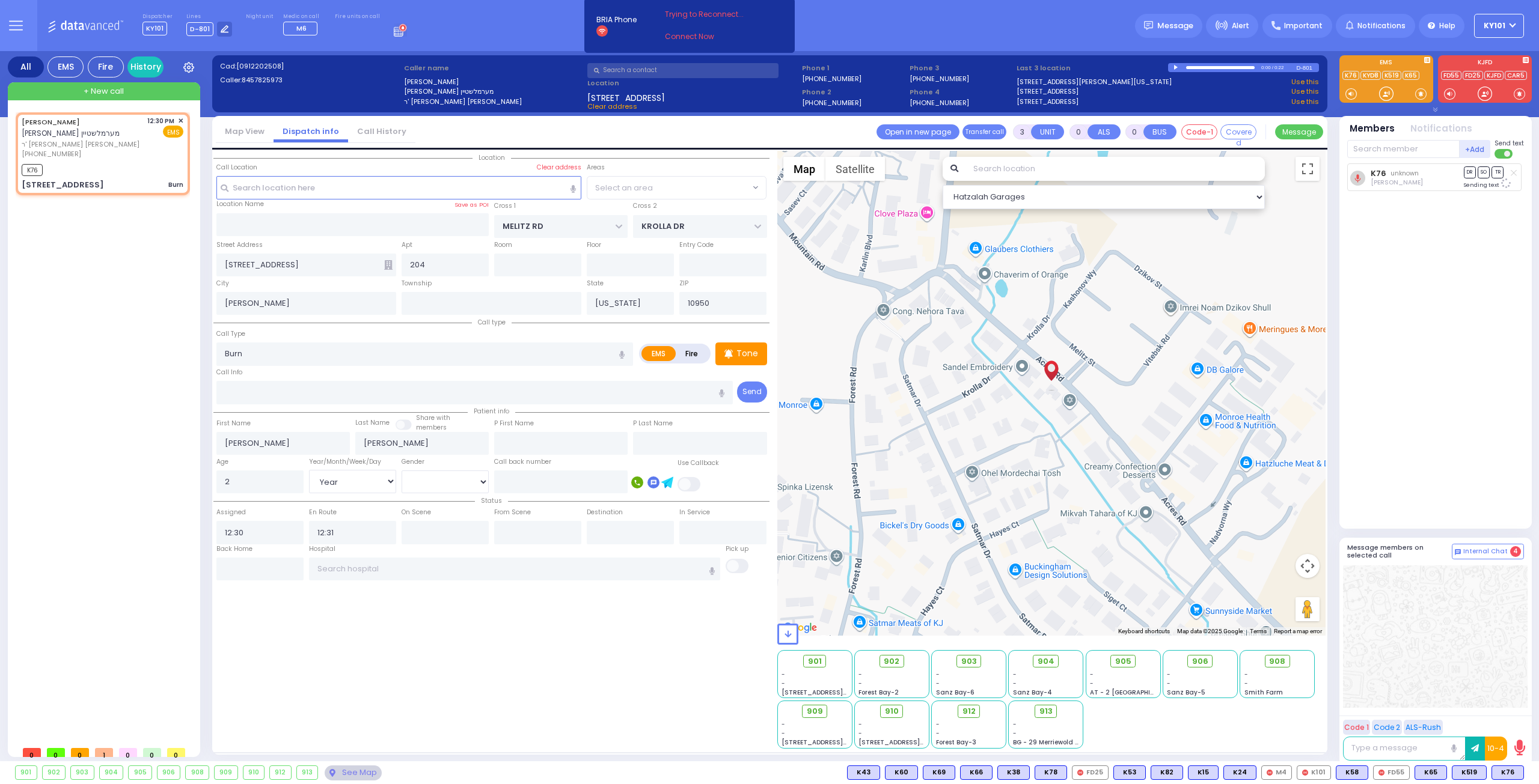
select select "DIVRIE YOEL"
click at [1510, 773] on span "K25" at bounding box center [1507, 773] width 32 height 13
select select
radio input "true"
select select "Year"
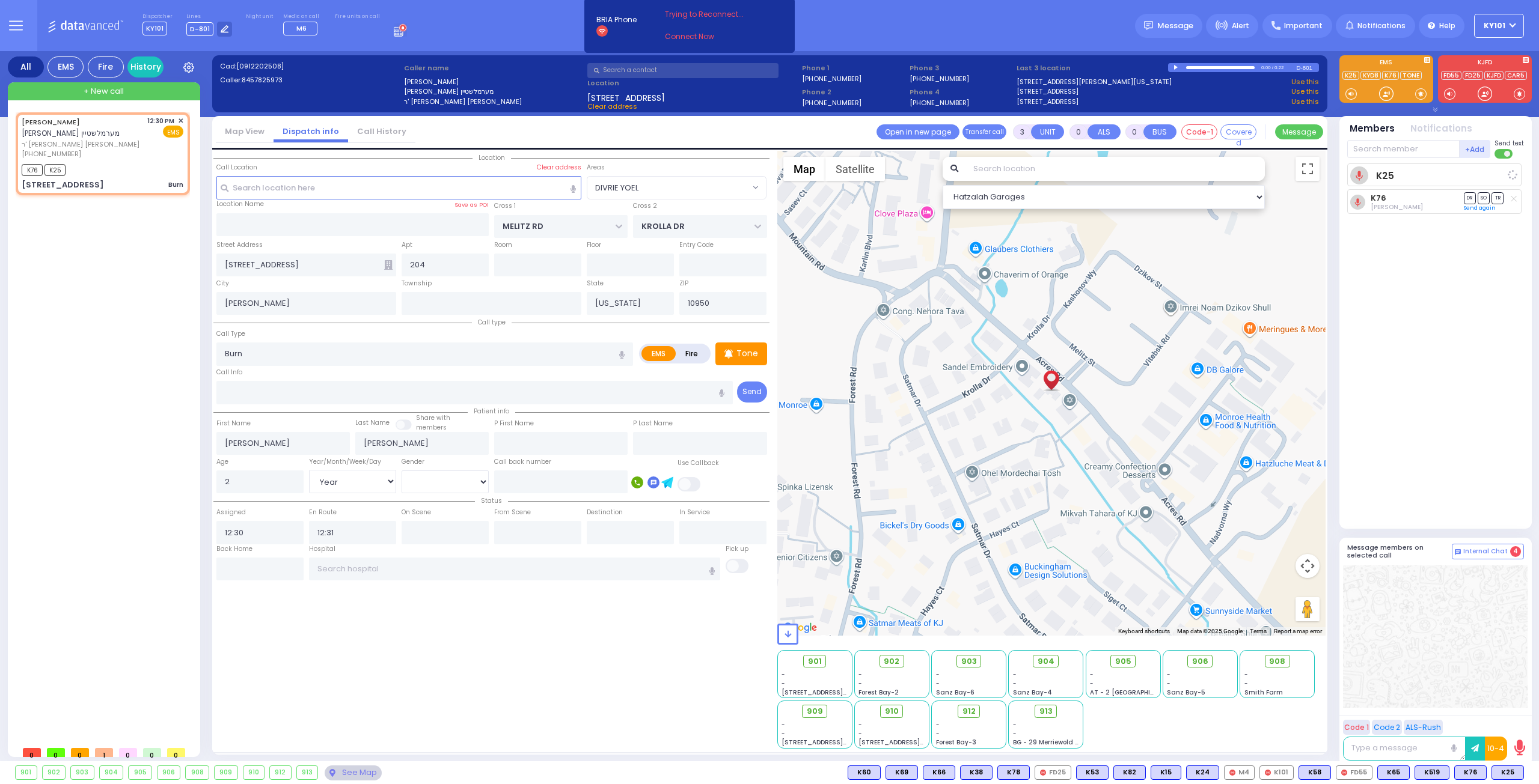
select select "Hatzalah Garages"
select select "DIVRIE YOEL"
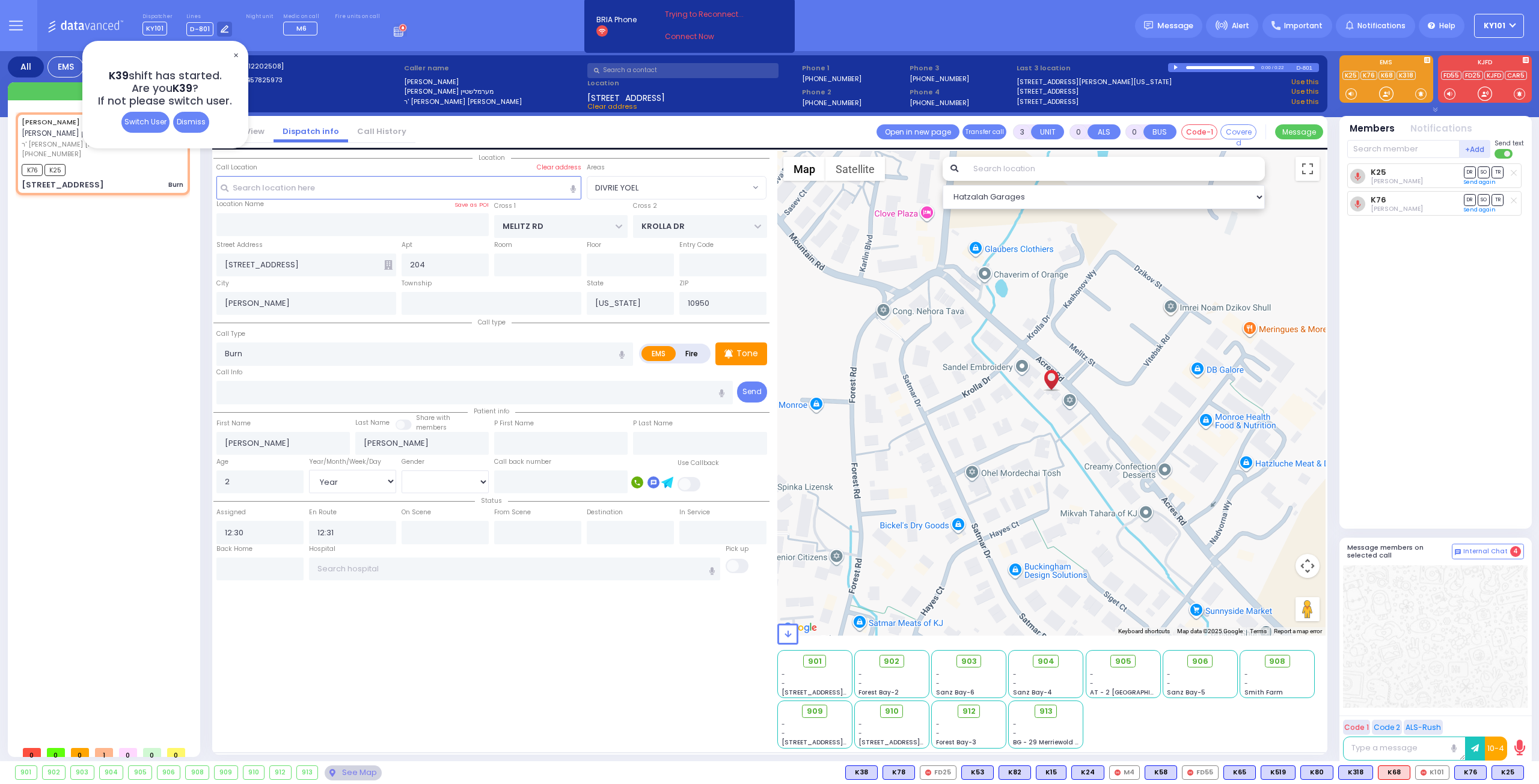
click at [209, 117] on div "Switch User Dismiss" at bounding box center [165, 122] width 89 height 21
click at [189, 119] on div "Dismiss" at bounding box center [191, 122] width 36 height 21
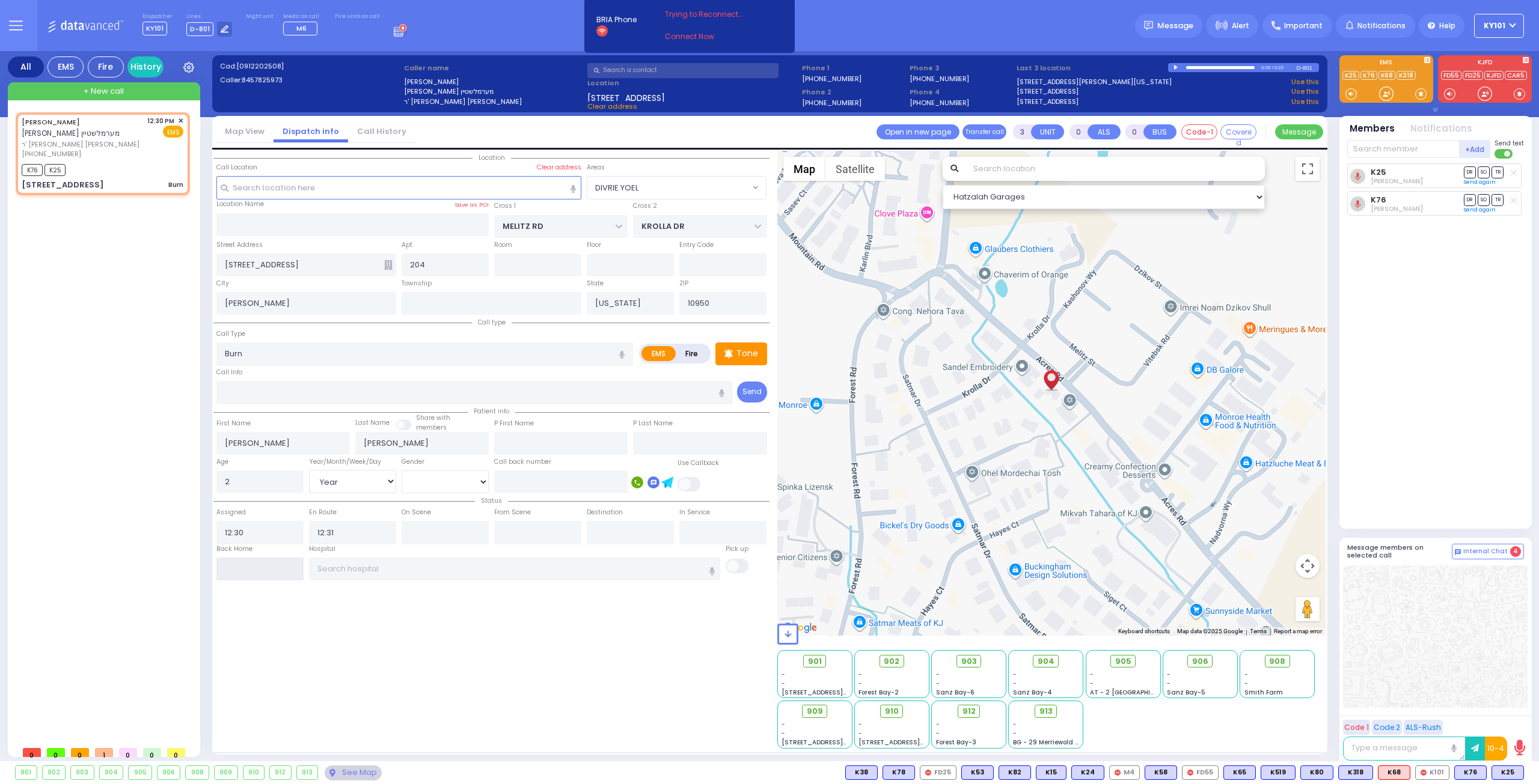
click at [255, 568] on input "text" at bounding box center [259, 569] width 87 height 22
type input "13:01"
select select
radio input "true"
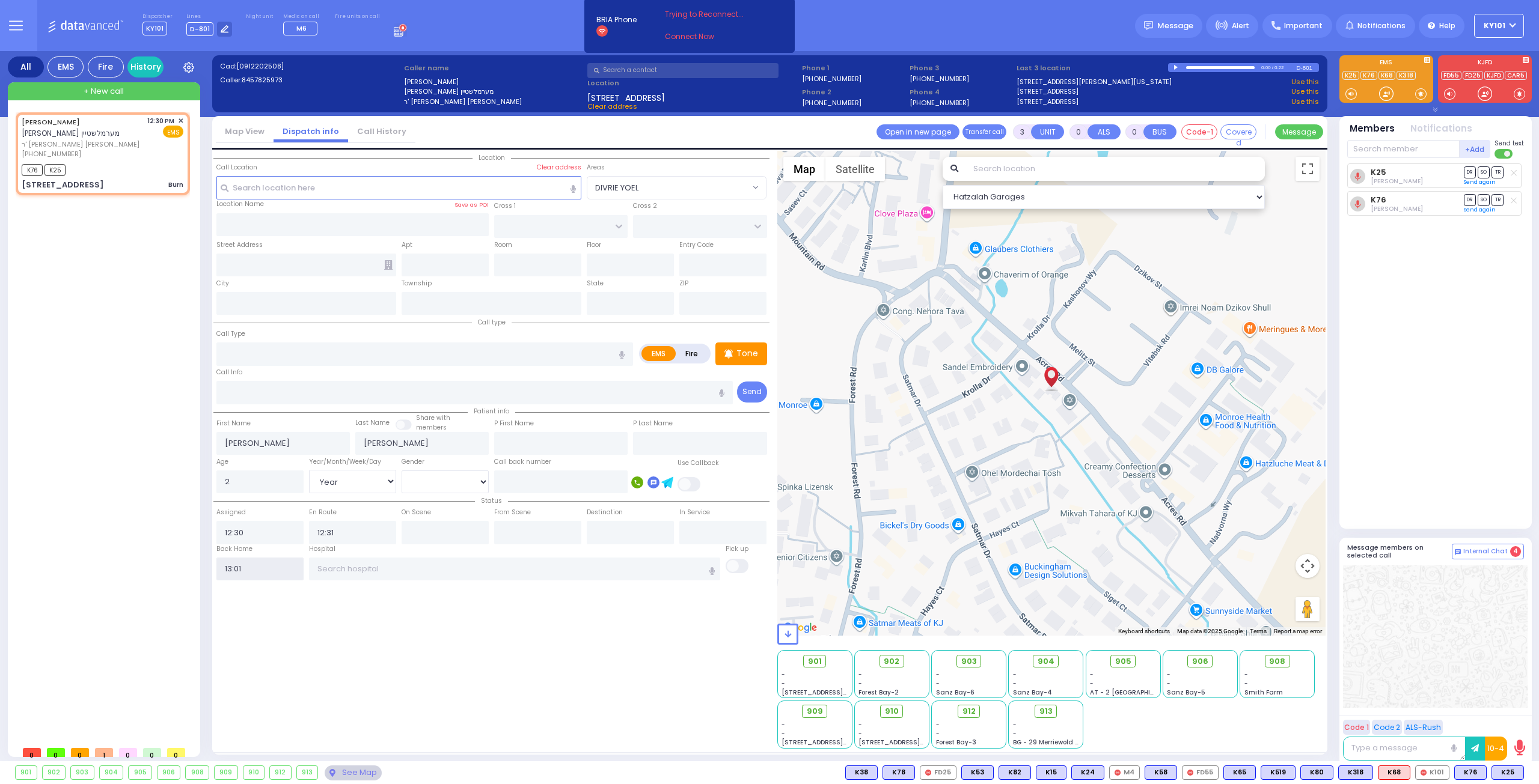
select select
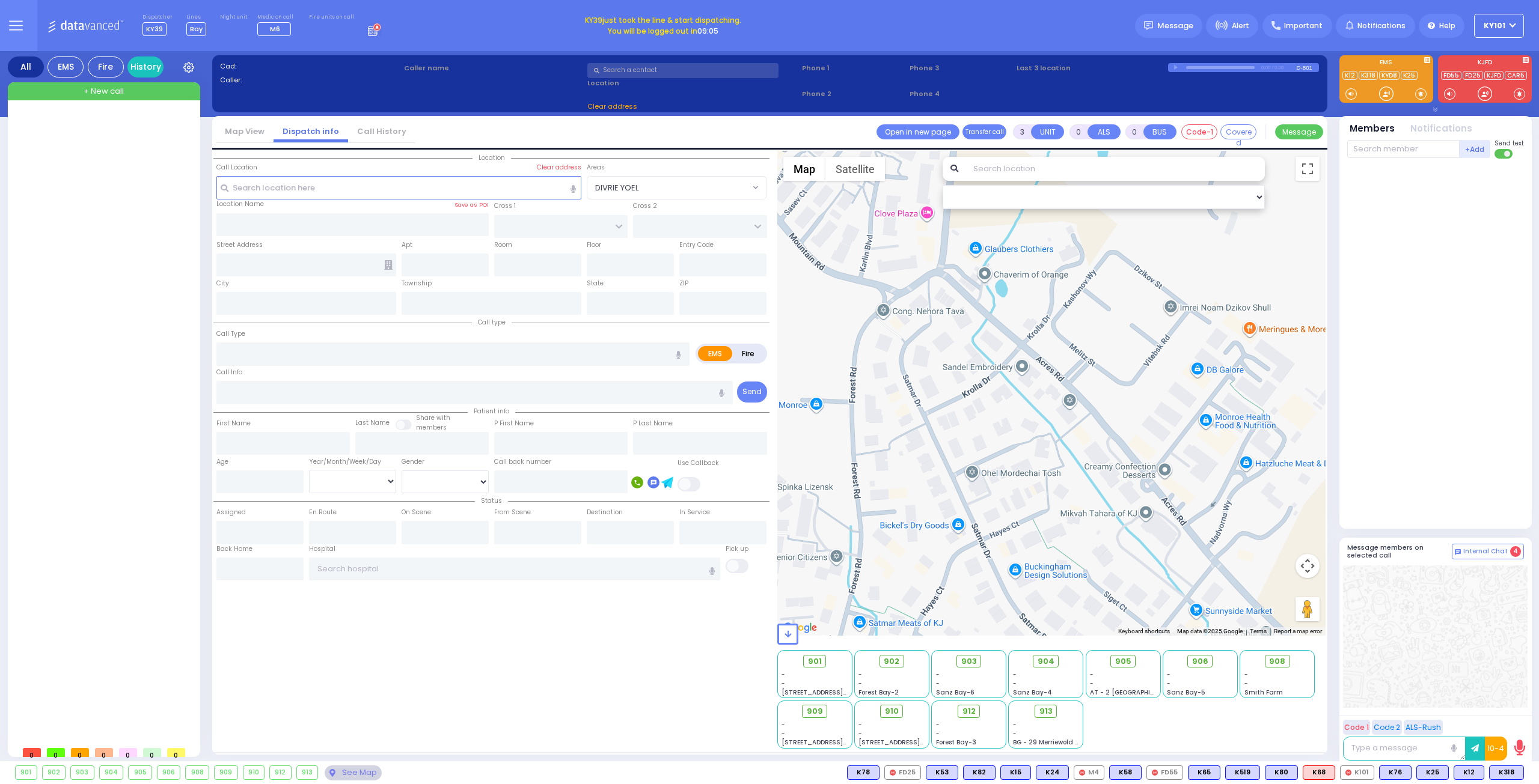
select select
